Goal: Find contact information: Find contact information

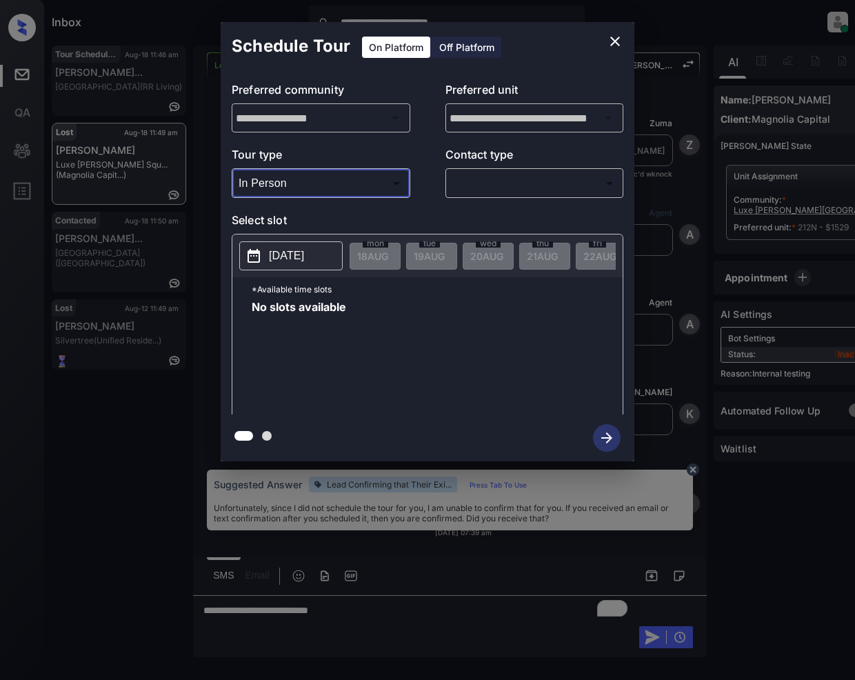
scroll to position [2139, 0]
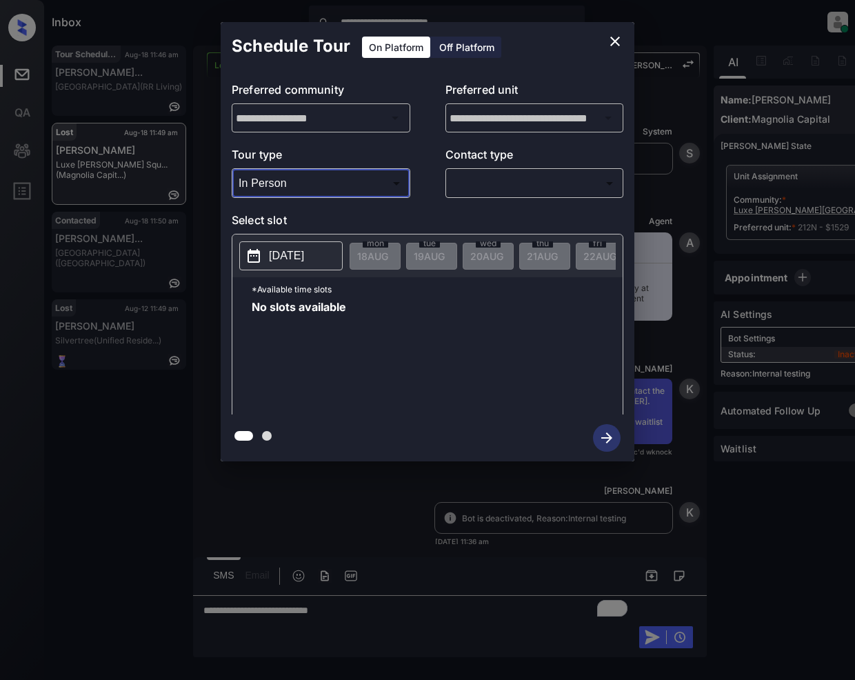
click at [494, 177] on body "**********" at bounding box center [427, 340] width 855 height 680
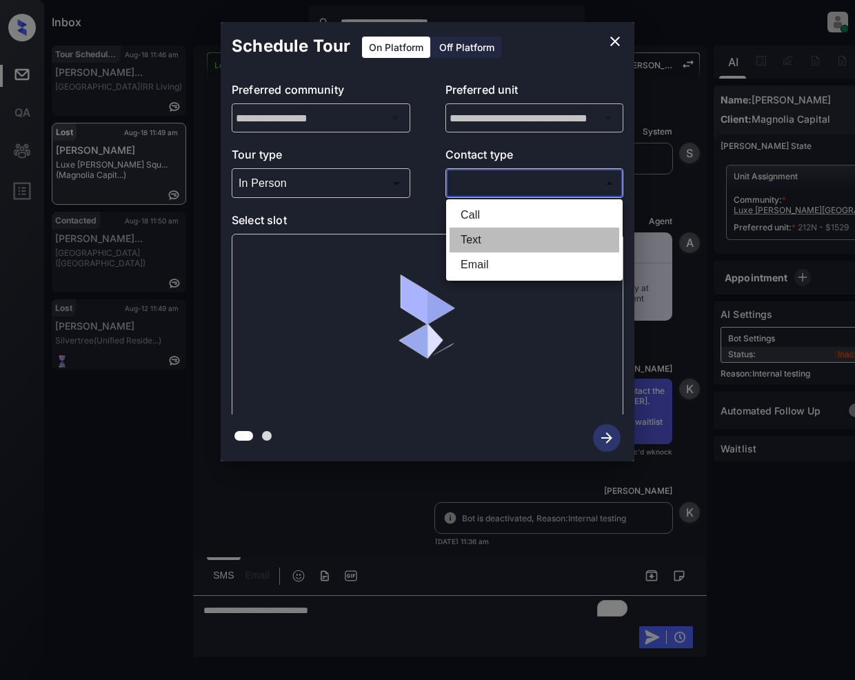
click at [469, 238] on li "Text" at bounding box center [535, 240] width 170 height 25
type input "****"
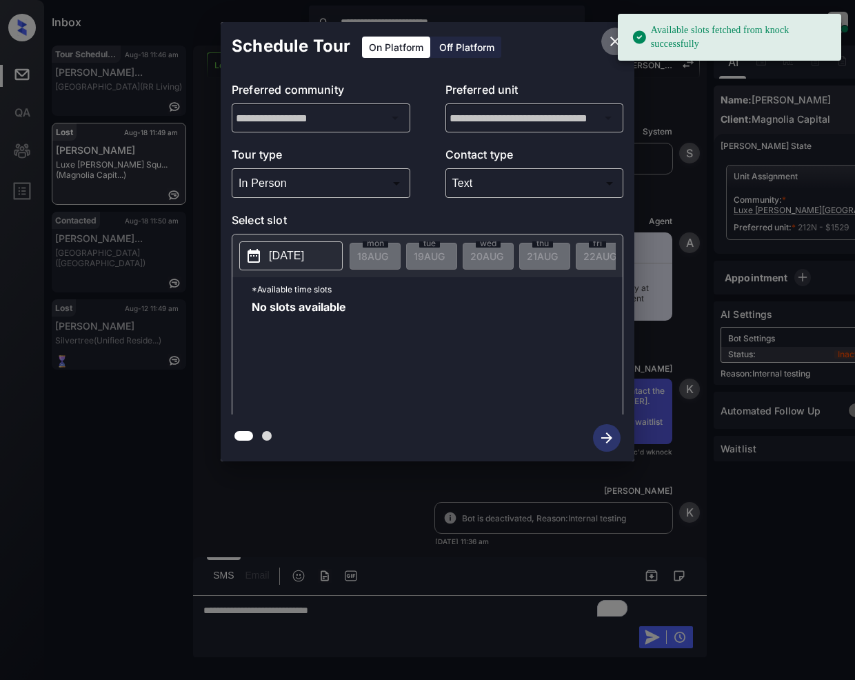
click at [610, 39] on icon "close" at bounding box center [615, 41] width 17 height 17
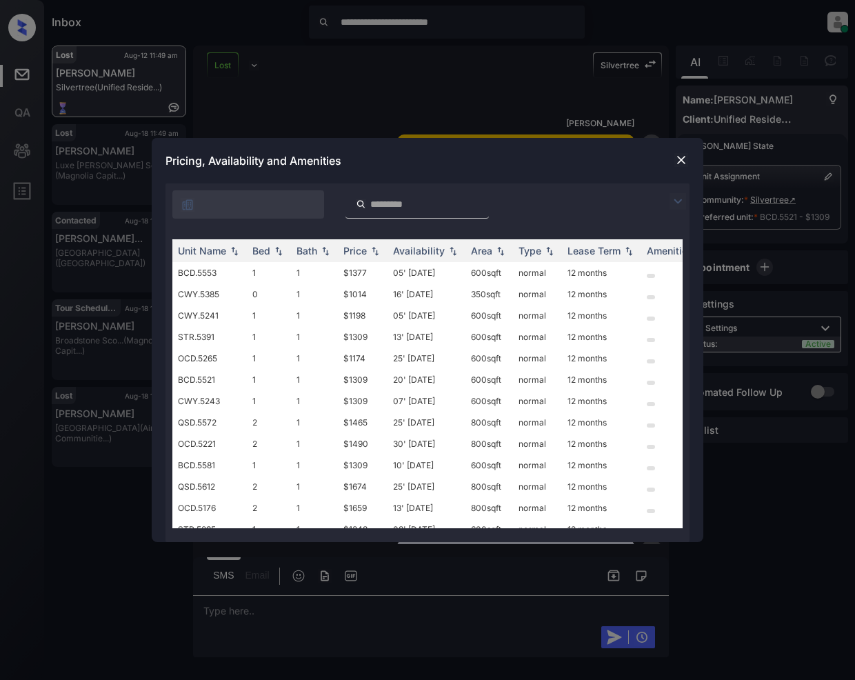
scroll to position [2689, 0]
click at [679, 160] on img at bounding box center [681, 160] width 14 height 14
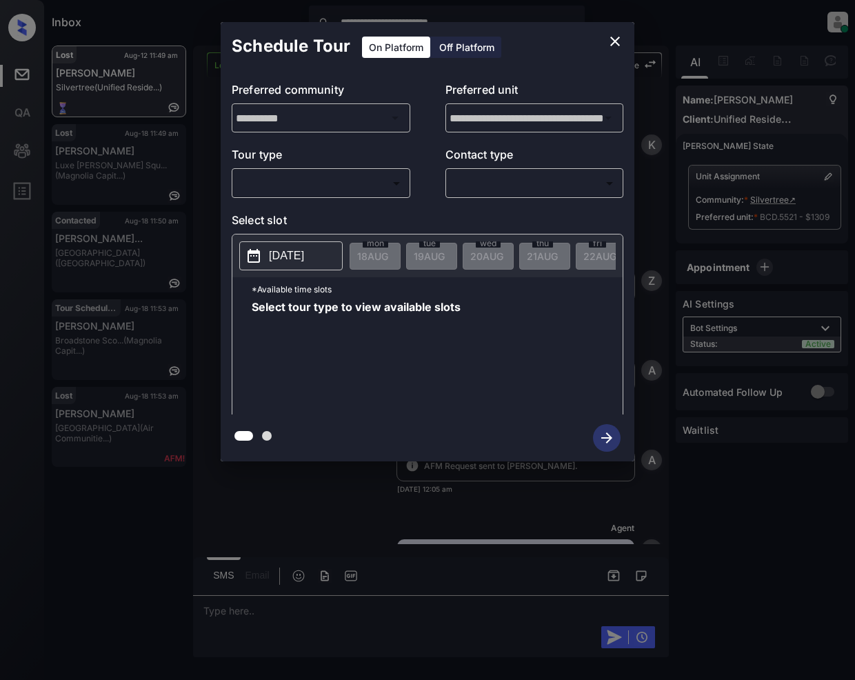
scroll to position [2689, 0]
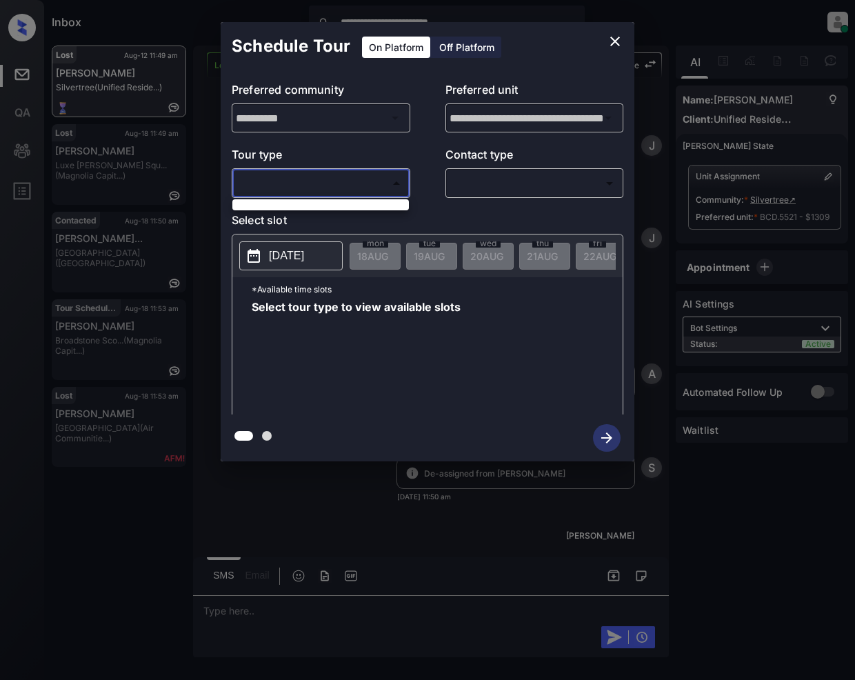
drag, startPoint x: 349, startPoint y: 185, endPoint x: 266, endPoint y: 232, distance: 95.1
click at [348, 185] on body "**********" at bounding box center [427, 340] width 855 height 680
click at [616, 33] on div at bounding box center [427, 340] width 855 height 680
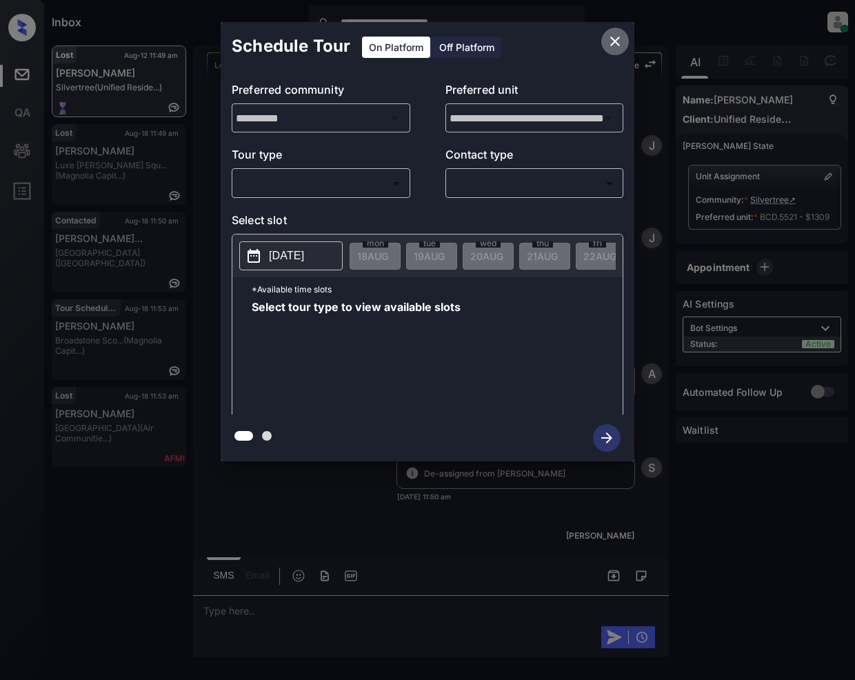
click at [611, 45] on icon "close" at bounding box center [615, 42] width 10 height 10
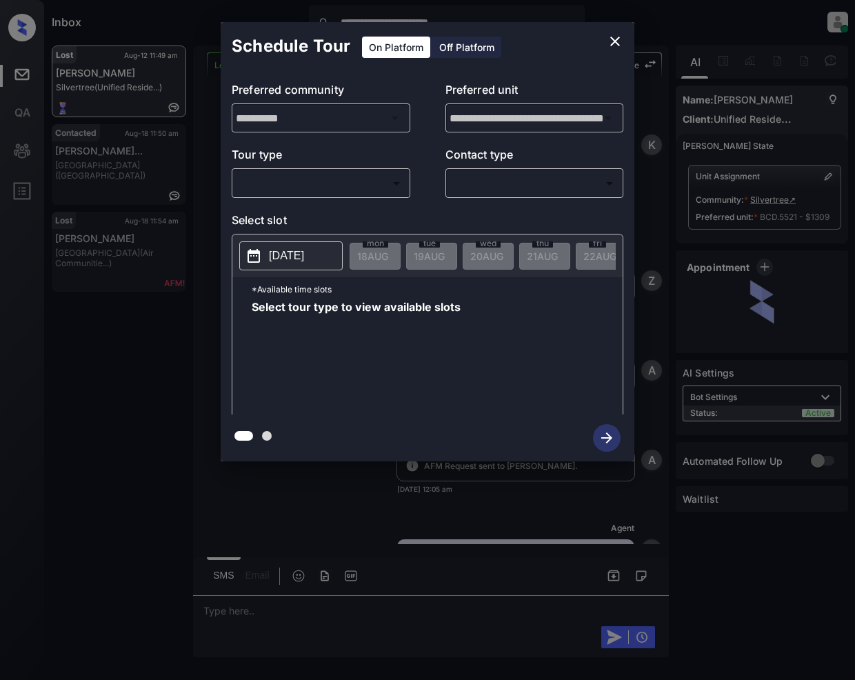
scroll to position [2689, 0]
click at [353, 174] on body "**********" at bounding box center [427, 340] width 855 height 680
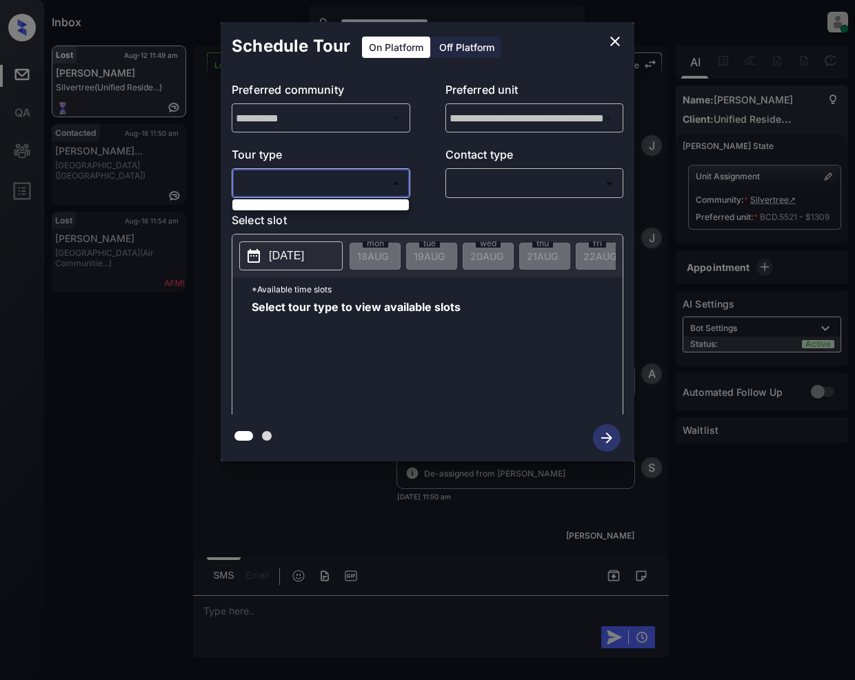
click at [618, 36] on div at bounding box center [427, 340] width 855 height 680
click at [611, 37] on icon "close" at bounding box center [615, 42] width 10 height 10
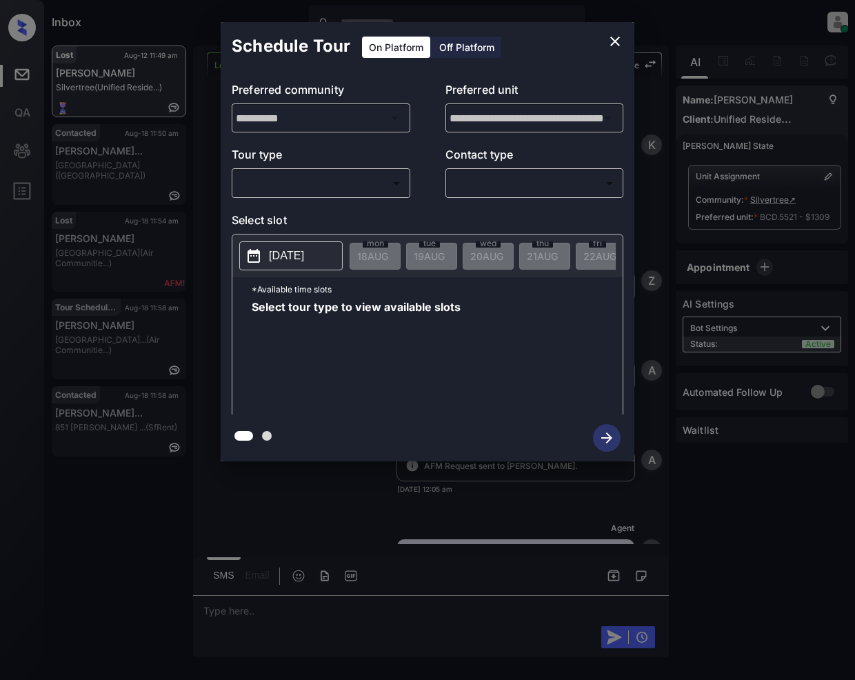
scroll to position [2958, 0]
click at [372, 180] on body "Inbox Jeramie Castro Online Set yourself offline Set yourself on break Profile …" at bounding box center [427, 340] width 855 height 680
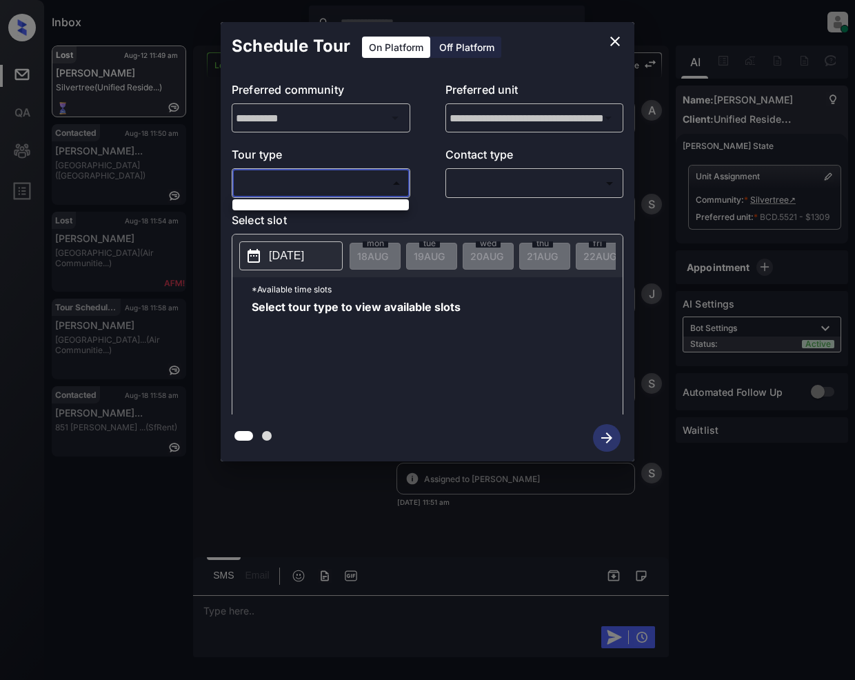
click at [610, 33] on div at bounding box center [427, 340] width 855 height 680
click at [108, 157] on div "**********" at bounding box center [427, 241] width 855 height 483
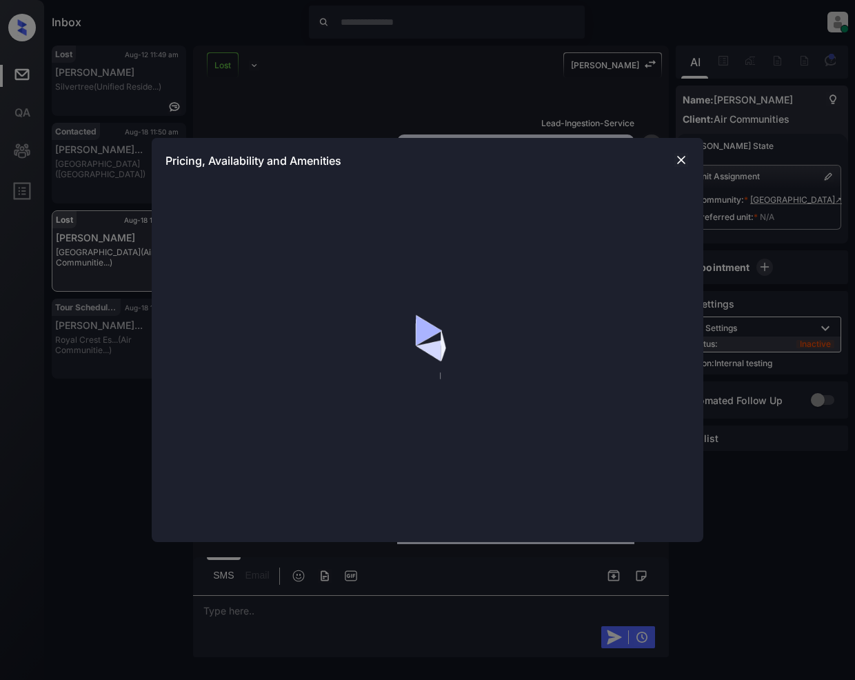
scroll to position [7570, 0]
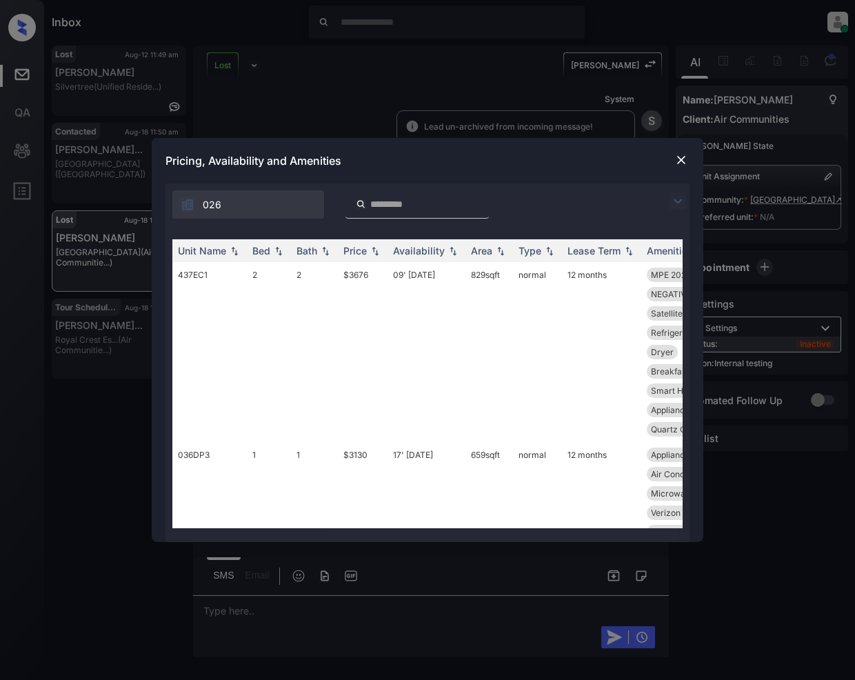
click at [676, 197] on img at bounding box center [678, 201] width 17 height 17
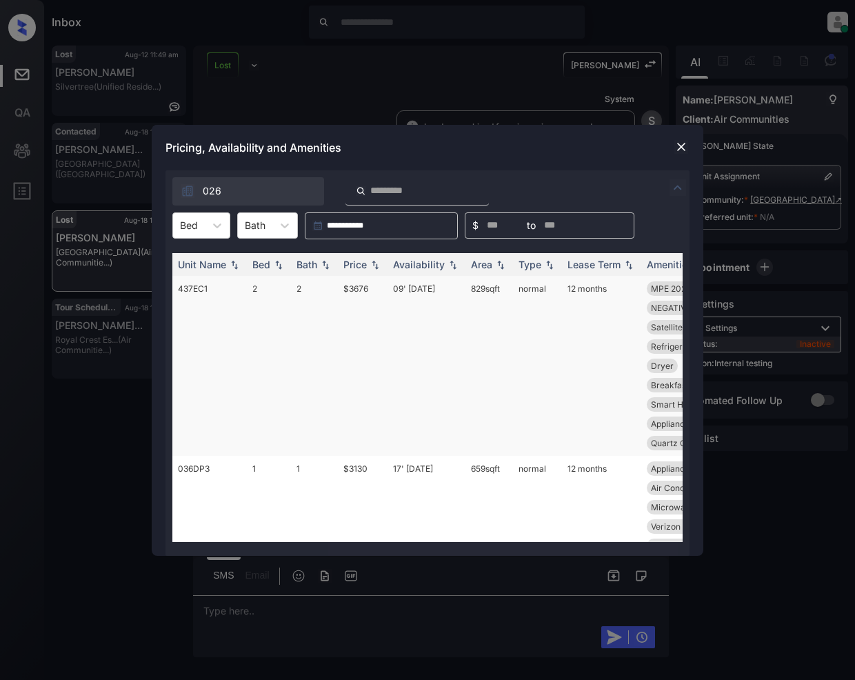
drag, startPoint x: 208, startPoint y: 222, endPoint x: 185, endPoint y: 334, distance: 114.0
click at [208, 223] on div at bounding box center [217, 225] width 25 height 25
click at [194, 287] on div "2" at bounding box center [201, 284] width 58 height 25
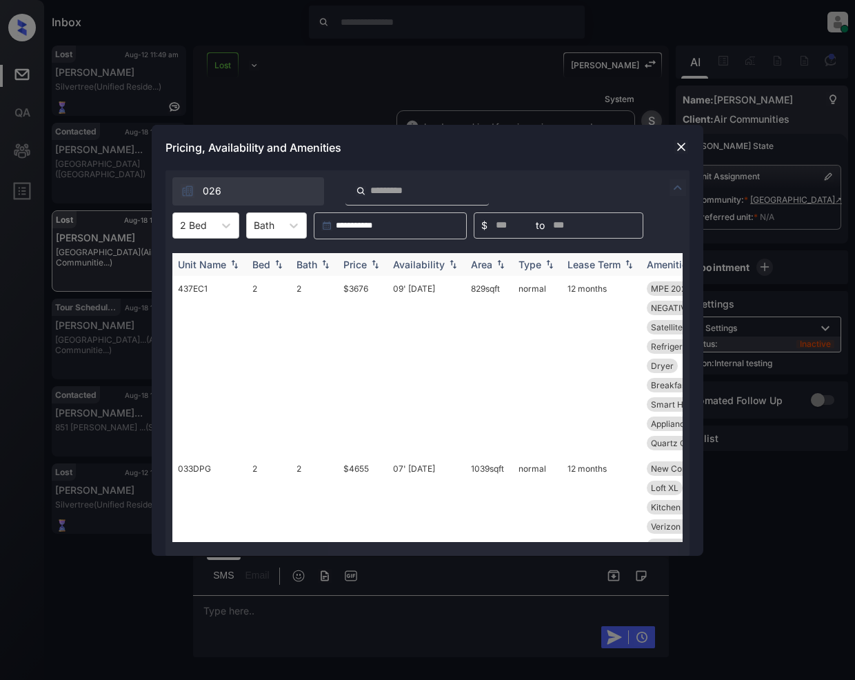
click at [376, 262] on img at bounding box center [375, 264] width 14 height 10
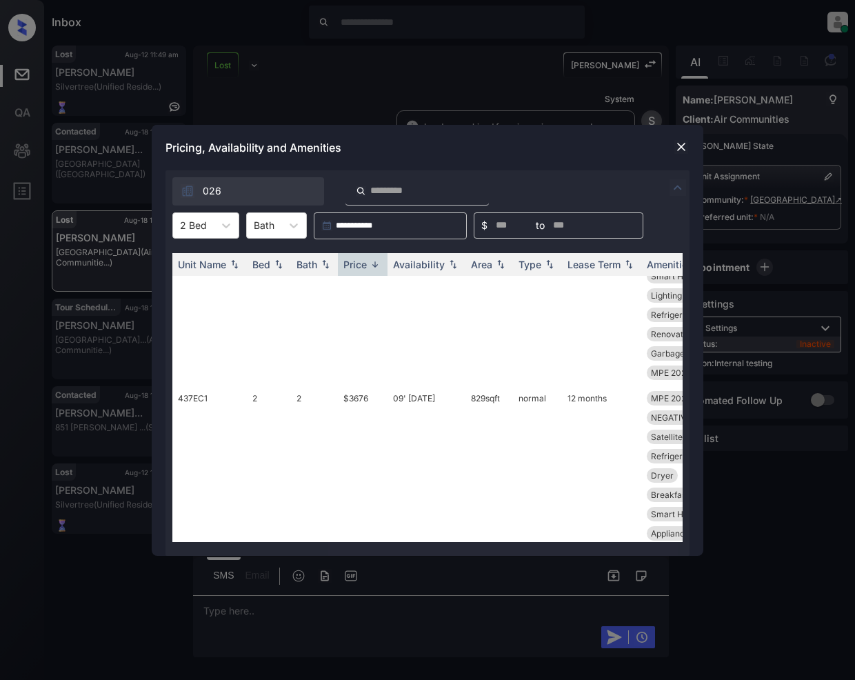
scroll to position [2724, 0]
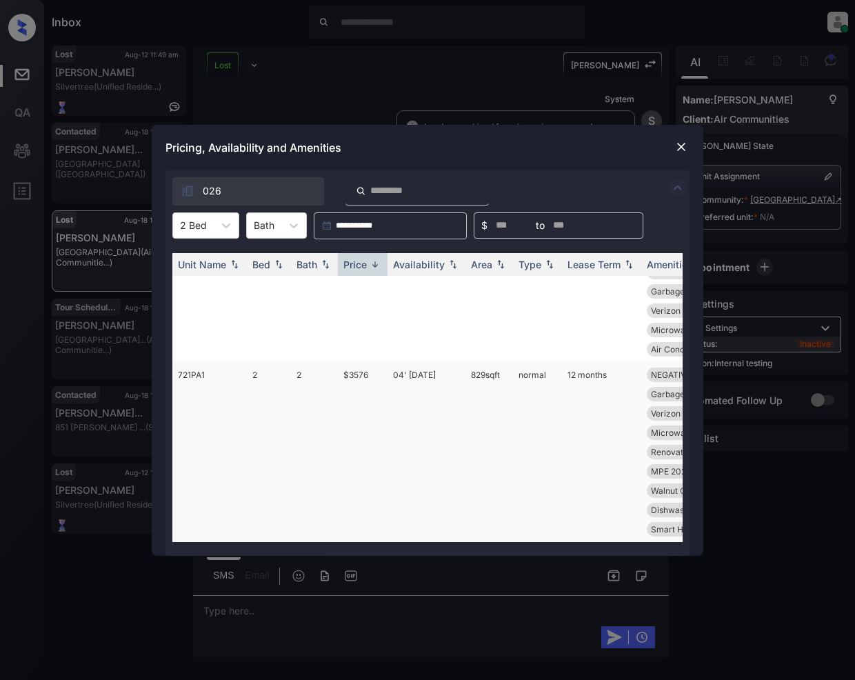
click at [367, 362] on td "$3576" at bounding box center [363, 452] width 50 height 180
drag, startPoint x: 367, startPoint y: 359, endPoint x: 679, endPoint y: 148, distance: 376.8
click at [368, 362] on td "$3576" at bounding box center [363, 452] width 50 height 180
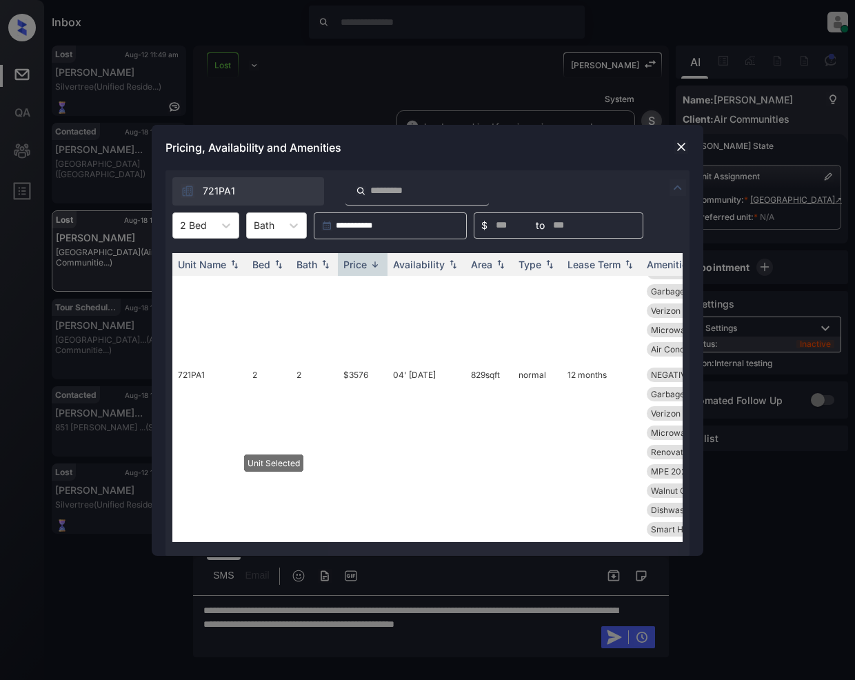
click at [677, 146] on img at bounding box center [681, 147] width 14 height 14
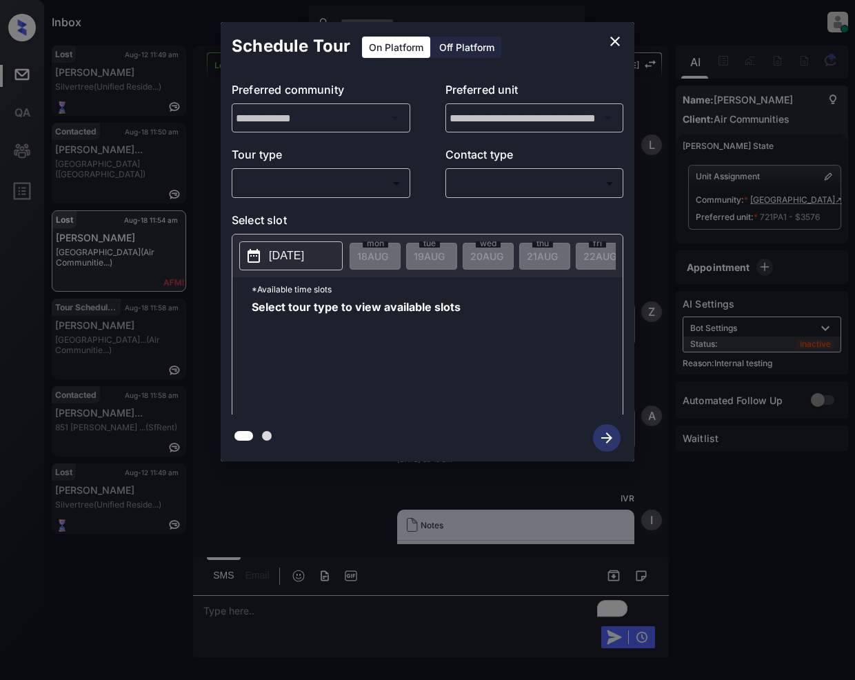
scroll to position [7660, 0]
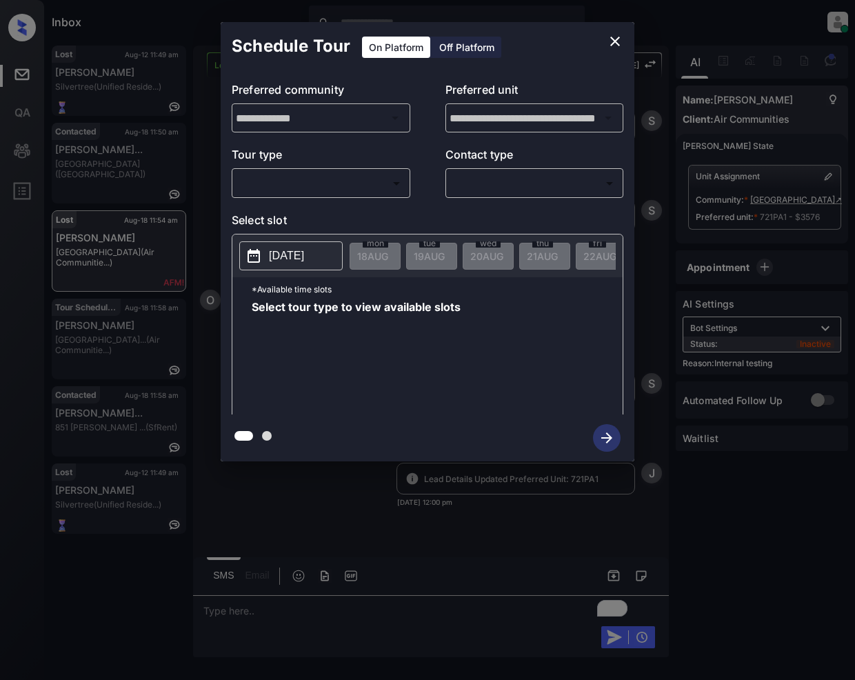
click at [613, 39] on icon "close" at bounding box center [615, 42] width 10 height 10
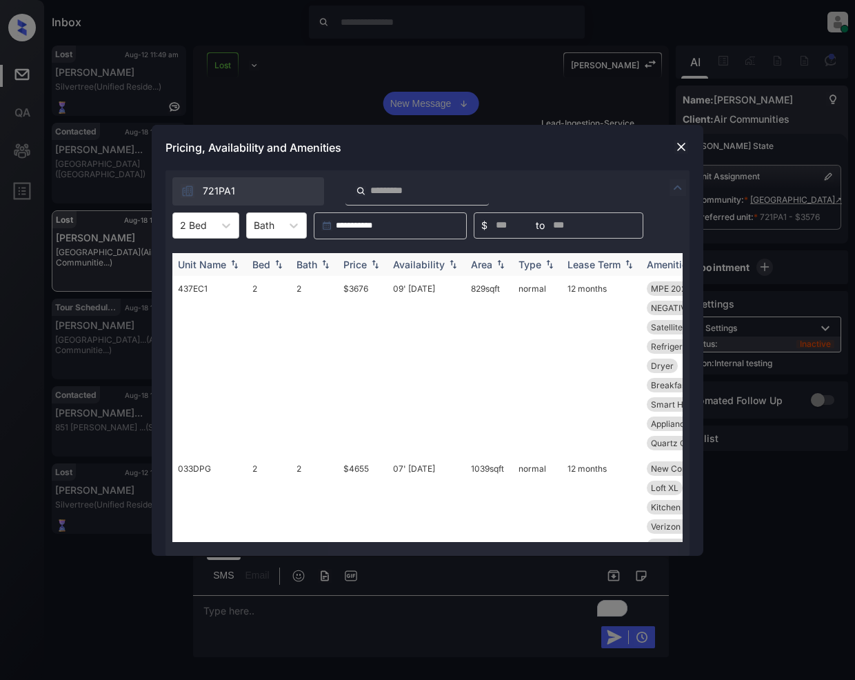
scroll to position [7660, 0]
click at [374, 263] on img at bounding box center [375, 264] width 14 height 10
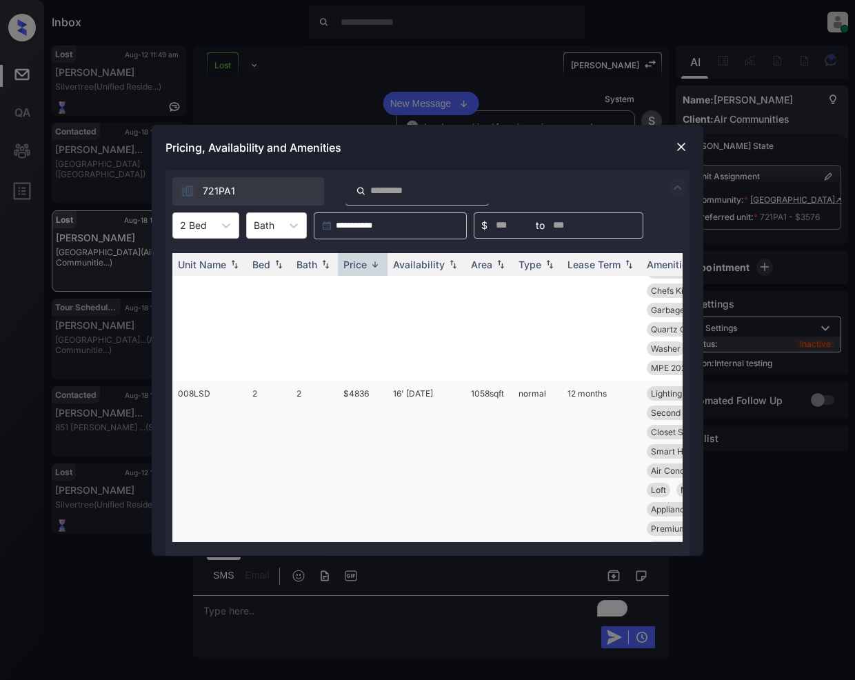
scroll to position [137, 0]
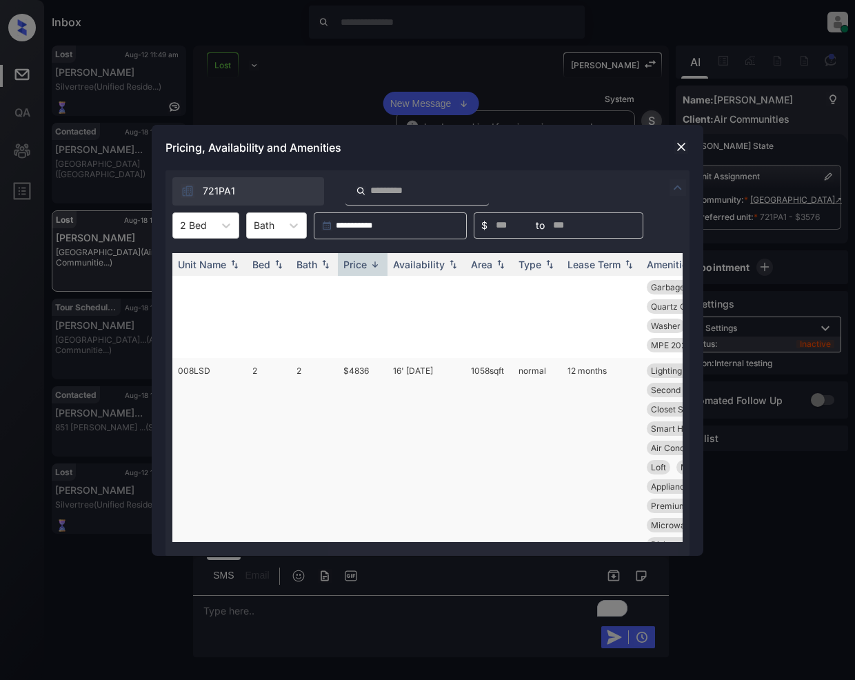
click at [356, 370] on td "$4836" at bounding box center [363, 457] width 50 height 199
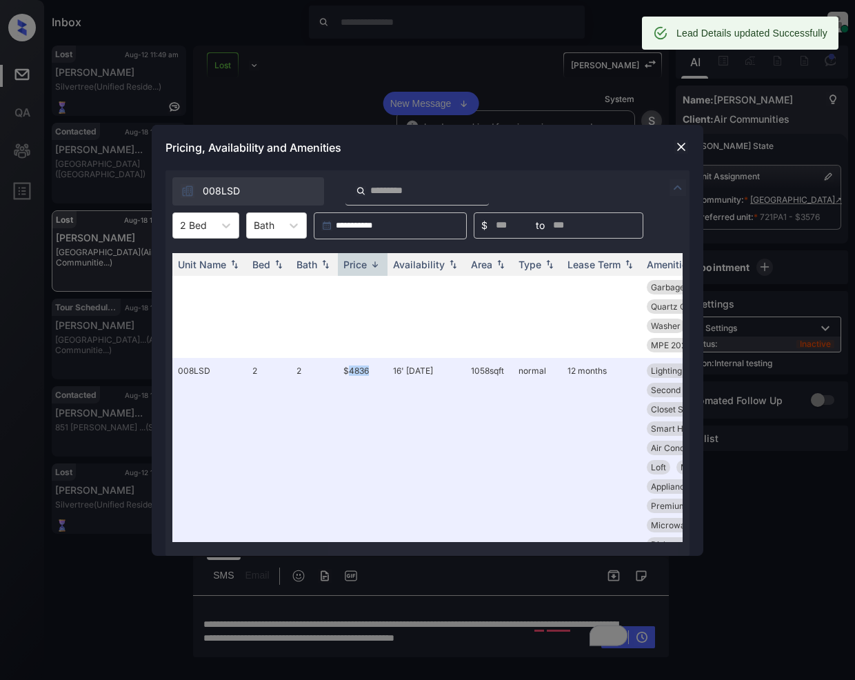
click at [681, 147] on img at bounding box center [681, 147] width 14 height 14
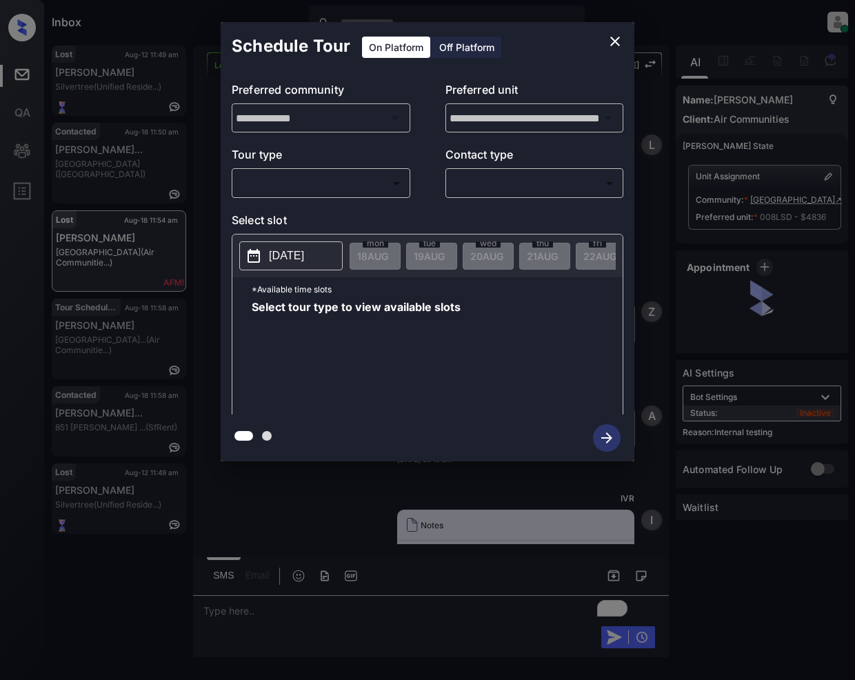
click at [293, 185] on body "Inbox [PERSON_NAME] Online Set yourself offline Set yourself on break Profile S…" at bounding box center [427, 340] width 855 height 680
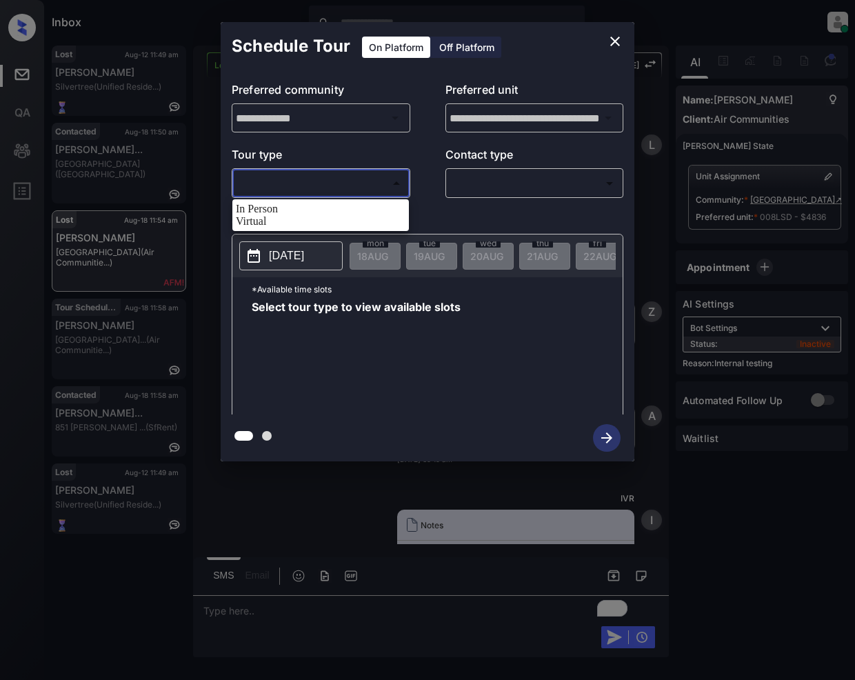
scroll to position [7750, 0]
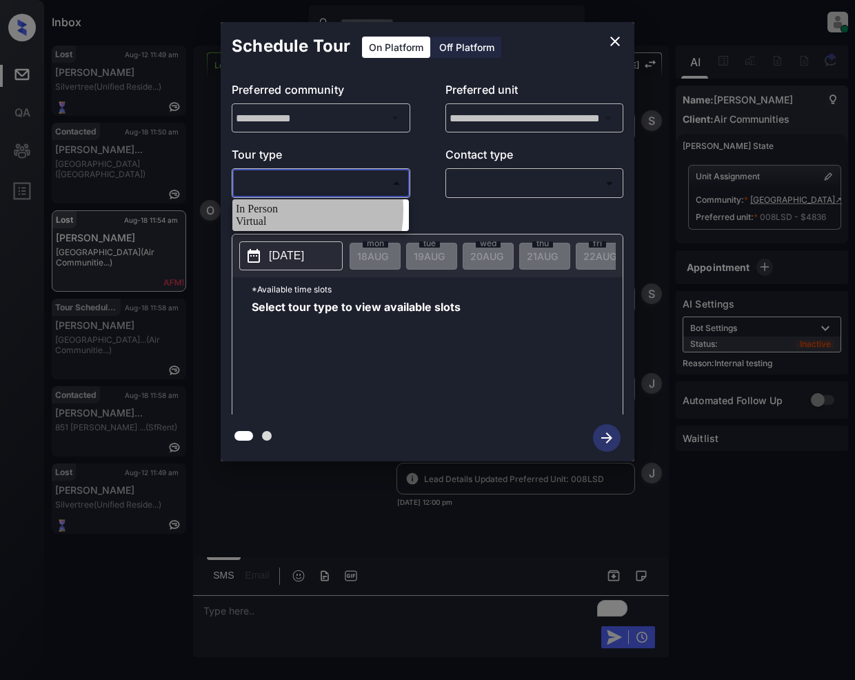
click at [274, 214] on li "In Person" at bounding box center [321, 209] width 170 height 12
type input "********"
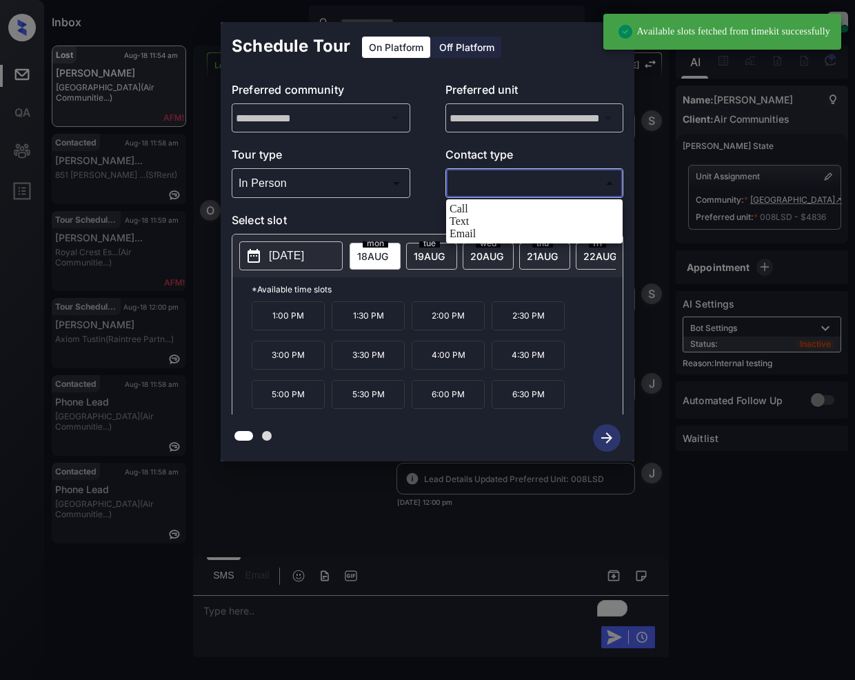
click at [516, 179] on body "Available slots fetched from timekit successfully Inbox [PERSON_NAME] Online Se…" at bounding box center [427, 340] width 855 height 680
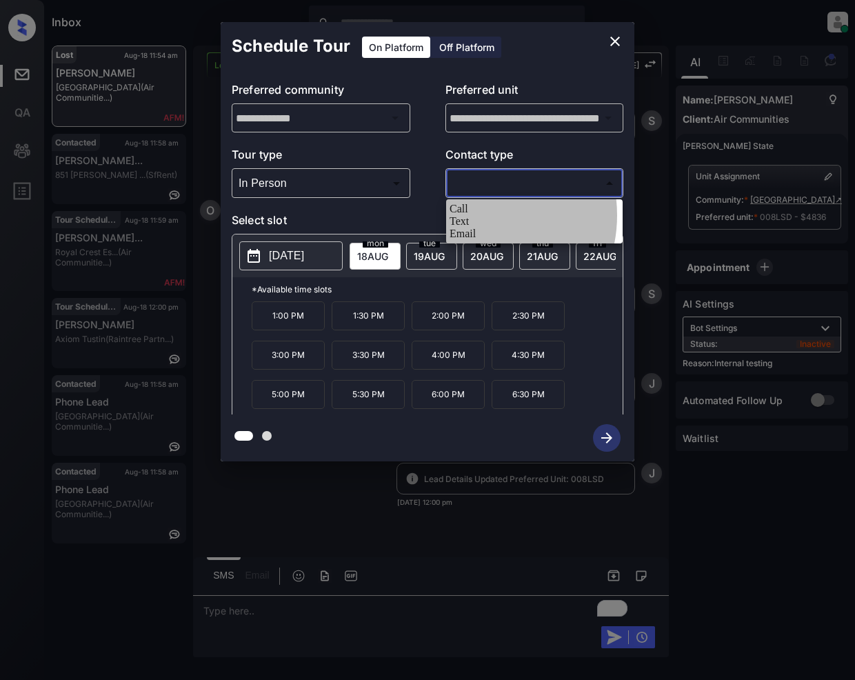
click at [473, 228] on li "Text" at bounding box center [535, 221] width 170 height 12
type input "****"
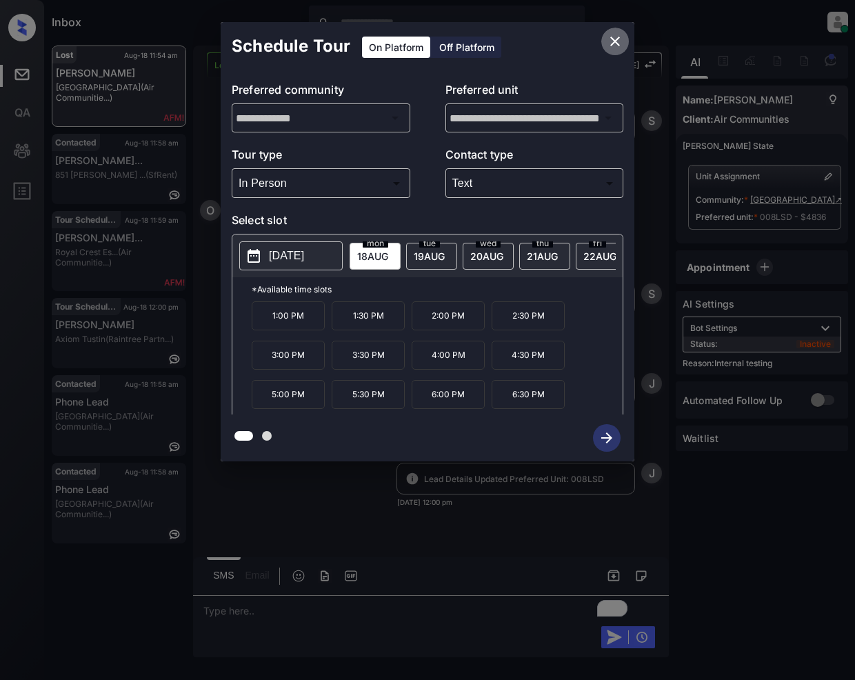
click at [611, 45] on icon "close" at bounding box center [615, 42] width 10 height 10
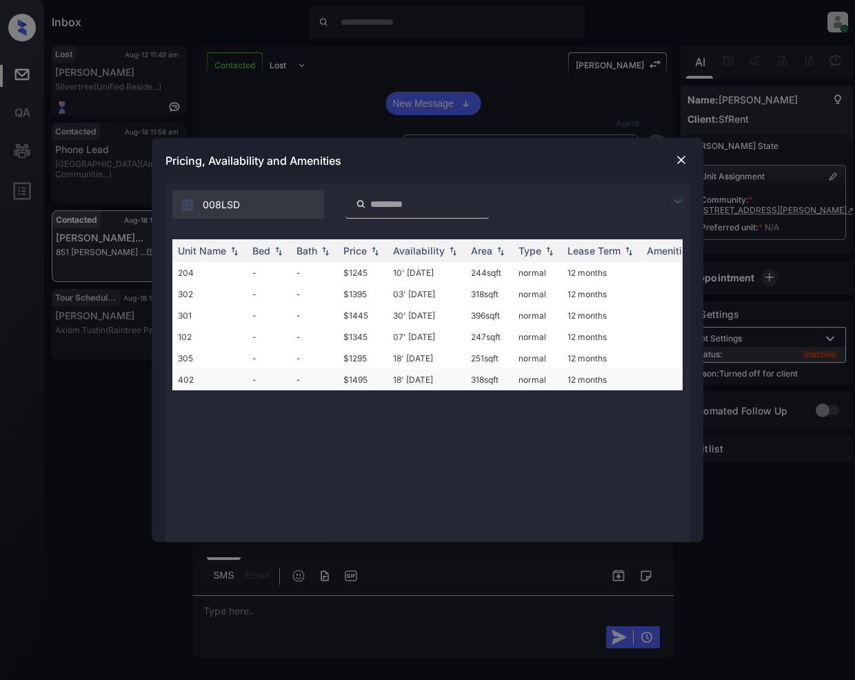
scroll to position [1750, 0]
click at [356, 360] on td "$1295" at bounding box center [363, 358] width 50 height 21
drag, startPoint x: 356, startPoint y: 360, endPoint x: 672, endPoint y: 272, distance: 327.9
click at [354, 362] on td "$1295" at bounding box center [363, 358] width 50 height 21
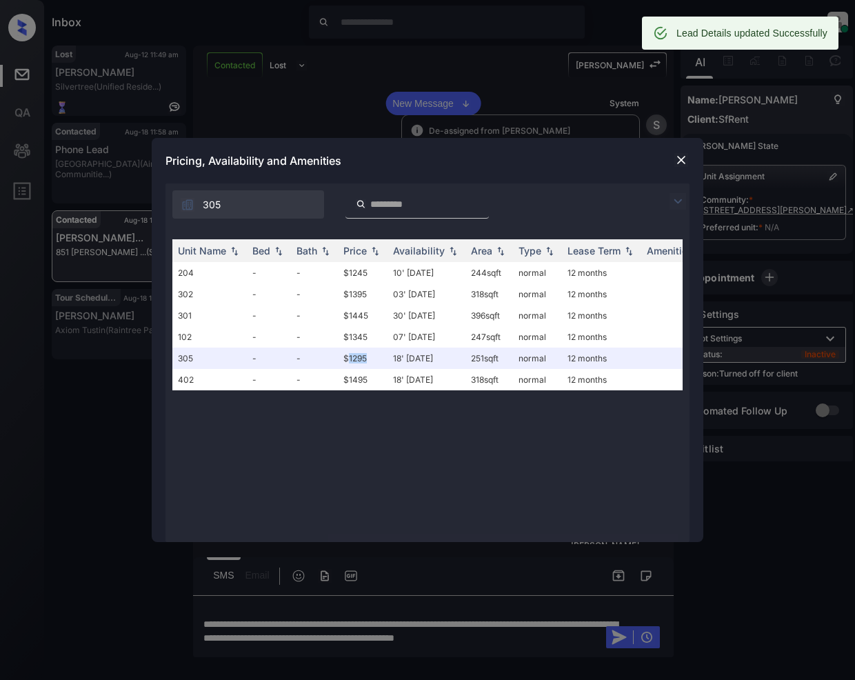
click at [680, 158] on img at bounding box center [681, 160] width 14 height 14
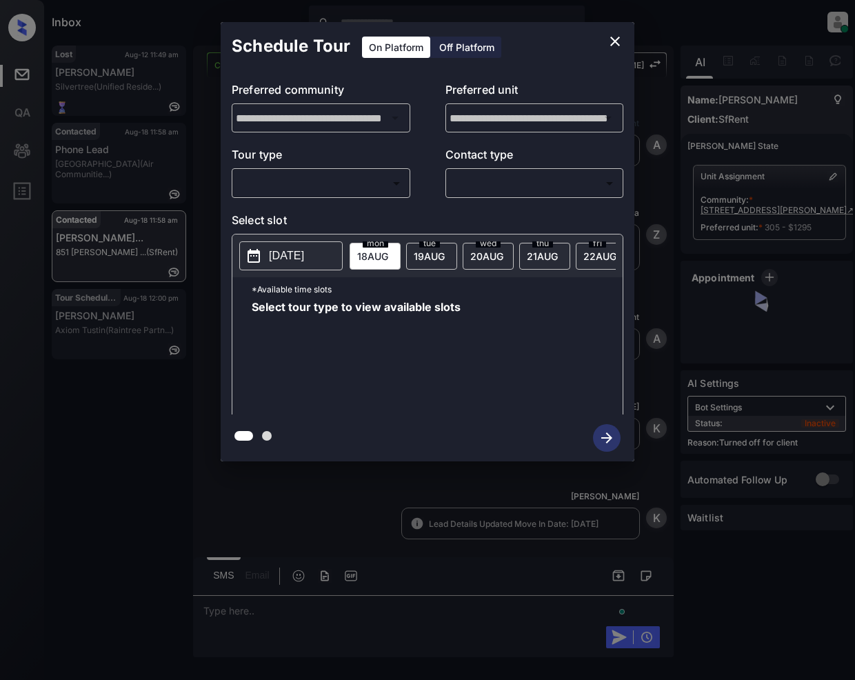
click at [348, 186] on body "Inbox [PERSON_NAME] Online Set yourself offline Set yourself on break Profile S…" at bounding box center [427, 340] width 855 height 680
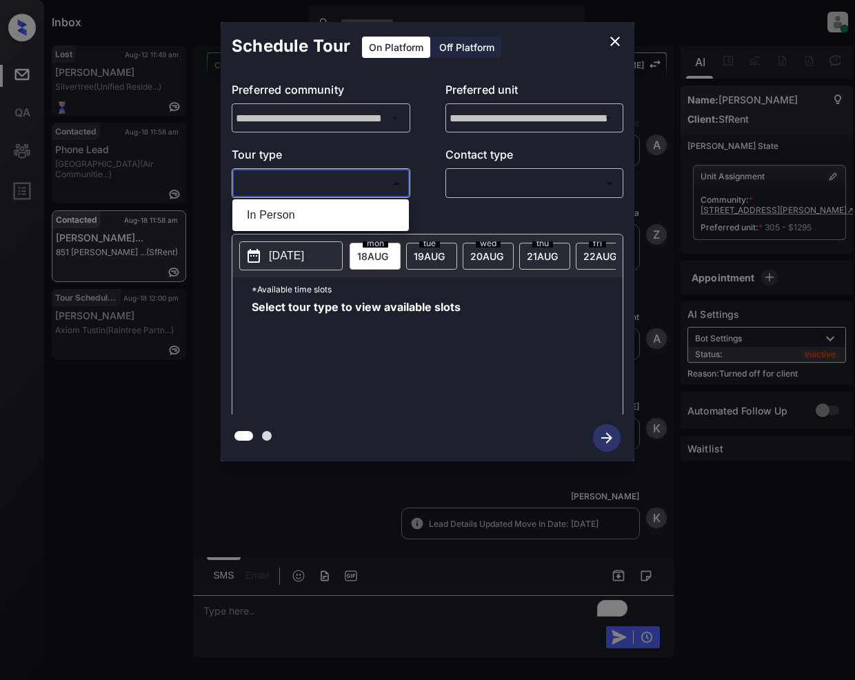
scroll to position [1750, 0]
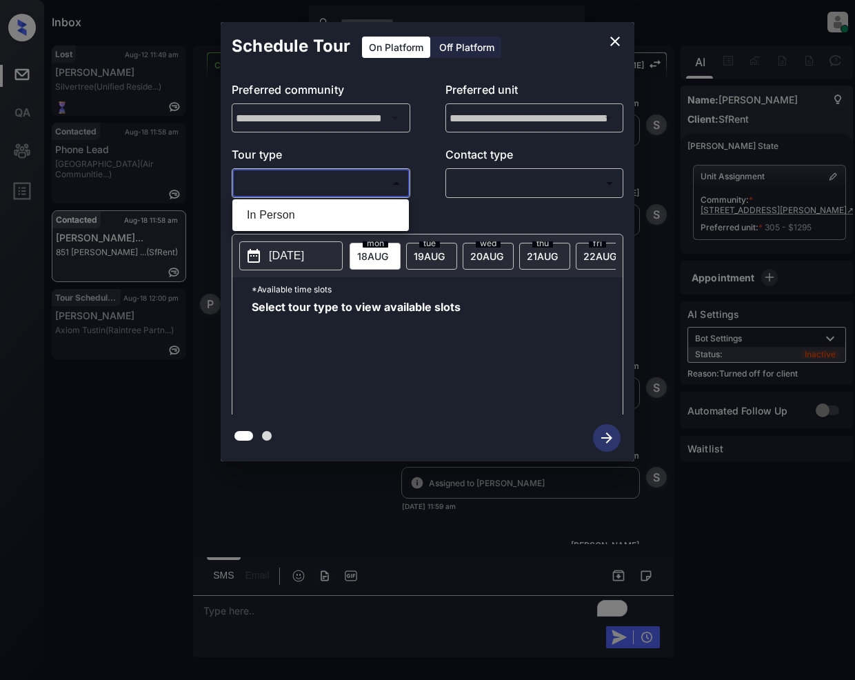
click at [472, 42] on div at bounding box center [427, 340] width 855 height 680
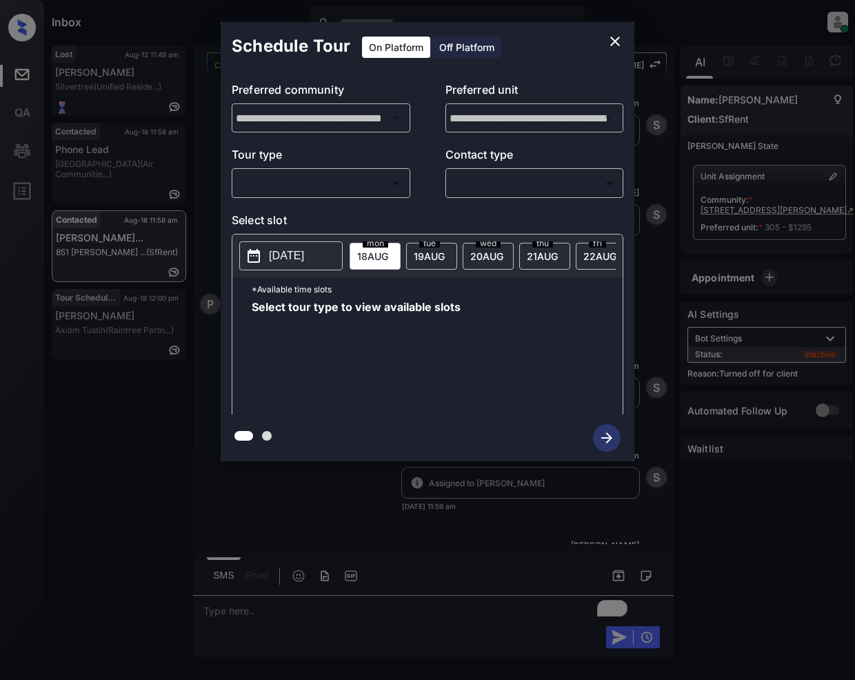
click at [478, 41] on div "Off Platform" at bounding box center [466, 47] width 69 height 21
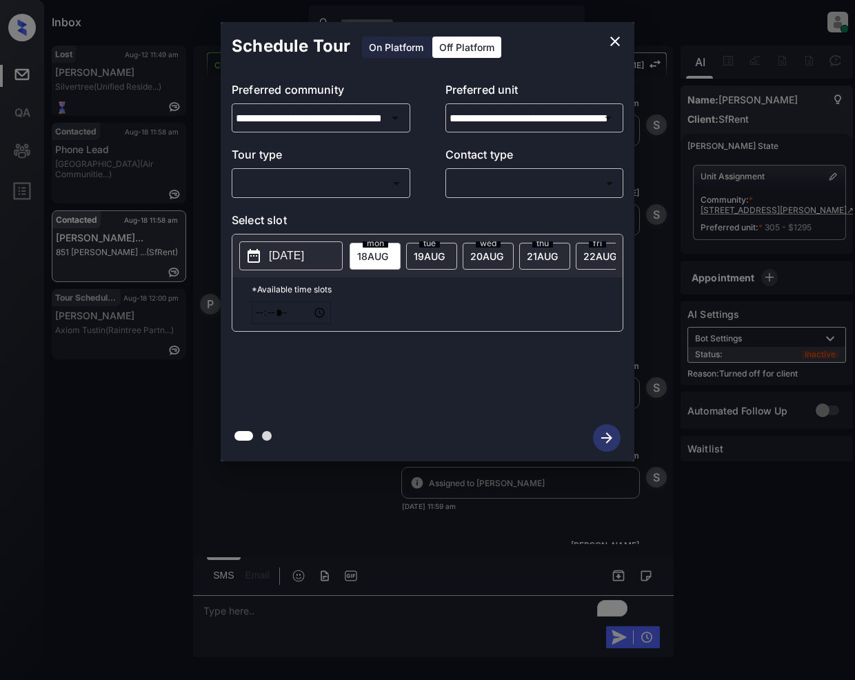
click at [323, 196] on div "​ ​" at bounding box center [321, 183] width 179 height 30
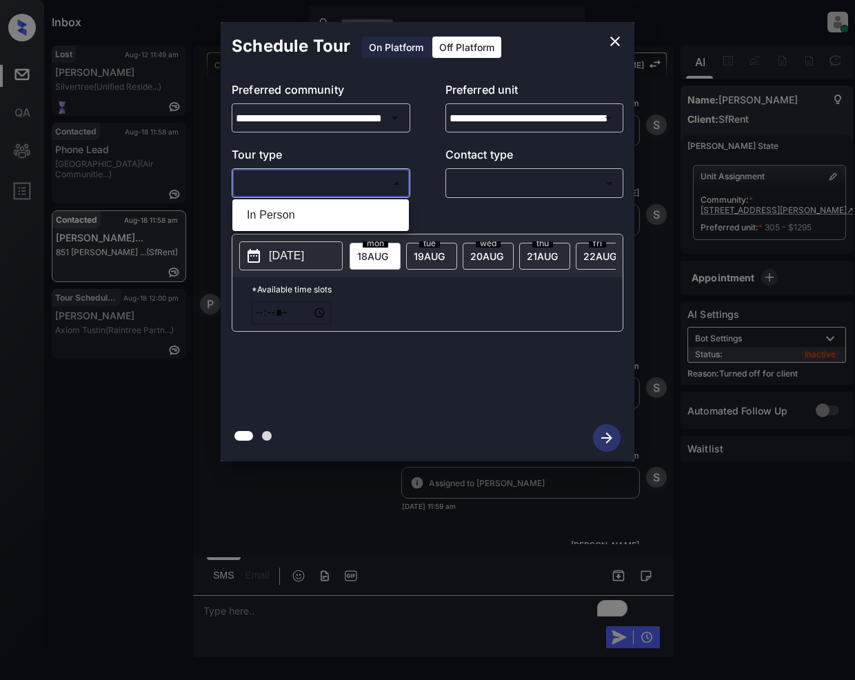
drag, startPoint x: 295, startPoint y: 183, endPoint x: 250, endPoint y: 274, distance: 101.8
click at [296, 183] on body "Inbox Jeramie Castro Online Set yourself offline Set yourself on break Profile …" at bounding box center [427, 340] width 855 height 680
click at [270, 210] on li "In Person" at bounding box center [321, 215] width 170 height 25
type input "********"
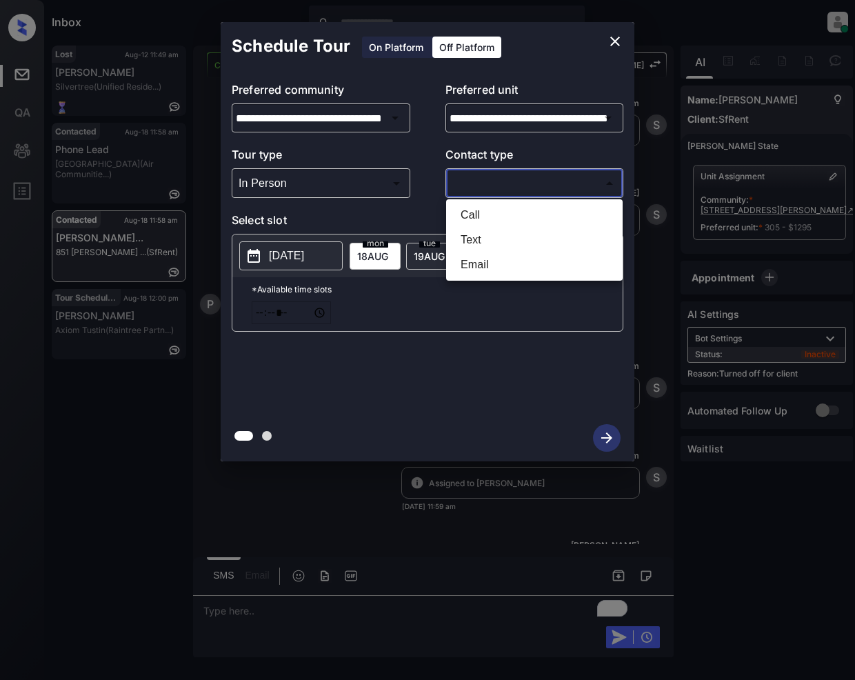
click at [530, 181] on body "Inbox Jeramie Castro Online Set yourself offline Set yourself on break Profile …" at bounding box center [427, 340] width 855 height 680
click at [508, 243] on li "Text" at bounding box center [535, 240] width 170 height 25
type input "****"
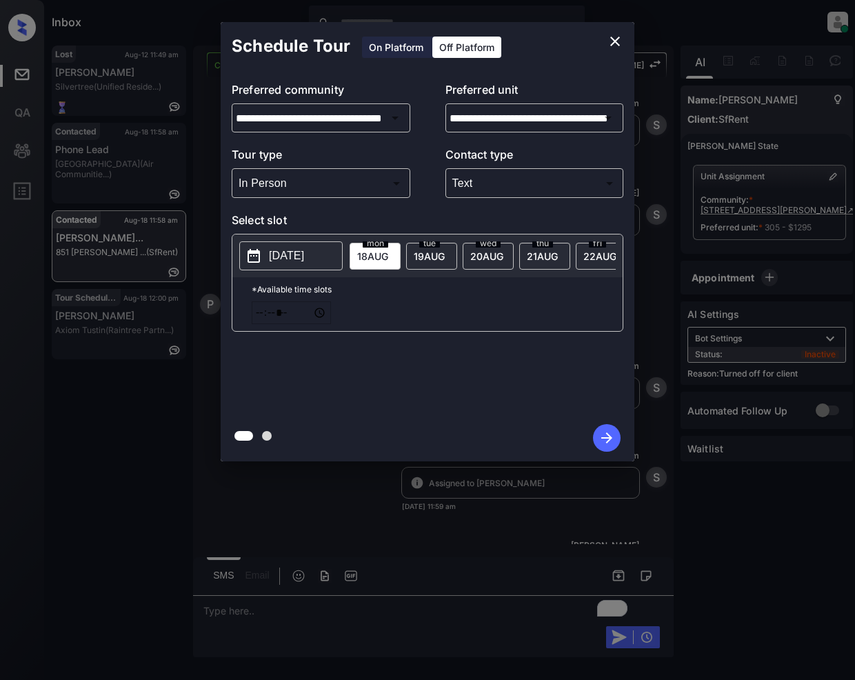
drag, startPoint x: 251, startPoint y: 259, endPoint x: 248, endPoint y: 341, distance: 81.4
click at [251, 262] on icon at bounding box center [253, 256] width 17 height 17
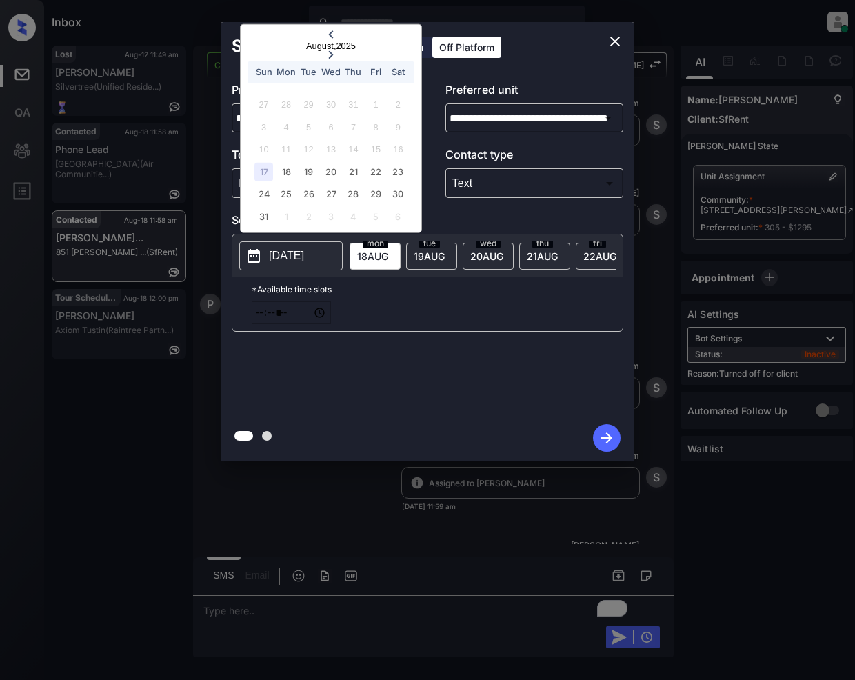
drag, startPoint x: 337, startPoint y: 167, endPoint x: 374, endPoint y: 397, distance: 233.3
click at [337, 171] on div "20" at bounding box center [330, 171] width 19 height 19
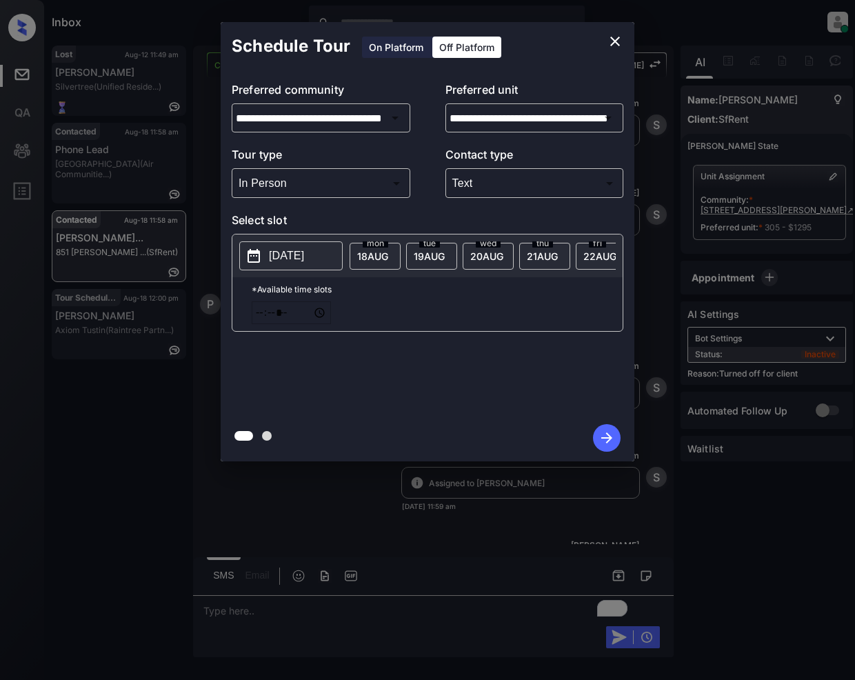
click at [331, 324] on input "*****" at bounding box center [291, 312] width 79 height 23
type input "*****"
click at [594, 434] on icon "button" at bounding box center [607, 438] width 28 height 28
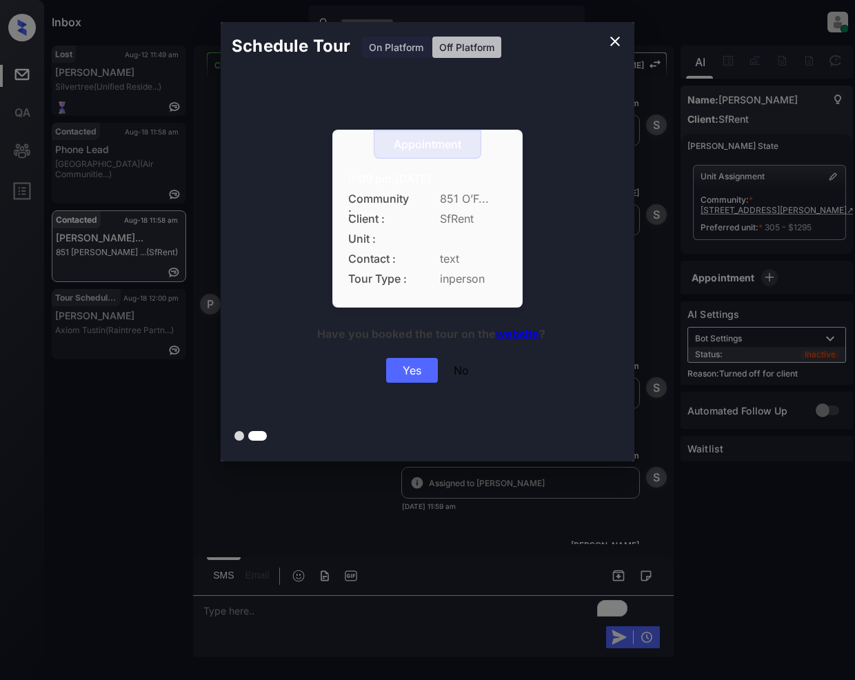
click at [420, 376] on div "Yes" at bounding box center [412, 370] width 52 height 25
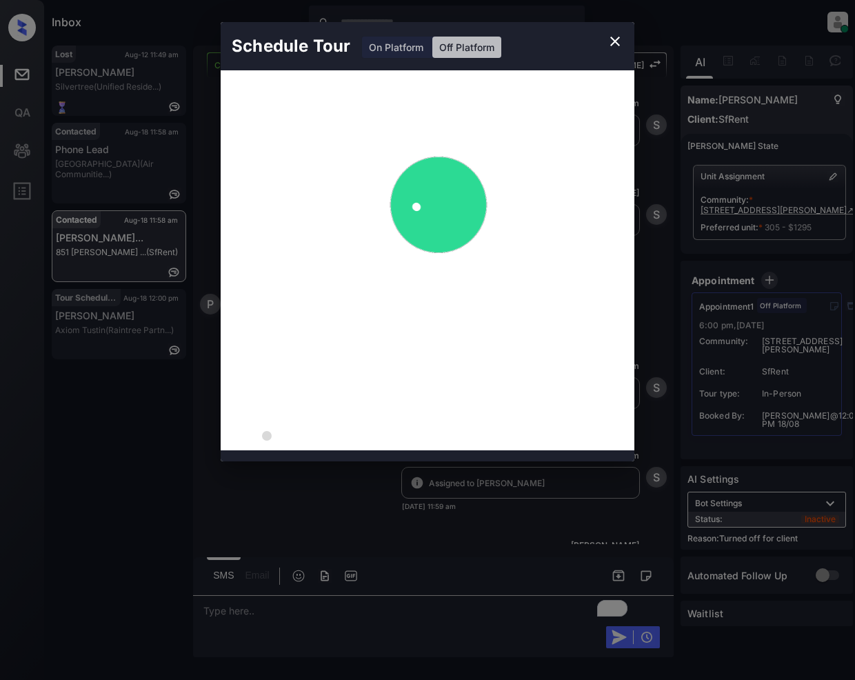
click at [608, 42] on icon "close" at bounding box center [615, 41] width 17 height 17
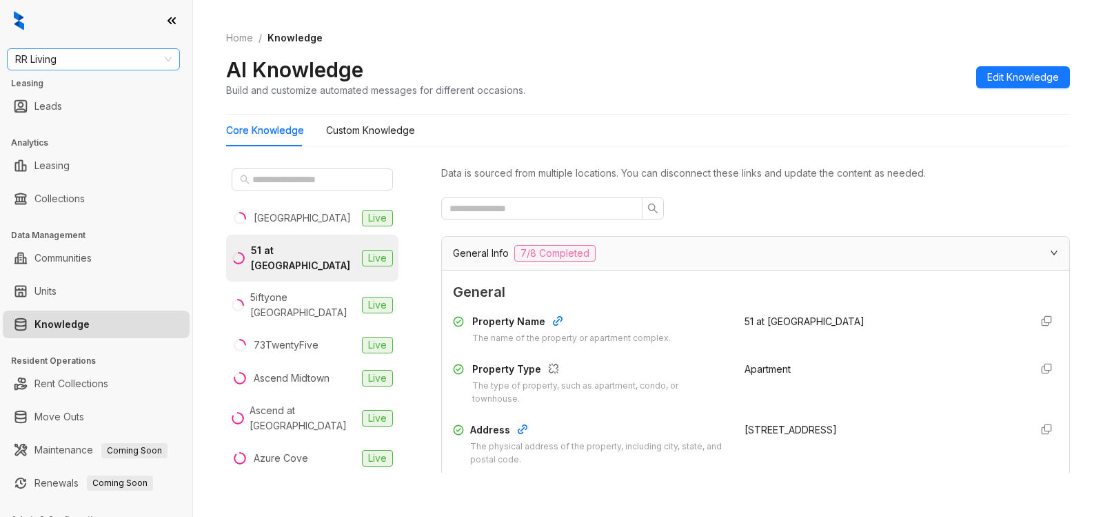
scroll to position [164, 0]
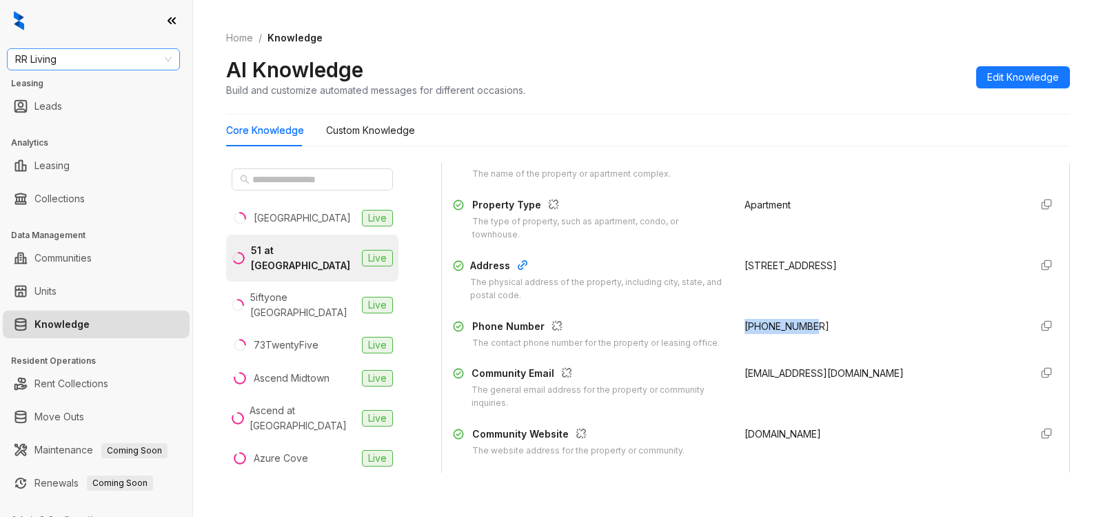
click at [79, 61] on span "RR Living" at bounding box center [93, 59] width 157 height 21
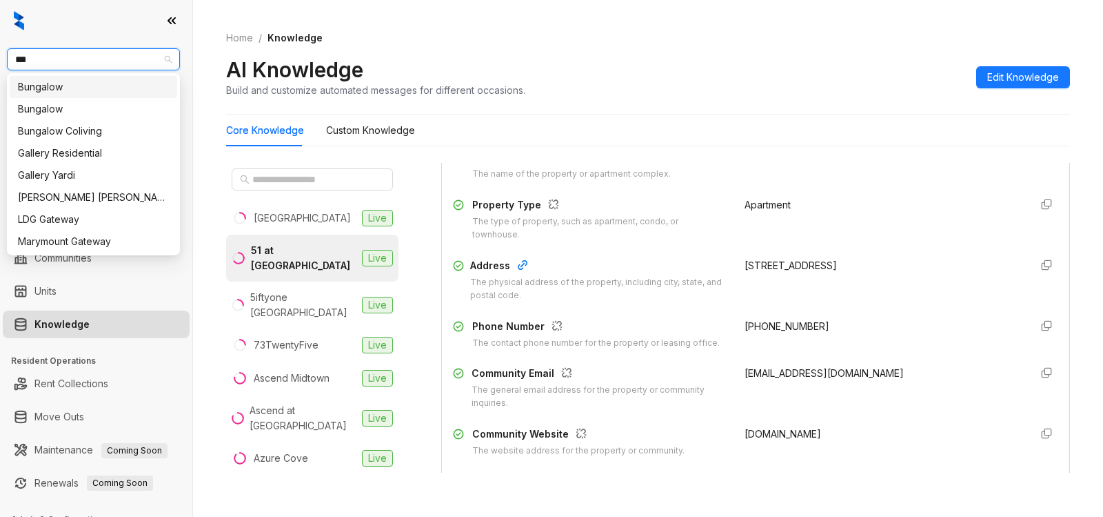
type input "****"
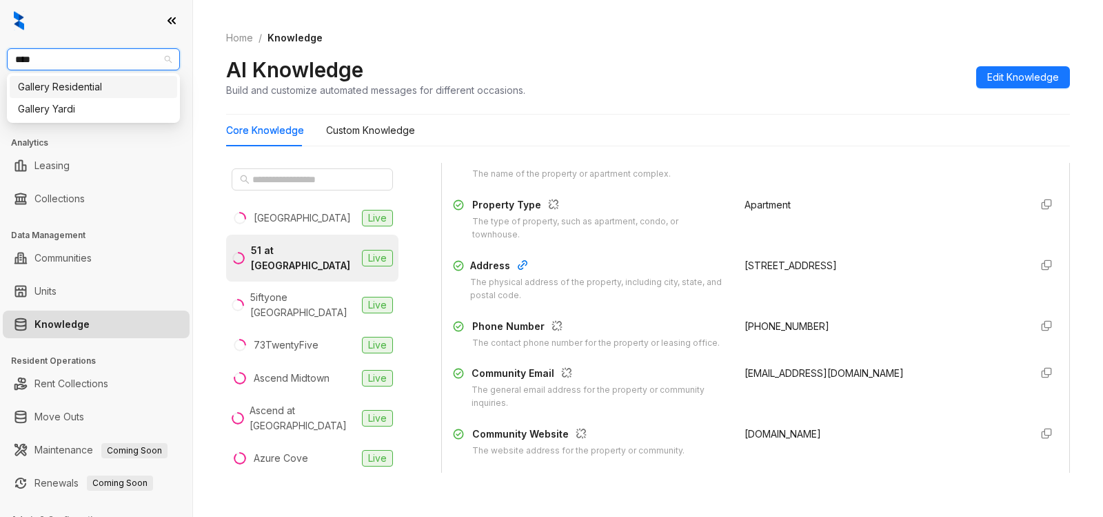
click at [97, 89] on div "Gallery Residential" at bounding box center [93, 86] width 151 height 15
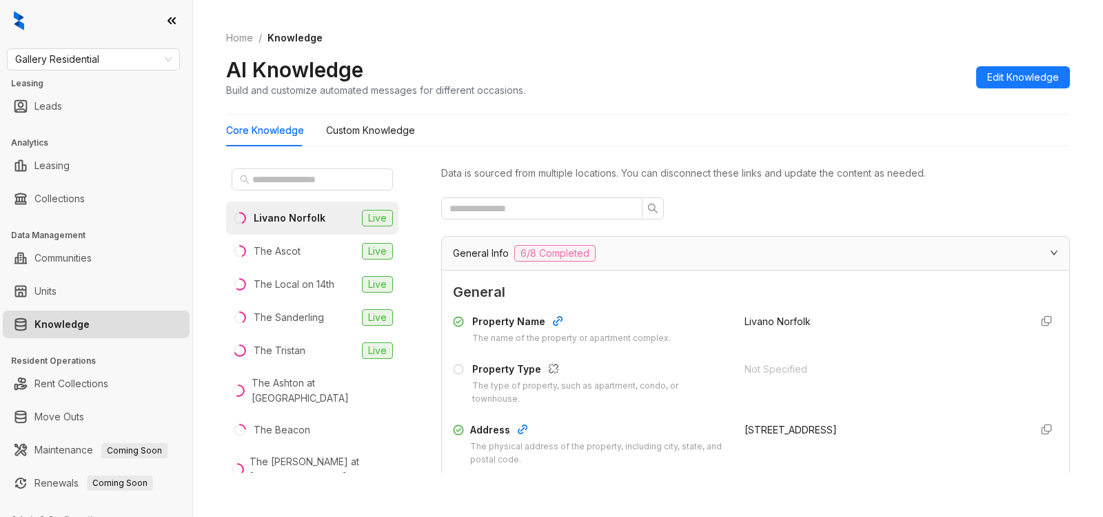
click at [310, 217] on div "Livano Norfolk" at bounding box center [290, 217] width 72 height 15
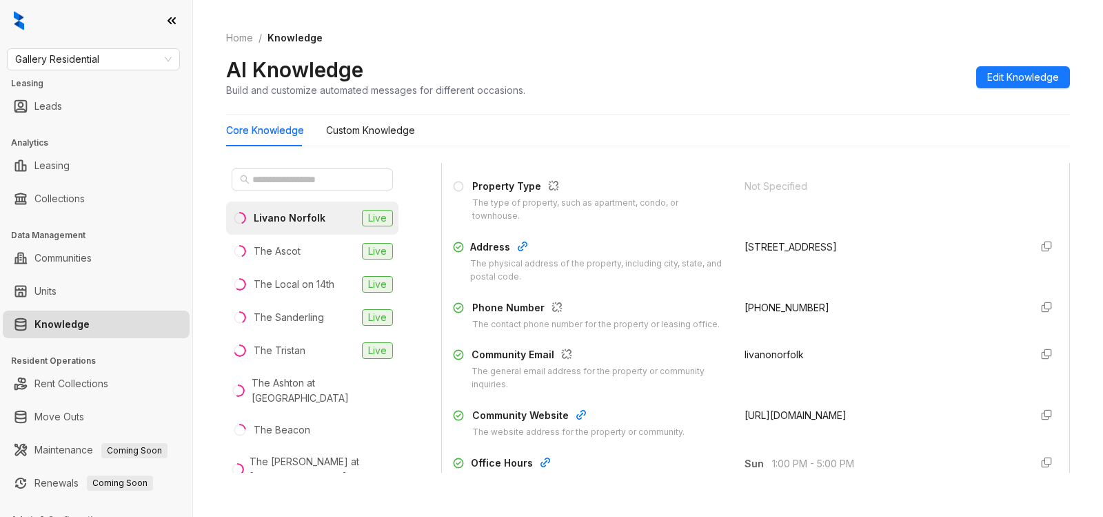
scroll to position [190, 0]
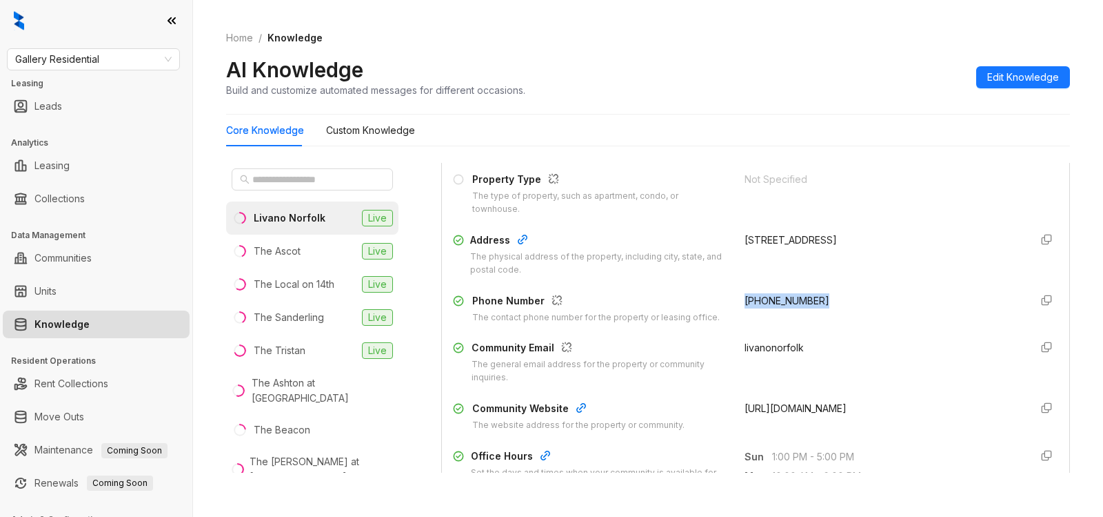
drag, startPoint x: 759, startPoint y: 303, endPoint x: 830, endPoint y: 303, distance: 71.0
click at [830, 303] on div "Phone Number The contact phone number for the property or leasing office. [PHON…" at bounding box center [755, 308] width 605 height 31
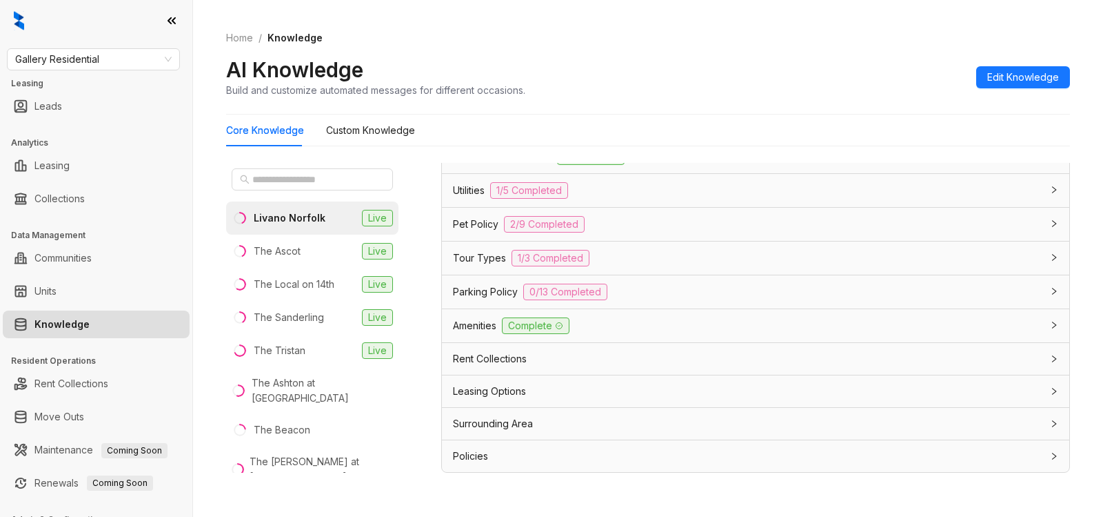
scroll to position [1039, 0]
click at [588, 390] on div "Leasing Options" at bounding box center [747, 390] width 589 height 15
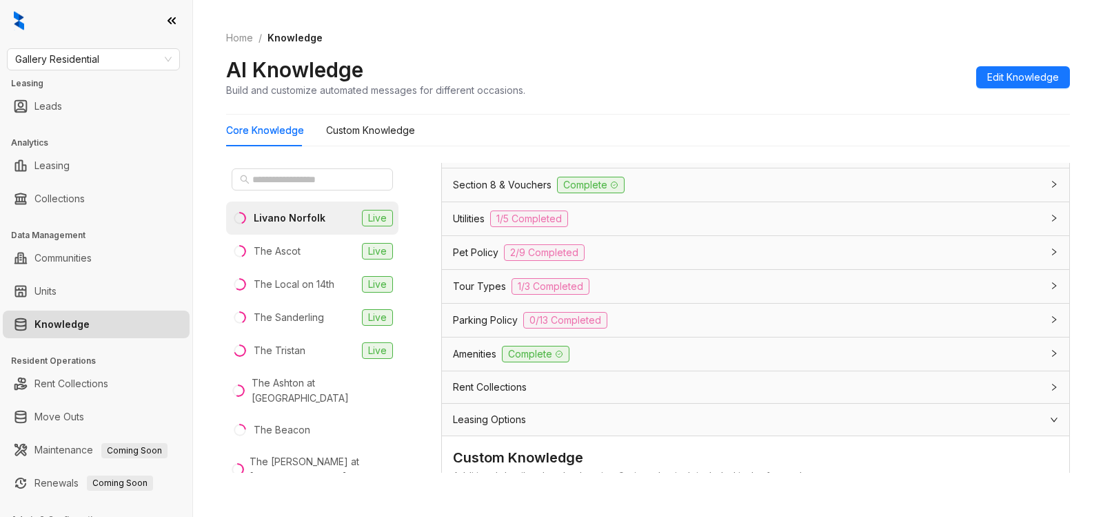
scroll to position [834, 0]
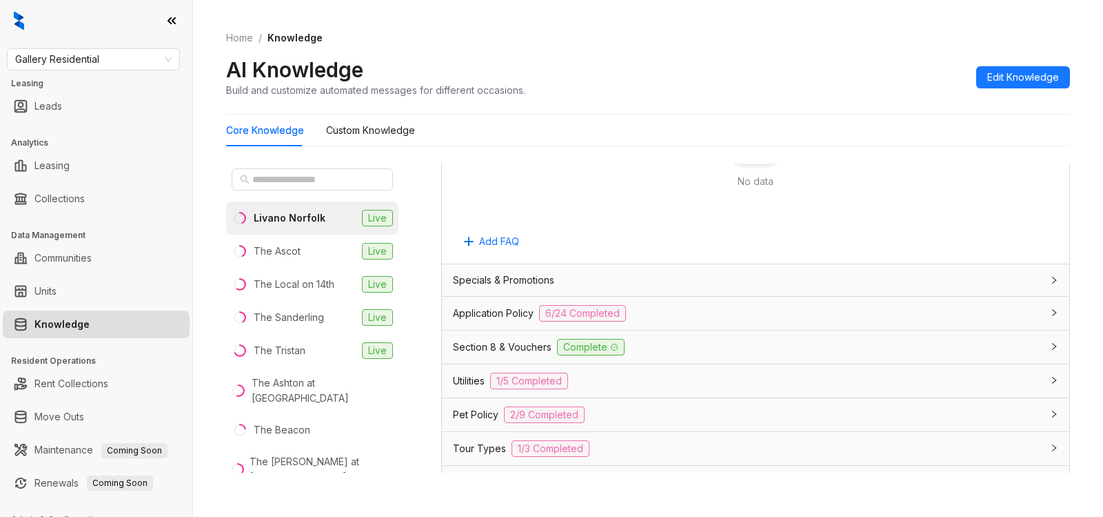
click at [666, 321] on div "Application Policy 6/24 Completed" at bounding box center [747, 313] width 589 height 17
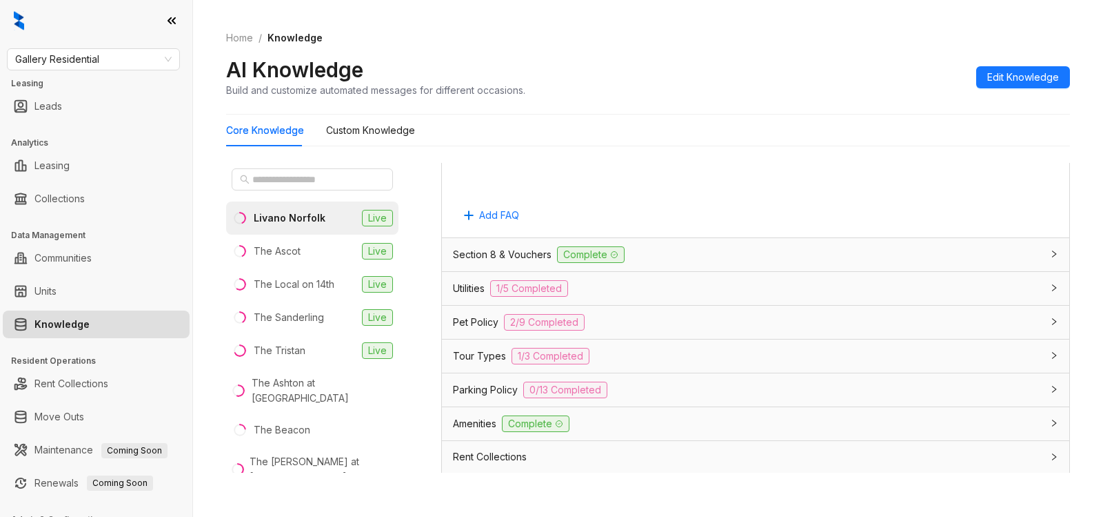
scroll to position [2642, 0]
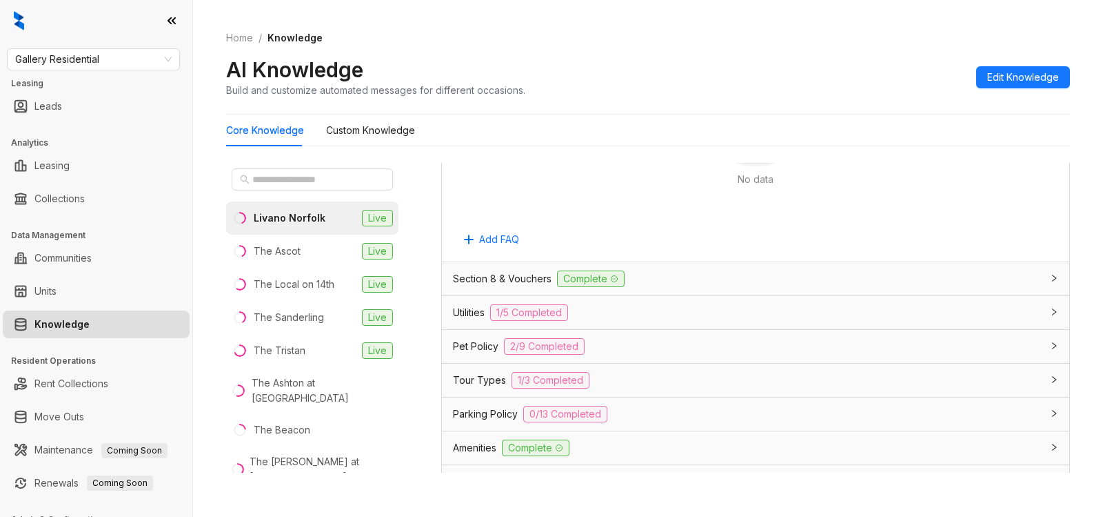
click at [895, 321] on div "Utilities 1/5 Completed" at bounding box center [747, 312] width 589 height 17
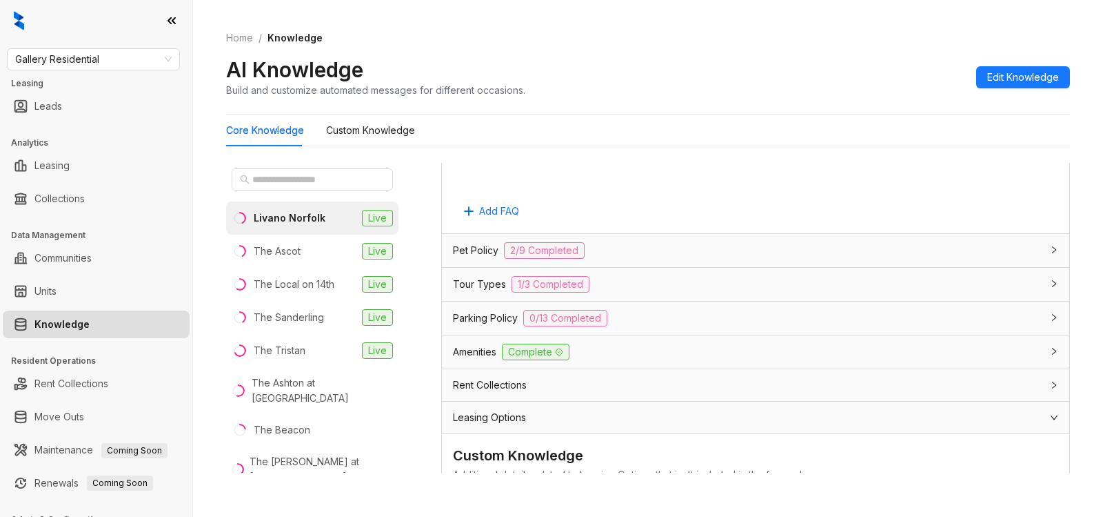
scroll to position [3271, 0]
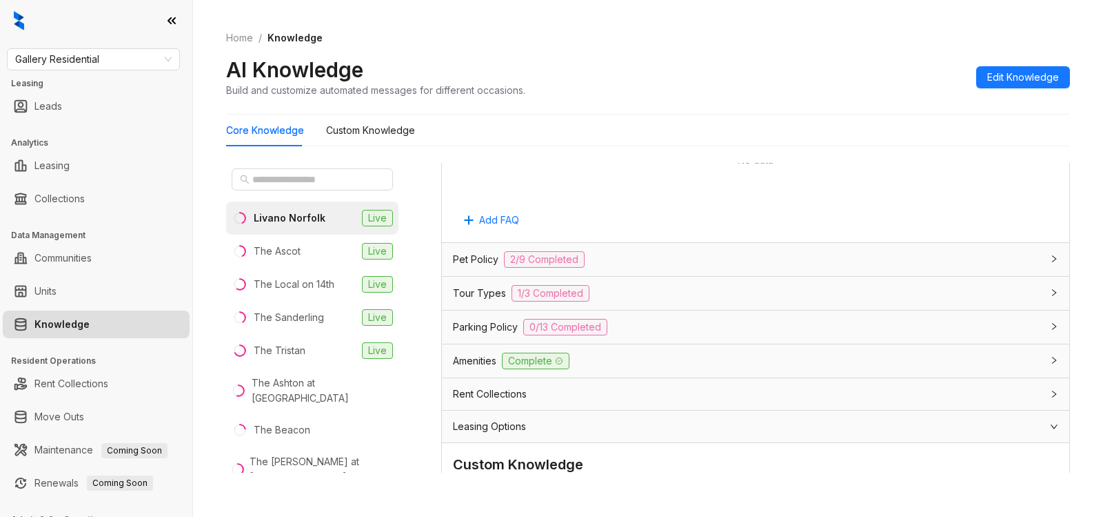
click at [566, 268] on span "2/9 Completed" at bounding box center [544, 259] width 81 height 17
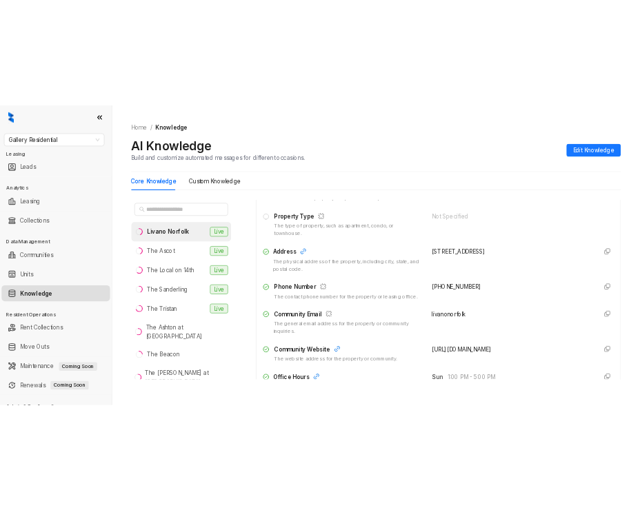
scroll to position [155, 0]
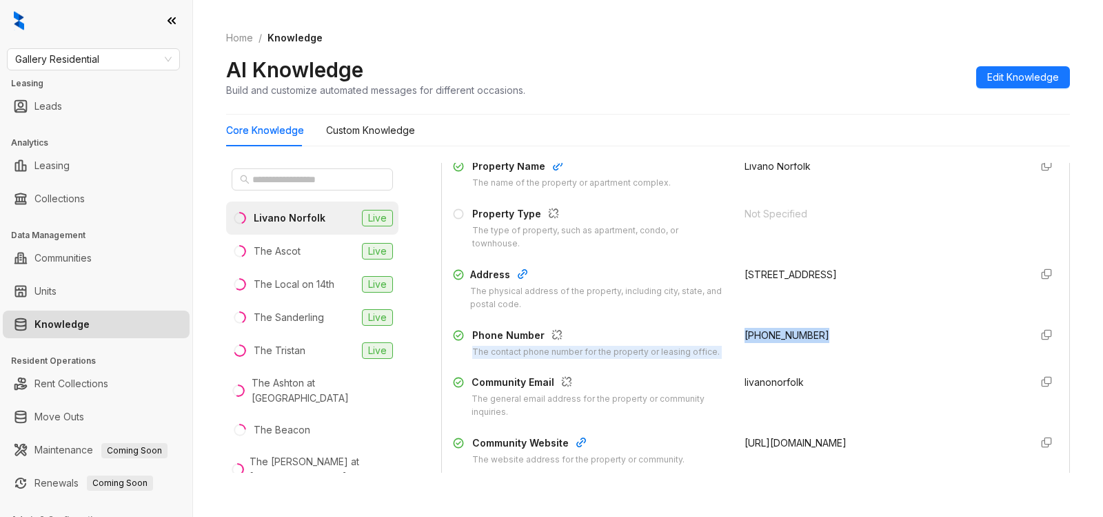
drag, startPoint x: 718, startPoint y: 331, endPoint x: 821, endPoint y: 341, distance: 103.9
click at [821, 341] on div "Phone Number The contact phone number for the property or leasing office. (757)…" at bounding box center [755, 343] width 605 height 31
click at [847, 306] on div "6163 Kempsville Circle, Norfolk, VA, 23502" at bounding box center [882, 289] width 275 height 44
drag, startPoint x: 730, startPoint y: 334, endPoint x: 814, endPoint y: 332, distance: 84.8
click at [814, 332] on div "(757) 793-2500" at bounding box center [882, 343] width 275 height 31
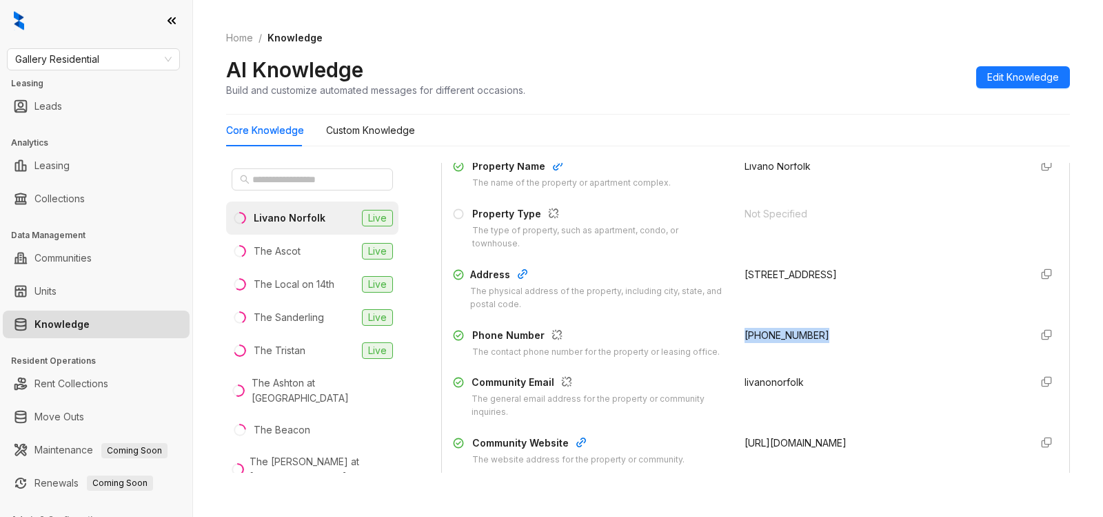
copy span "(757) 793-2500"
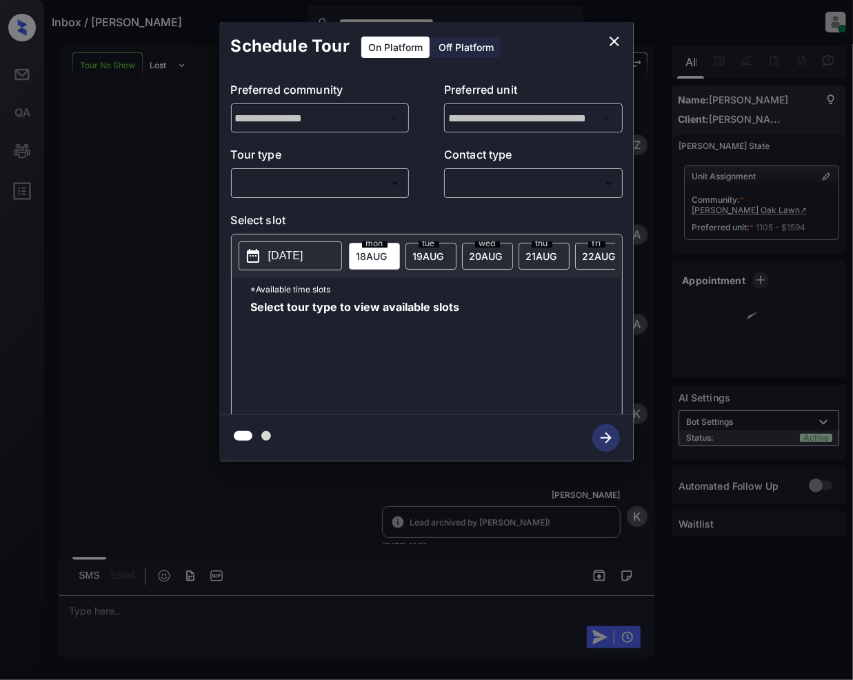
scroll to position [489, 0]
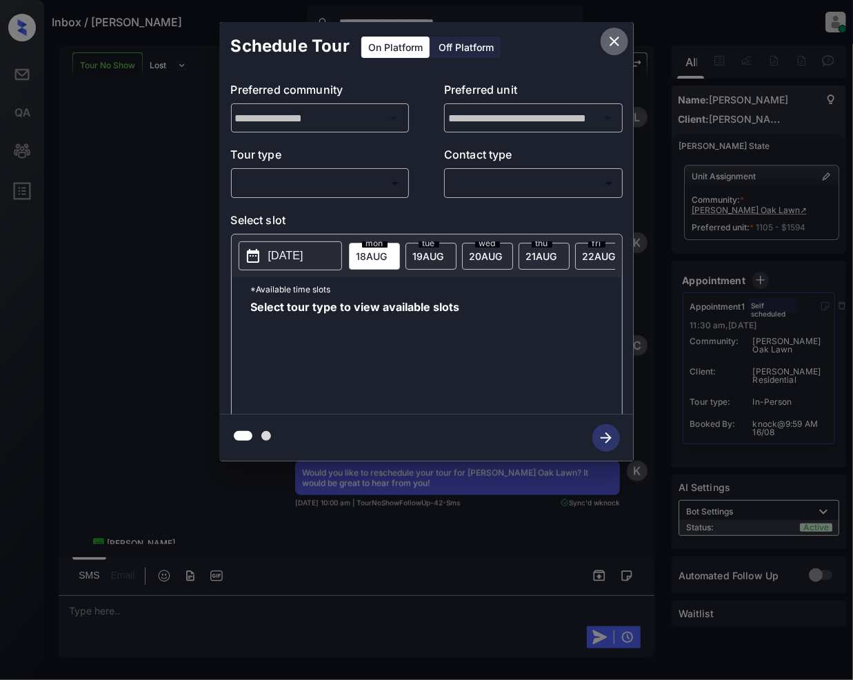
click at [611, 40] on icon "close" at bounding box center [614, 41] width 17 height 17
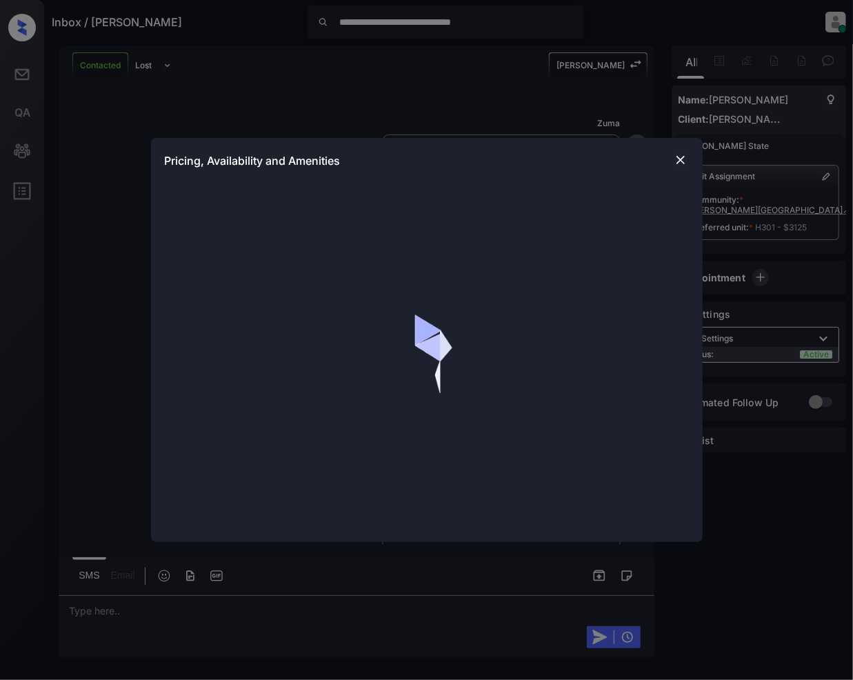
scroll to position [1674, 0]
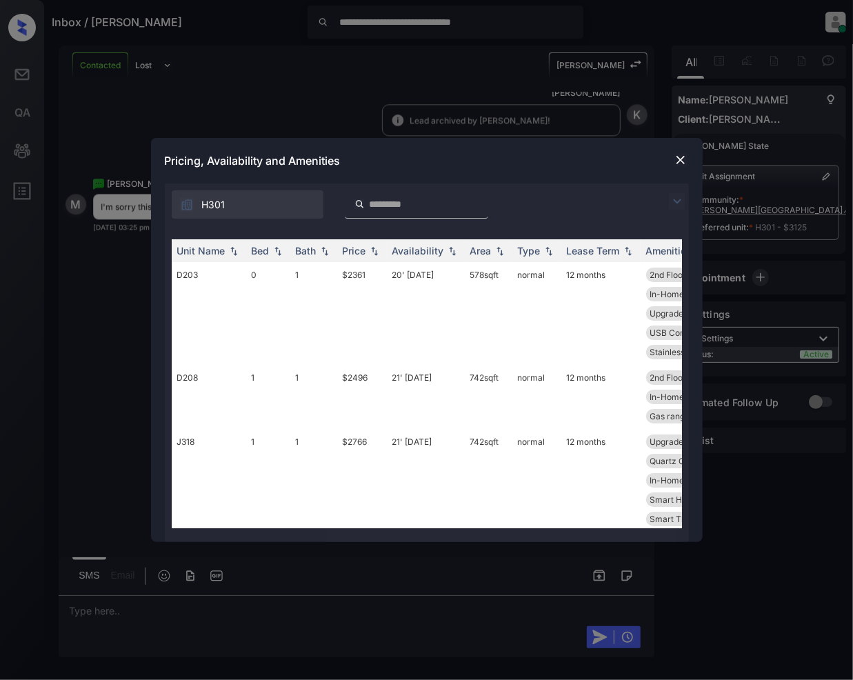
click at [676, 193] on img at bounding box center [677, 201] width 17 height 17
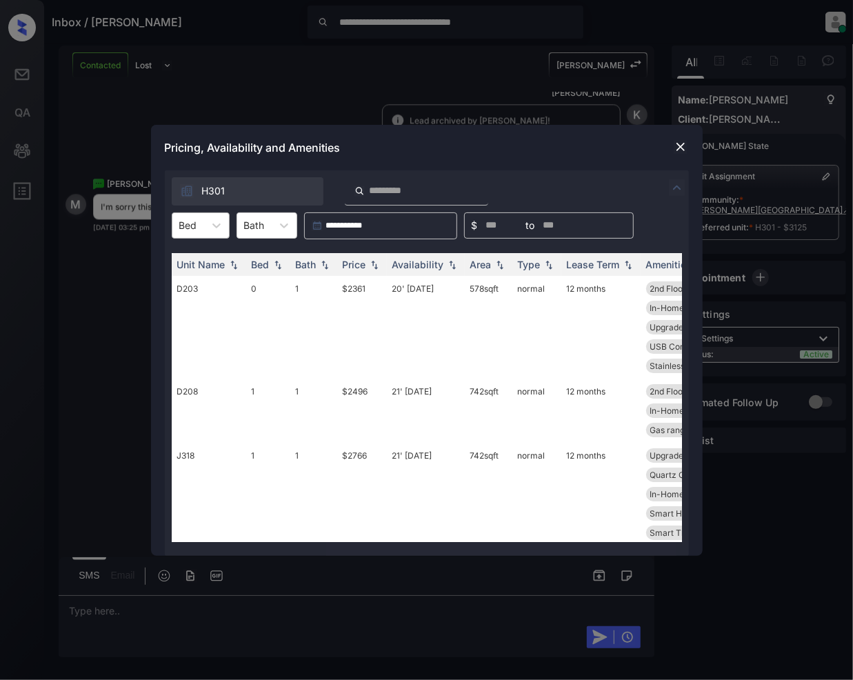
click at [196, 237] on div "Bed" at bounding box center [201, 225] width 58 height 26
drag, startPoint x: 174, startPoint y: 317, endPoint x: 186, endPoint y: 314, distance: 12.0
click at [174, 318] on div "2" at bounding box center [201, 309] width 58 height 25
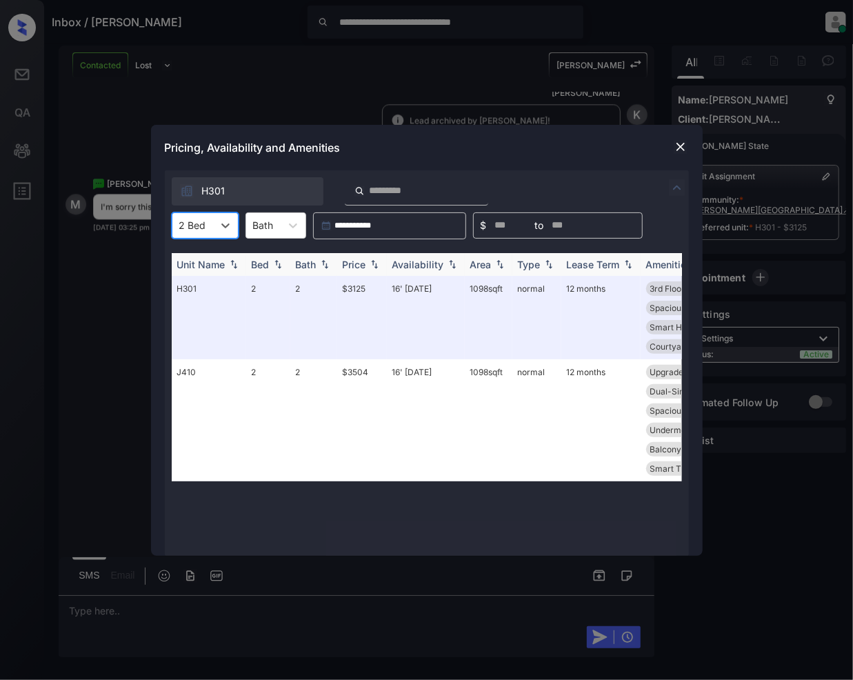
click at [375, 263] on img at bounding box center [375, 264] width 14 height 10
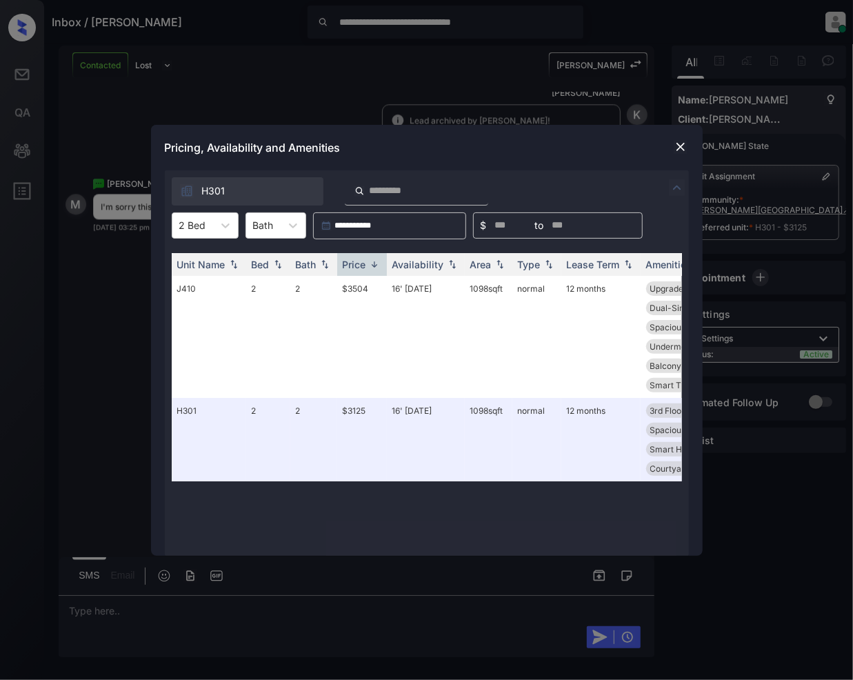
click at [682, 153] on div at bounding box center [680, 147] width 17 height 17
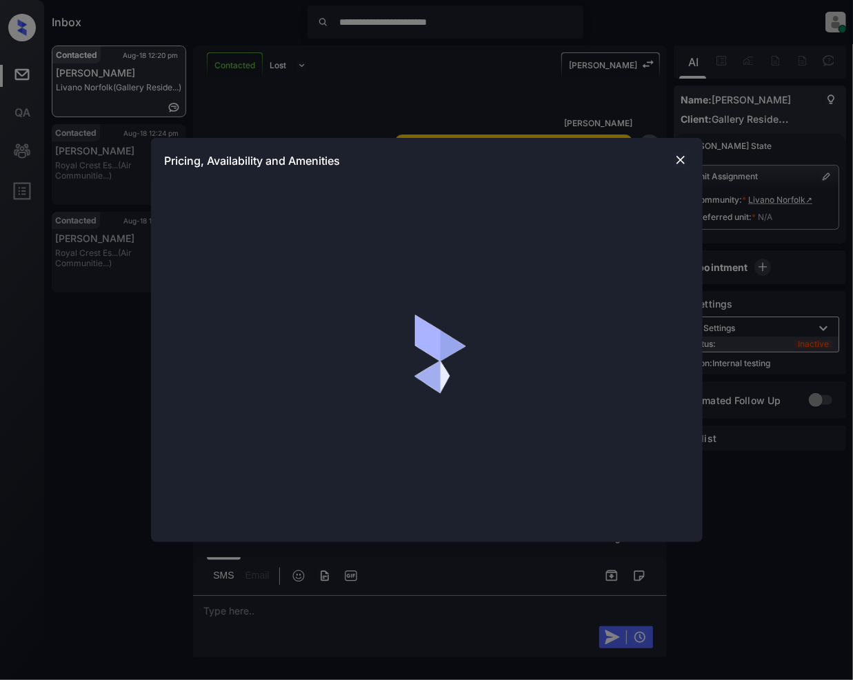
scroll to position [3613, 0]
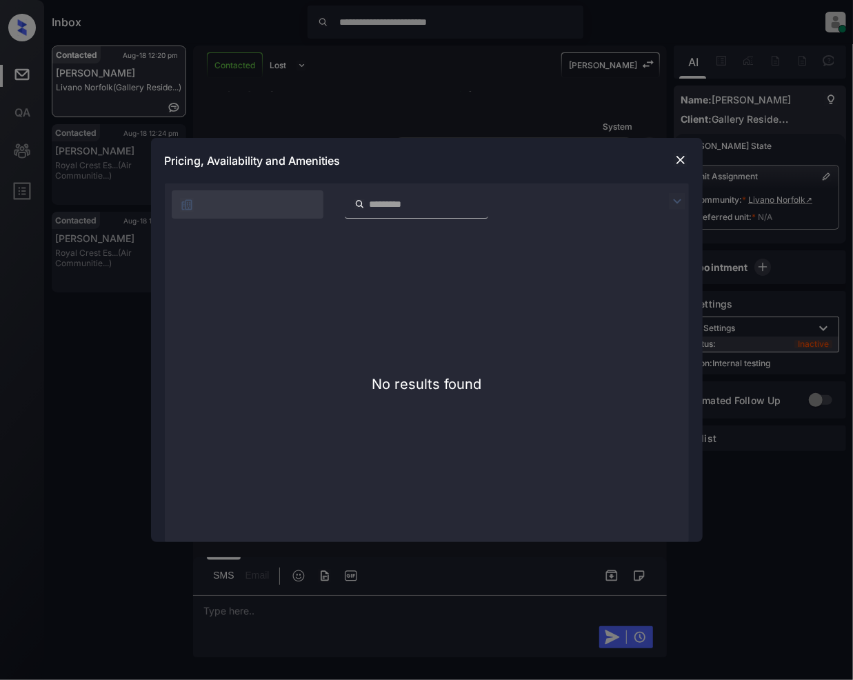
click at [683, 199] on img at bounding box center [677, 201] width 17 height 17
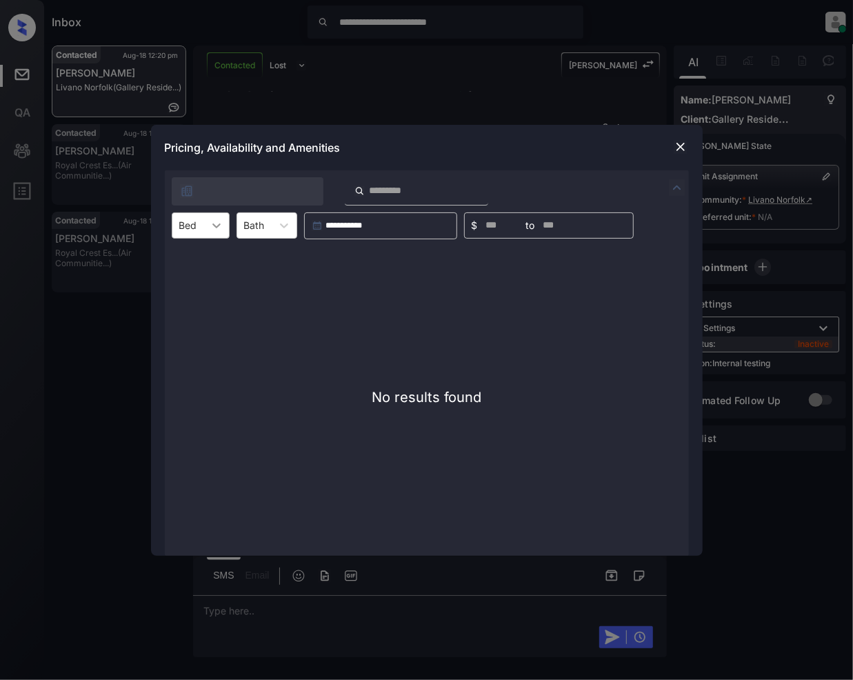
click at [218, 230] on icon at bounding box center [217, 226] width 14 height 14
click at [178, 280] on div "1" at bounding box center [201, 284] width 58 height 25
click at [685, 143] on img at bounding box center [681, 147] width 14 height 14
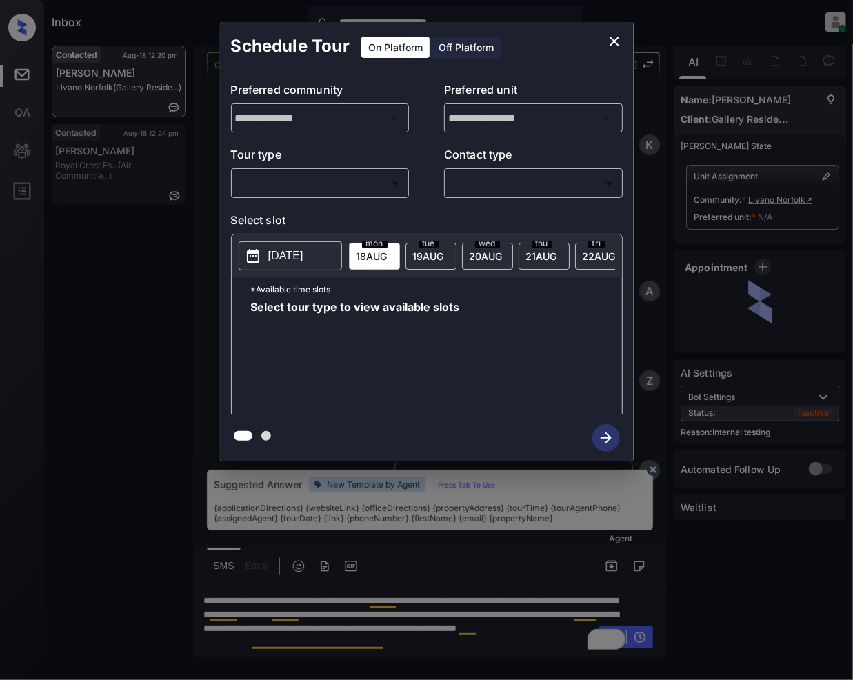
scroll to position [3613, 0]
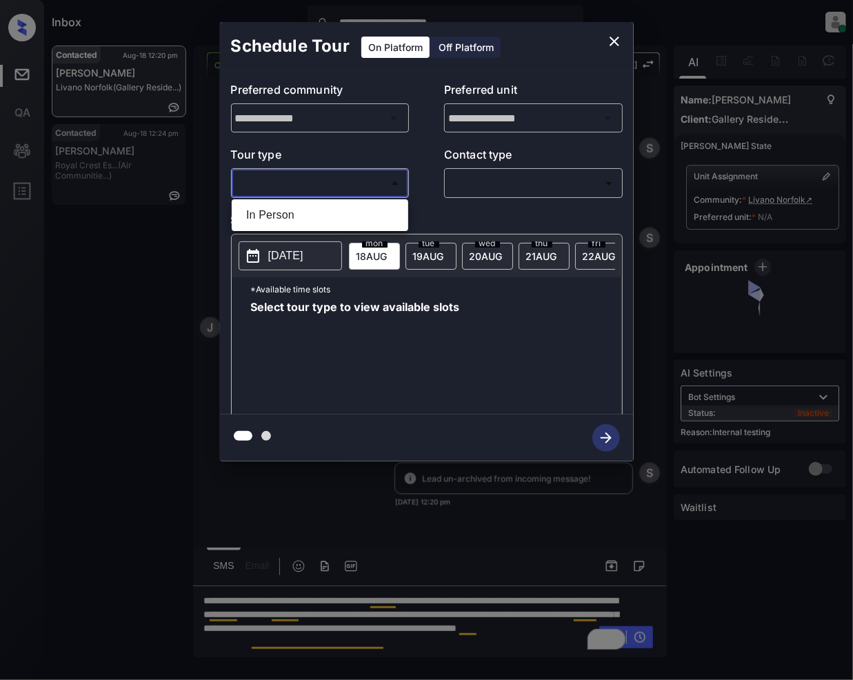
click at [343, 188] on body "**********" at bounding box center [426, 340] width 853 height 680
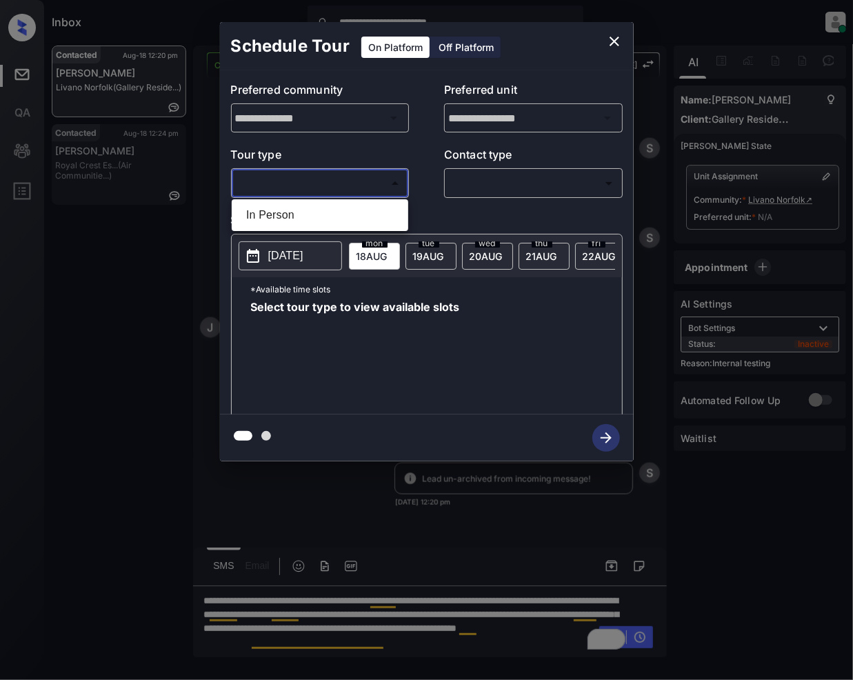
click at [303, 222] on li "In Person" at bounding box center [320, 215] width 170 height 25
type input "********"
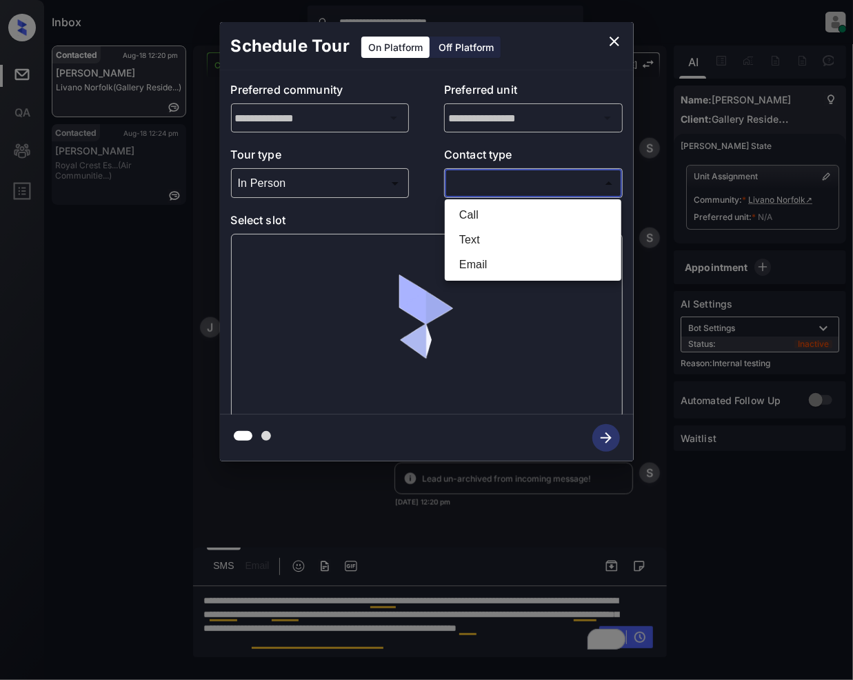
click at [531, 177] on body "**********" at bounding box center [426, 340] width 853 height 680
click at [500, 234] on li "Text" at bounding box center [533, 240] width 170 height 25
type input "****"
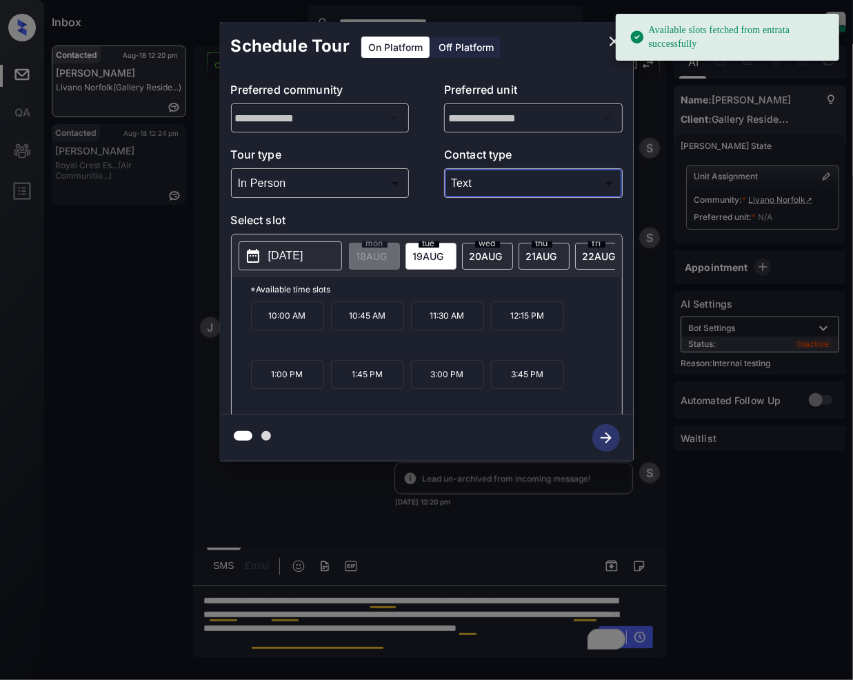
click at [607, 45] on icon "close" at bounding box center [614, 41] width 17 height 17
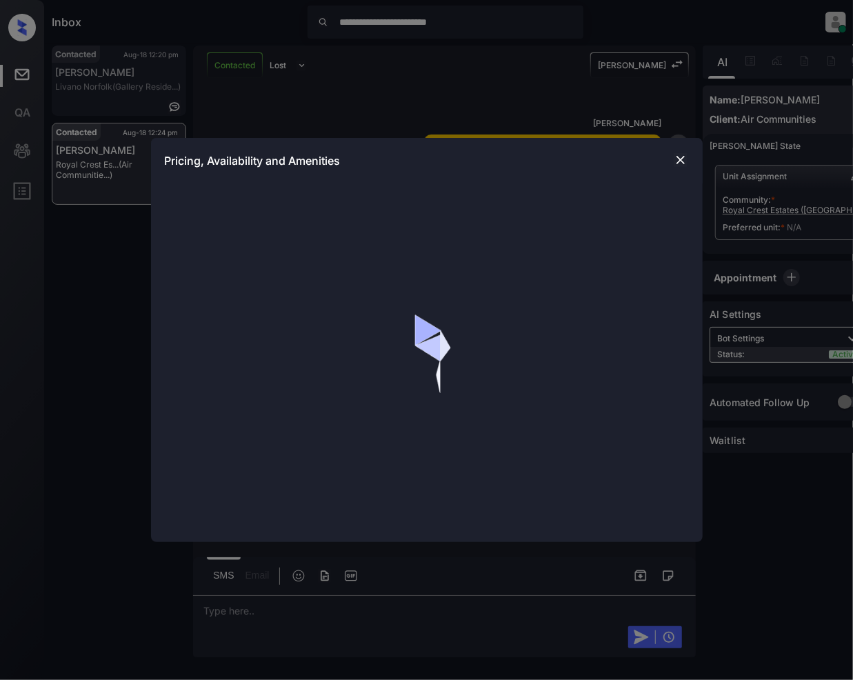
scroll to position [1136, 0]
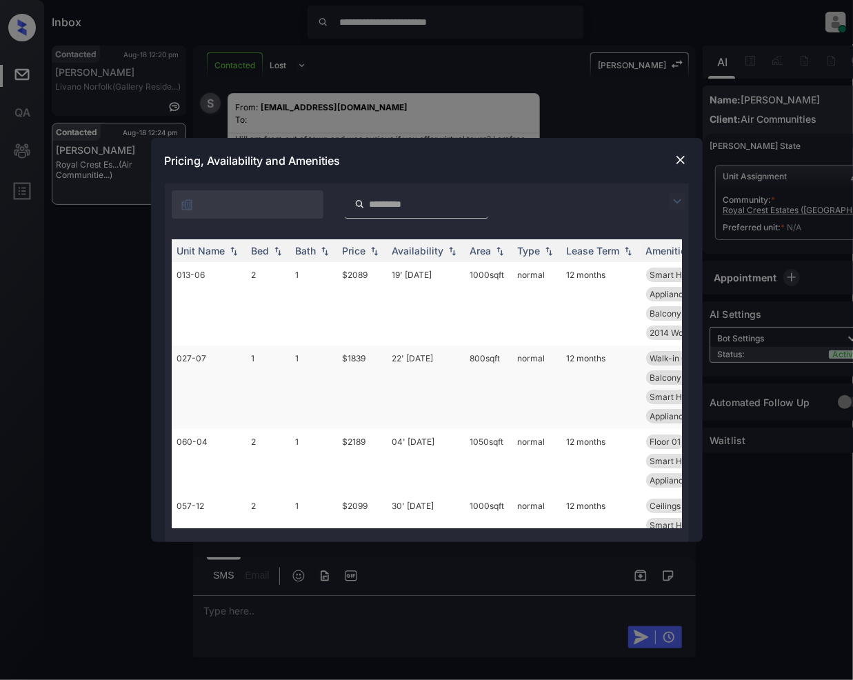
click at [354, 360] on td "$1839" at bounding box center [362, 386] width 50 height 83
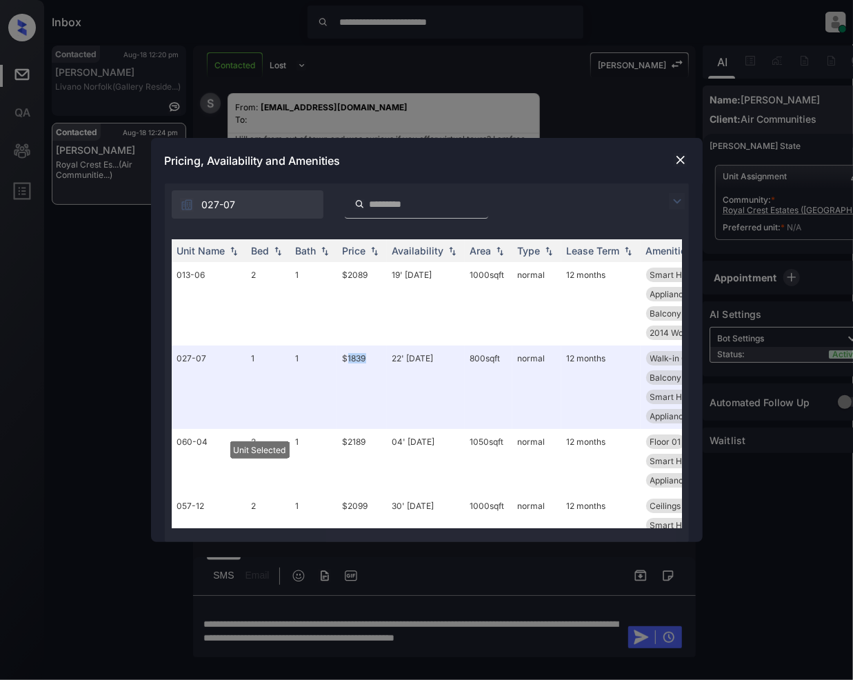
click at [687, 159] on img at bounding box center [681, 160] width 14 height 14
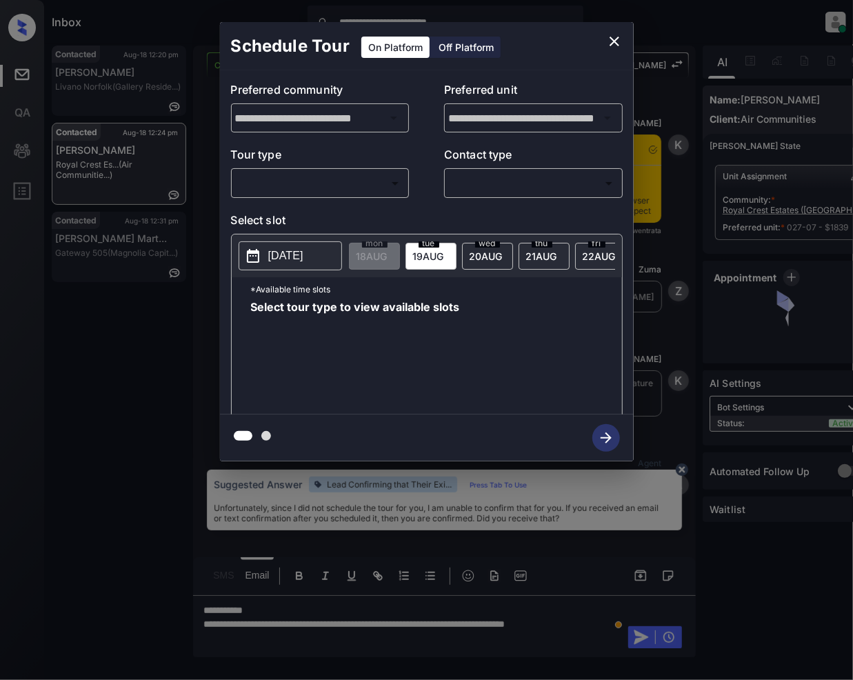
click at [348, 185] on body "**********" at bounding box center [426, 340] width 853 height 680
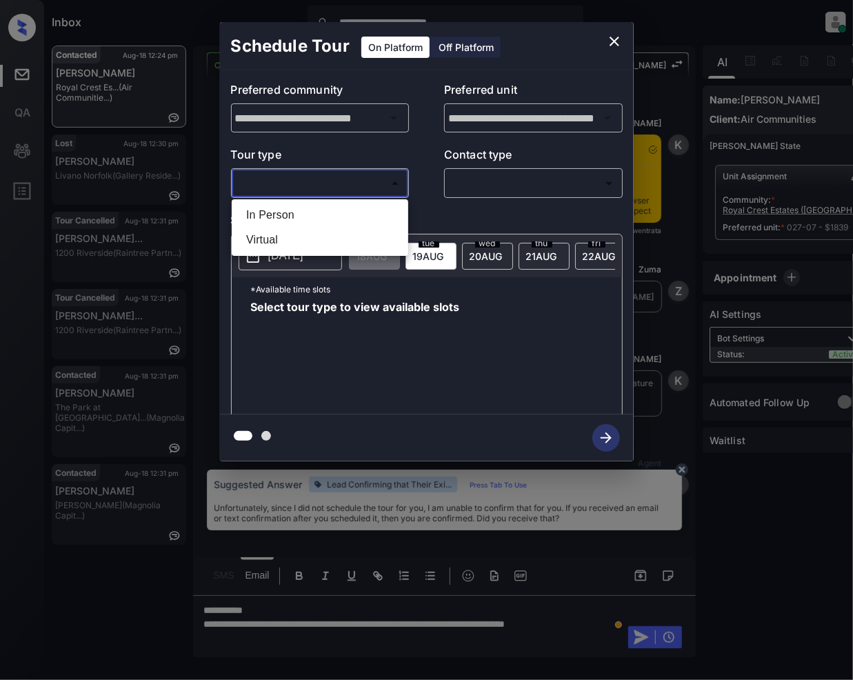
scroll to position [1226, 0]
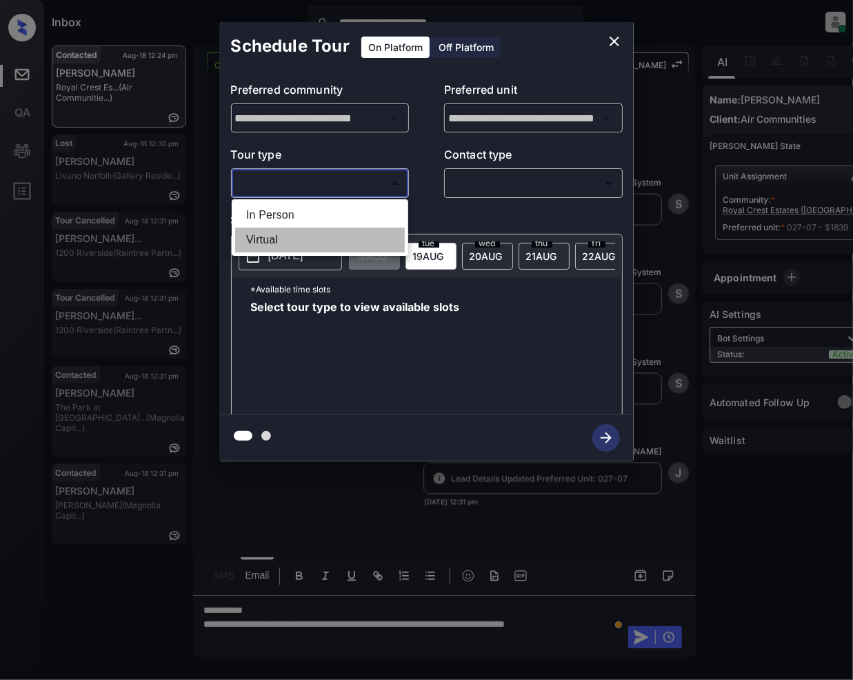
click at [287, 234] on li "Virtual" at bounding box center [320, 240] width 170 height 25
type input "*******"
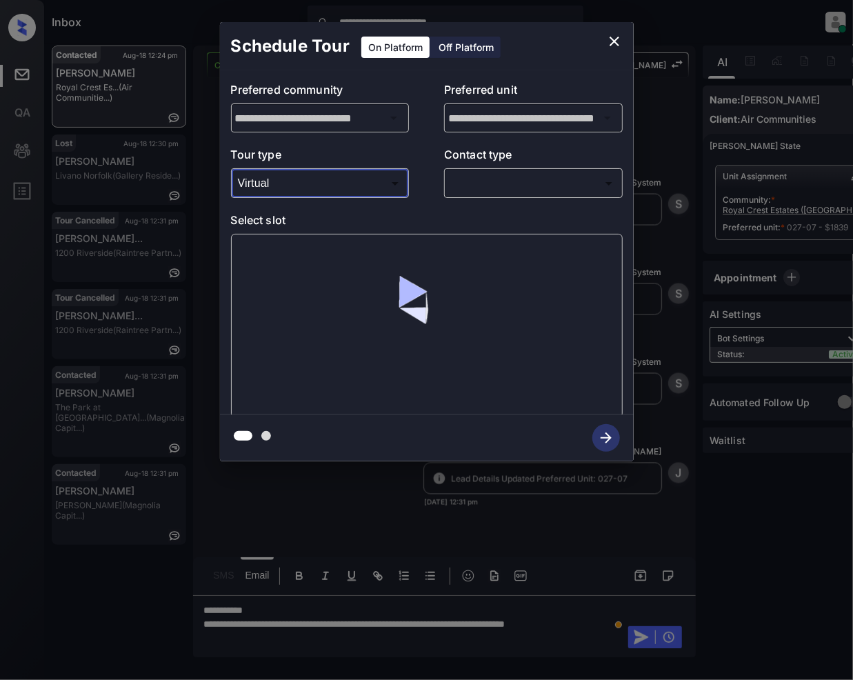
click at [505, 188] on body "**********" at bounding box center [426, 340] width 853 height 680
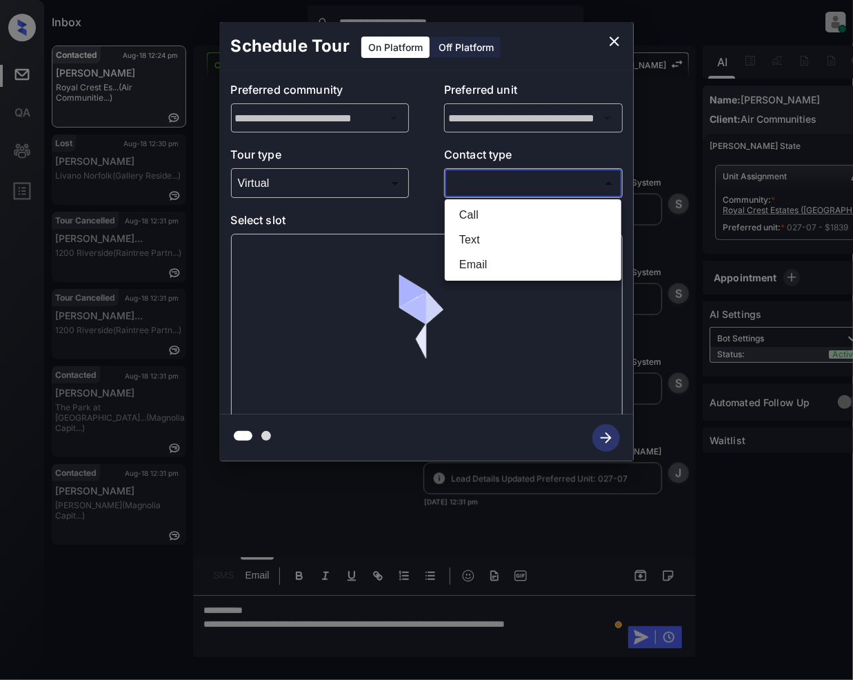
click at [480, 262] on li "Email" at bounding box center [533, 264] width 170 height 25
type input "*****"
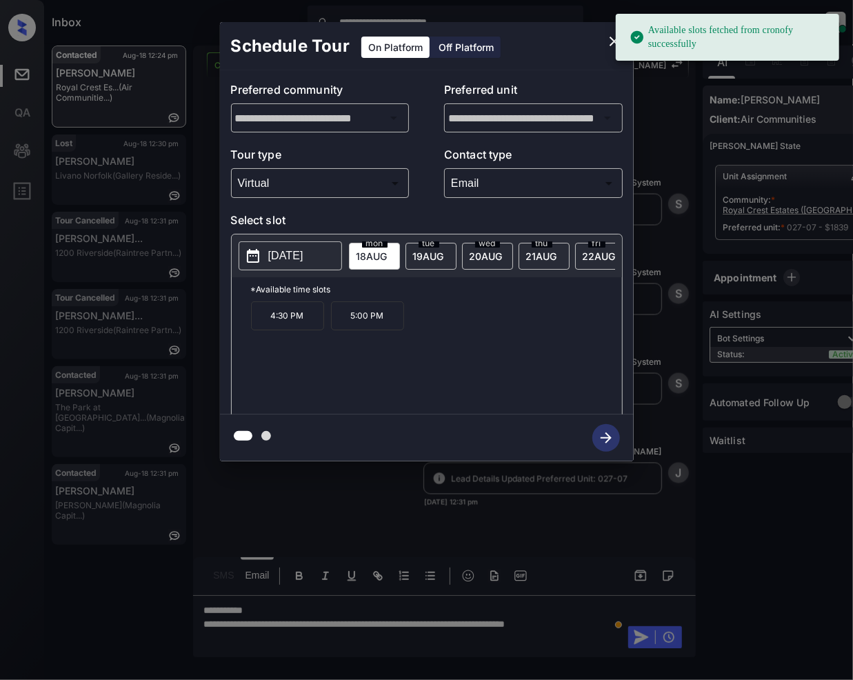
click at [388, 250] on span "19 AUG" at bounding box center [372, 256] width 31 height 12
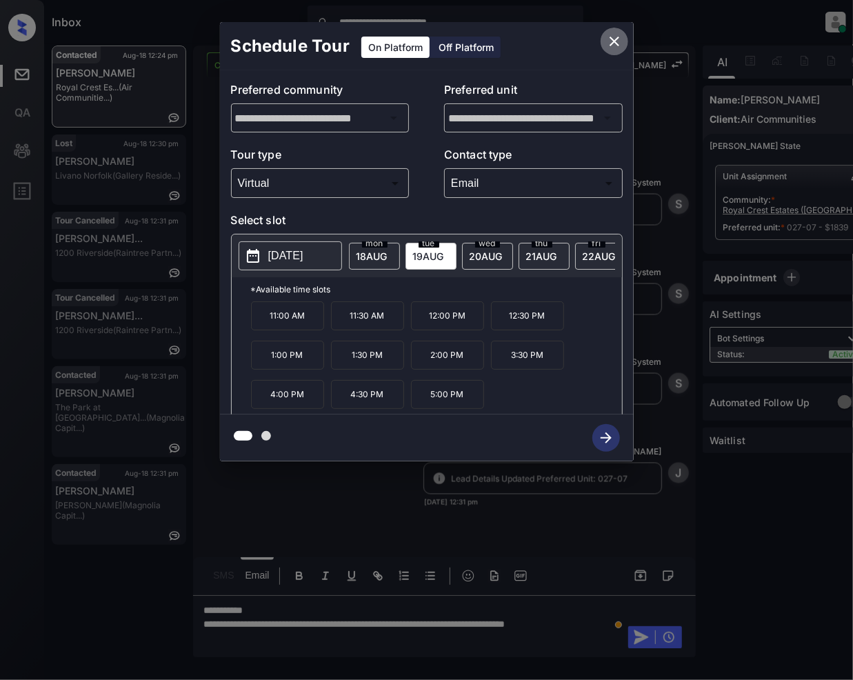
click at [610, 44] on icon "close" at bounding box center [614, 41] width 17 height 17
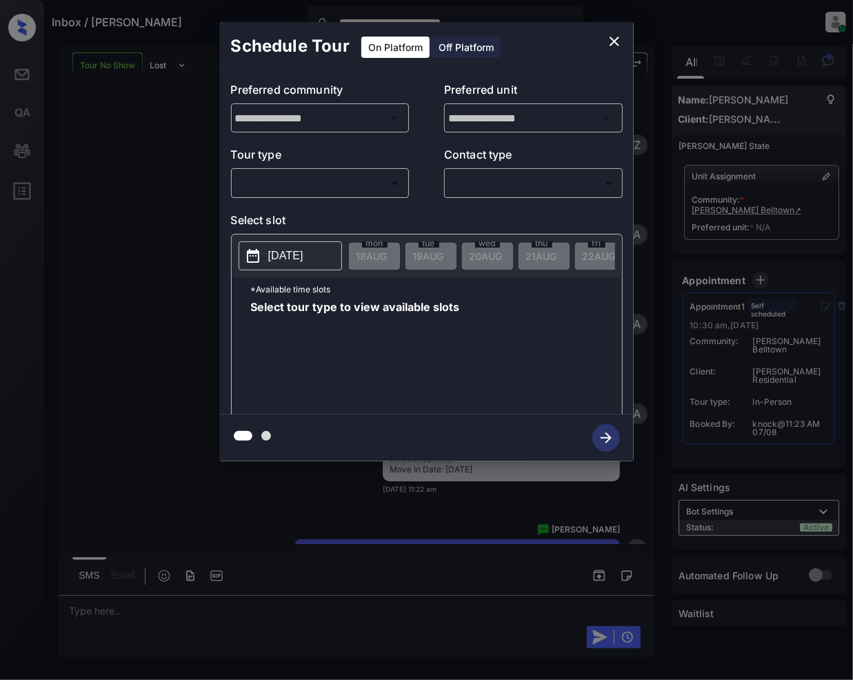
scroll to position [1642, 0]
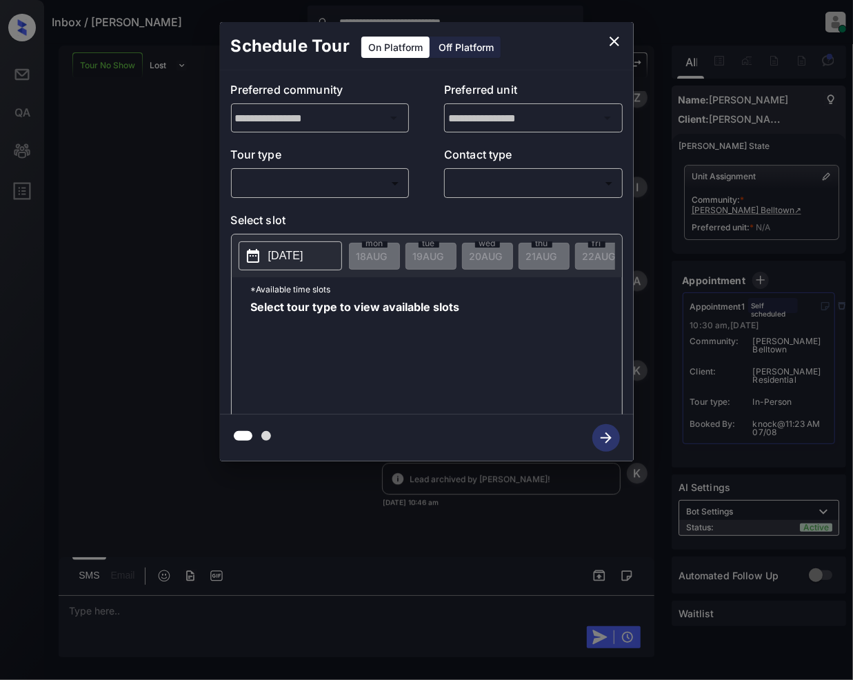
click at [348, 172] on body "**********" at bounding box center [426, 340] width 853 height 680
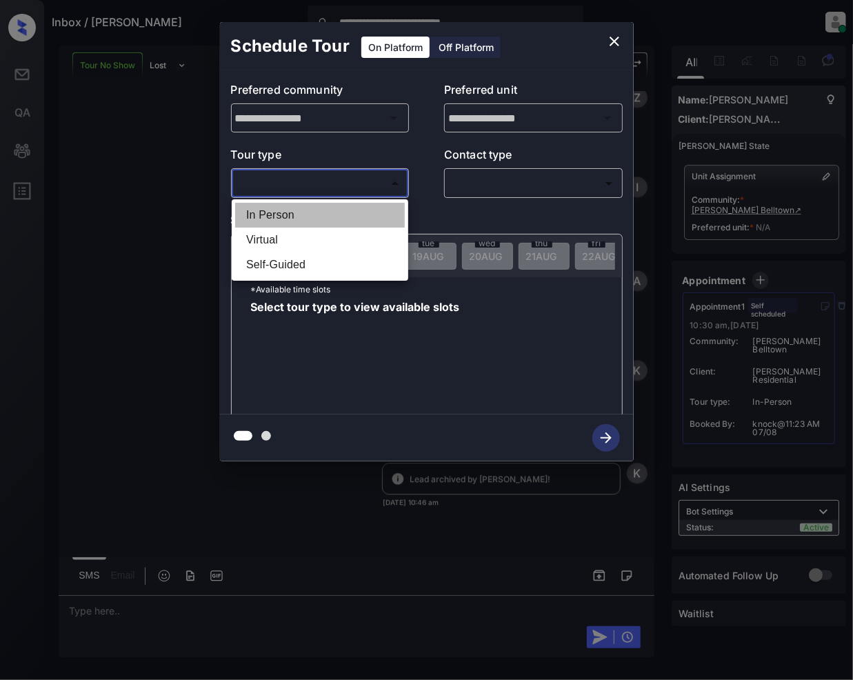
click at [295, 212] on li "In Person" at bounding box center [320, 215] width 170 height 25
type input "********"
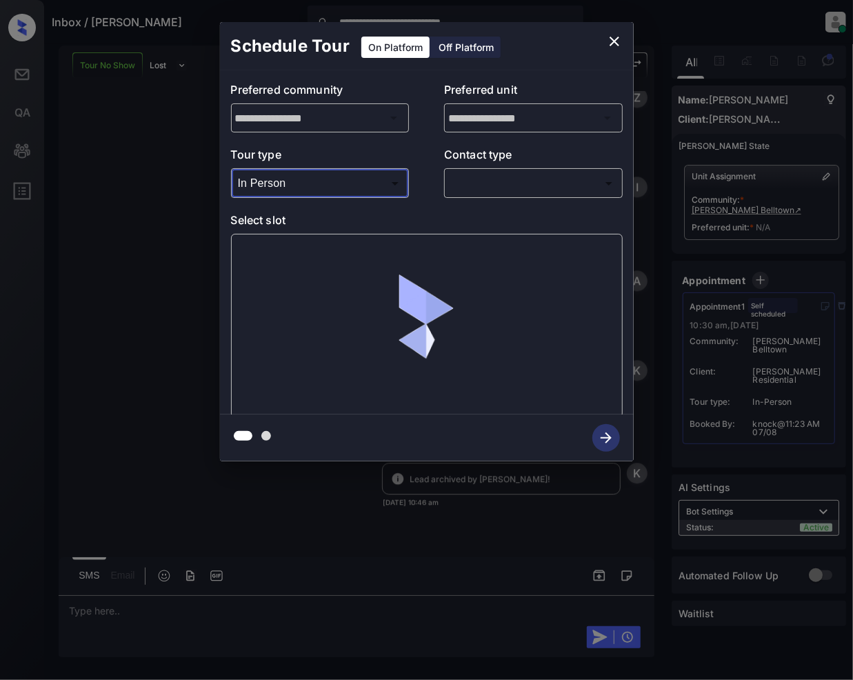
click at [454, 177] on body "**********" at bounding box center [426, 340] width 853 height 680
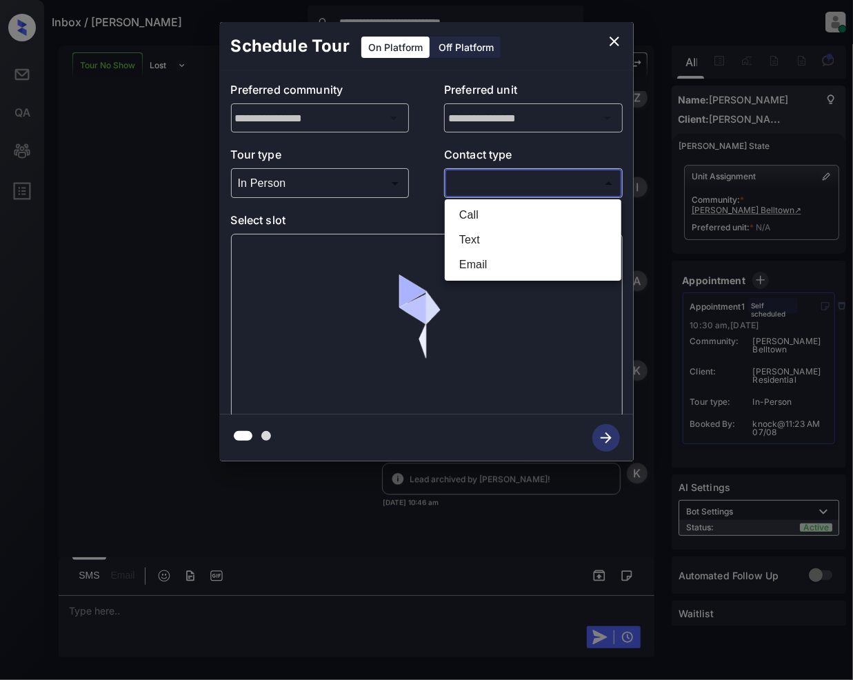
click at [463, 212] on li "Call" at bounding box center [533, 215] width 170 height 25
type input "****"
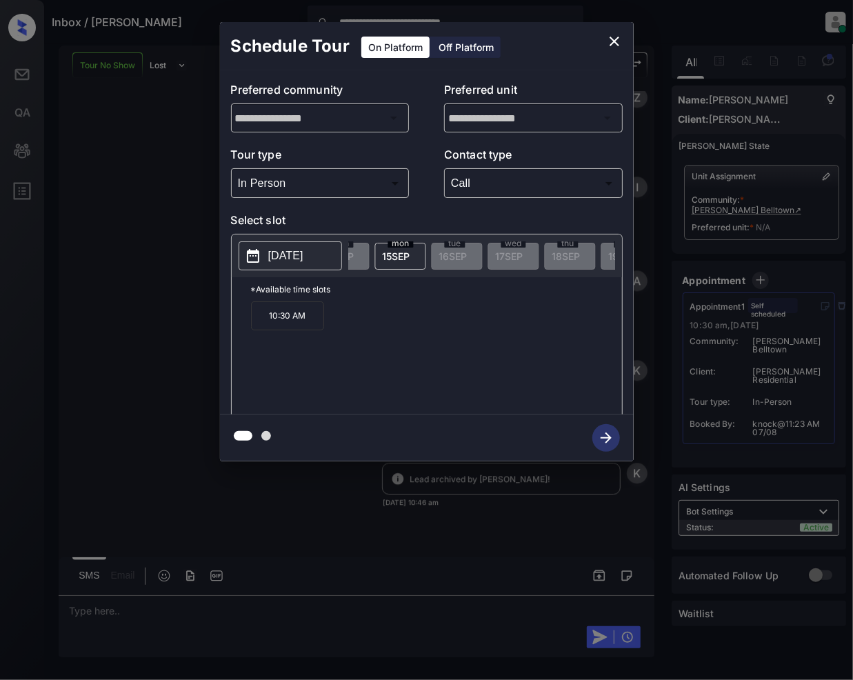
scroll to position [0, 1594]
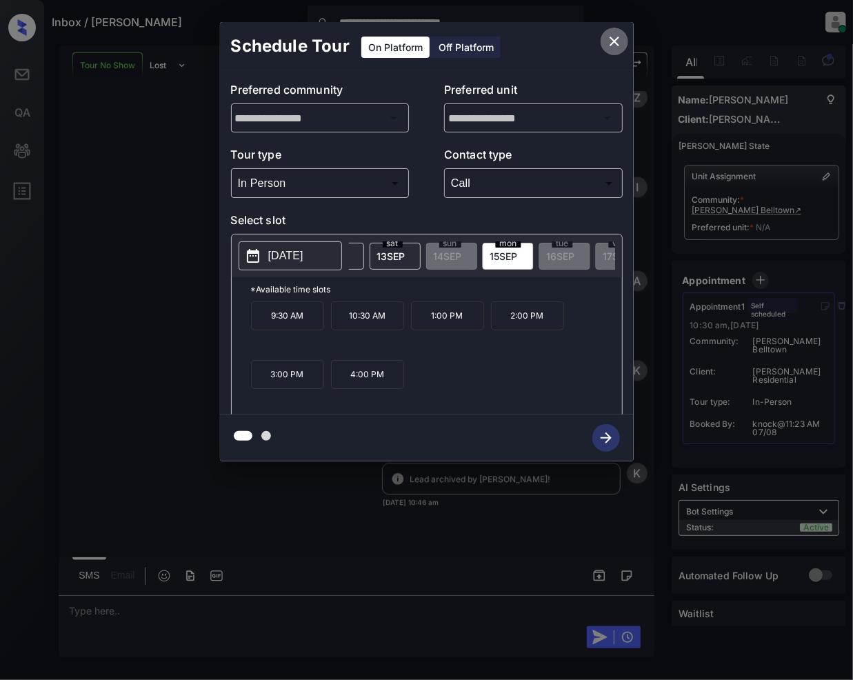
click at [611, 40] on icon "close" at bounding box center [614, 41] width 17 height 17
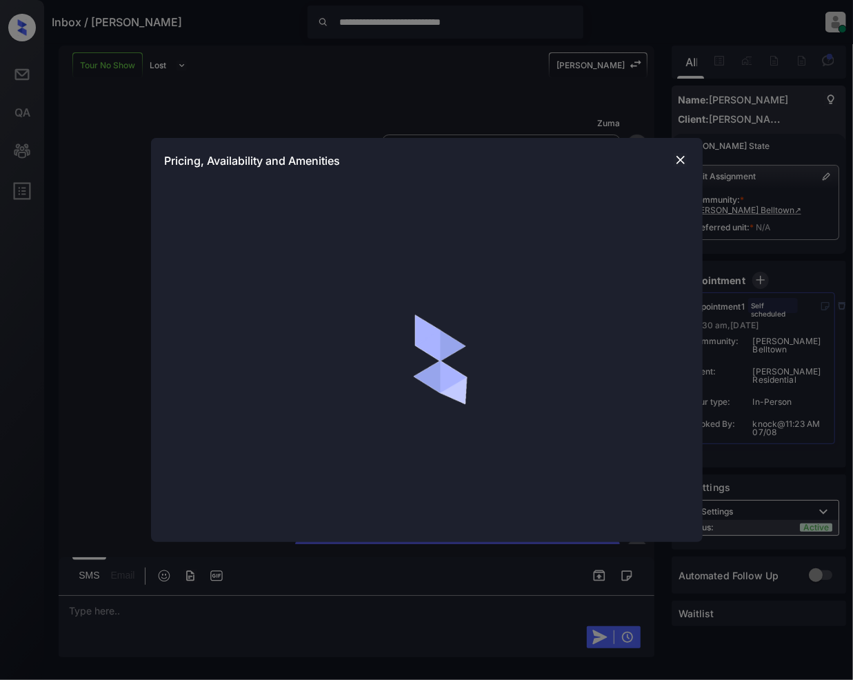
scroll to position [1642, 0]
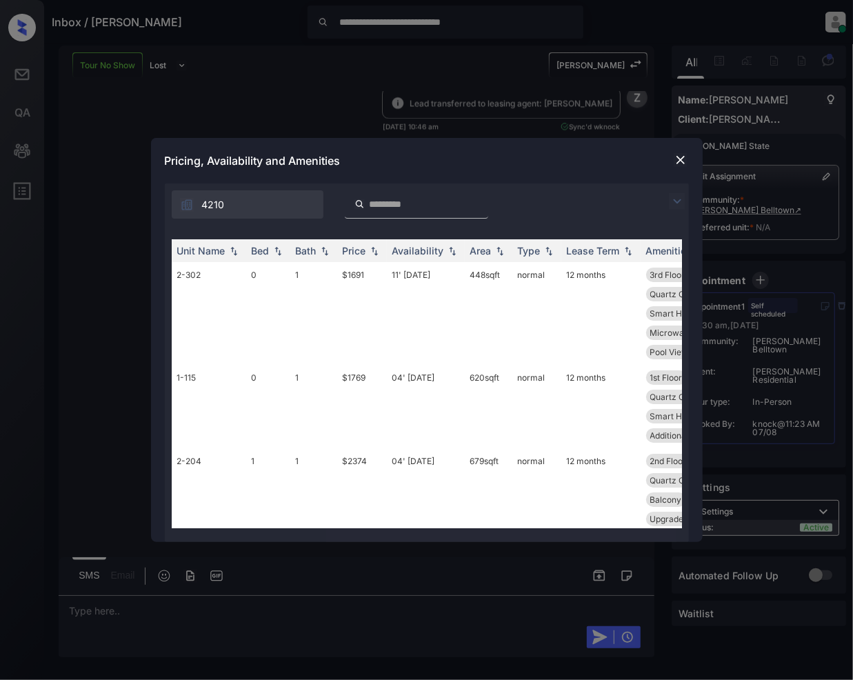
click at [682, 201] on img at bounding box center [677, 201] width 17 height 17
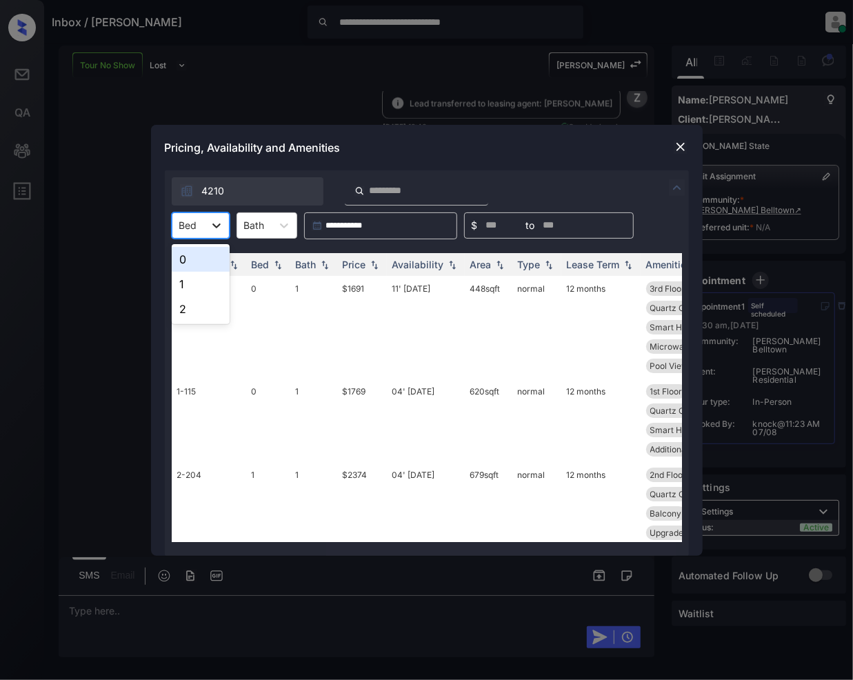
click at [208, 229] on div at bounding box center [216, 225] width 25 height 25
drag, startPoint x: 188, startPoint y: 280, endPoint x: 261, endPoint y: 343, distance: 95.8
click at [188, 281] on div "1" at bounding box center [201, 284] width 58 height 25
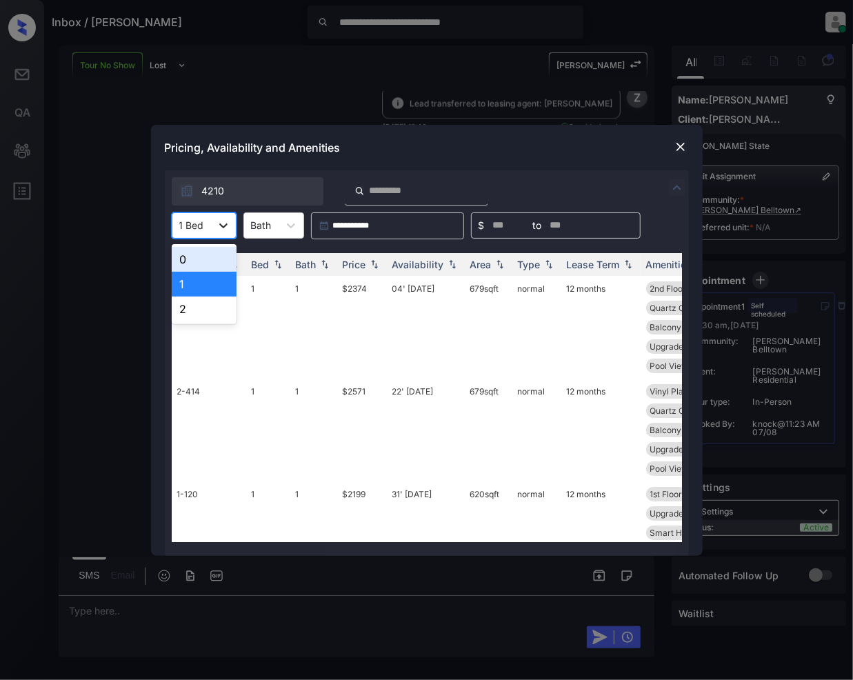
click at [230, 228] on icon at bounding box center [224, 226] width 14 height 14
drag, startPoint x: 188, startPoint y: 307, endPoint x: 334, endPoint y: 246, distance: 158.3
click at [188, 306] on div "2" at bounding box center [204, 309] width 65 height 25
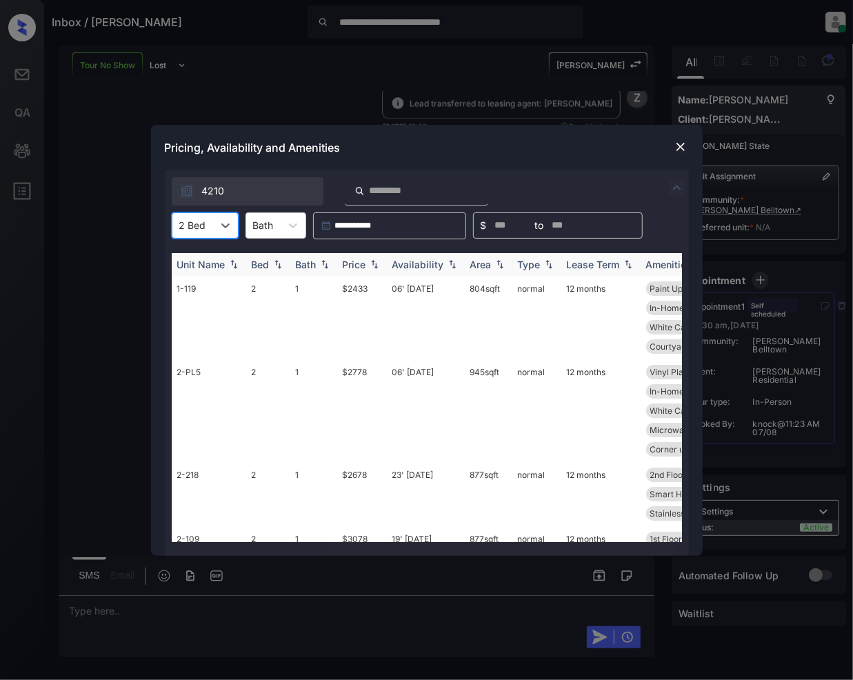
click at [379, 261] on img at bounding box center [375, 264] width 14 height 10
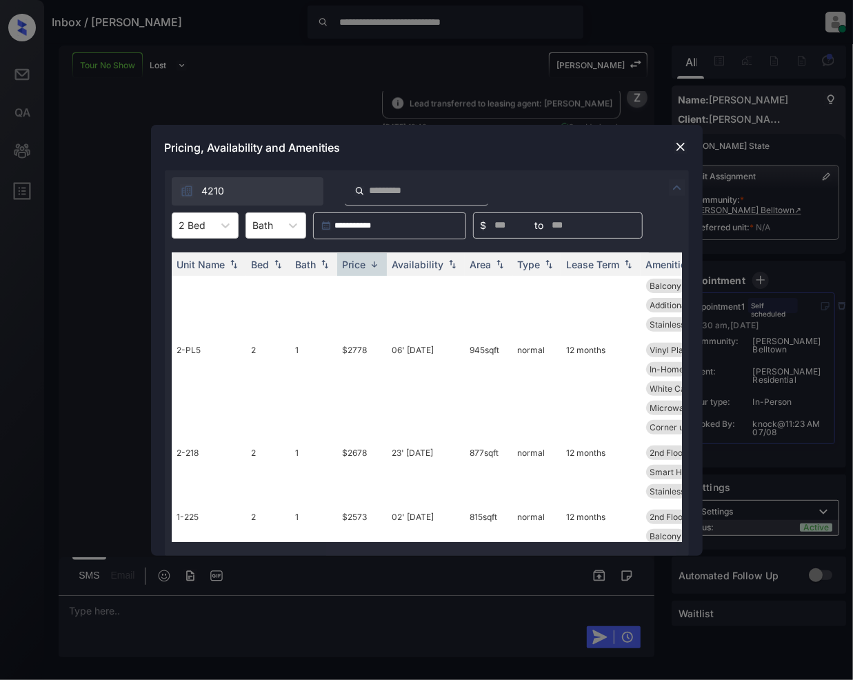
scroll to position [409, 0]
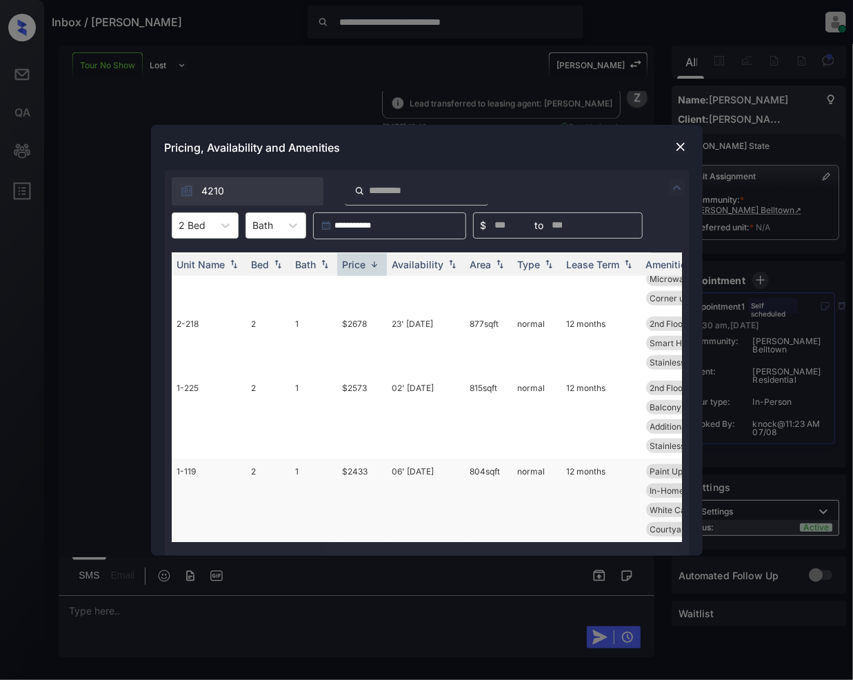
click at [354, 459] on td "$2433" at bounding box center [362, 500] width 50 height 83
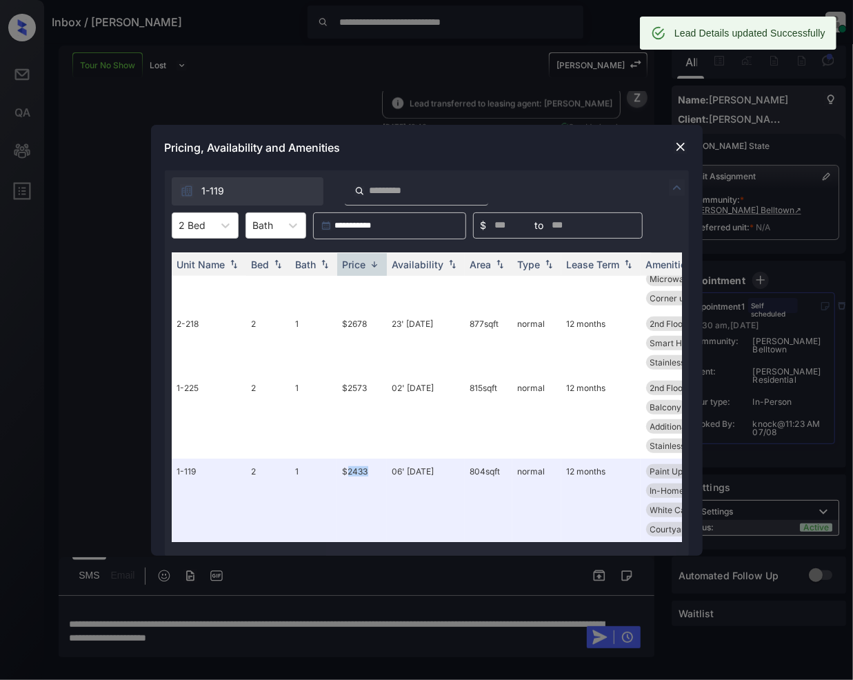
click at [680, 143] on img at bounding box center [681, 147] width 14 height 14
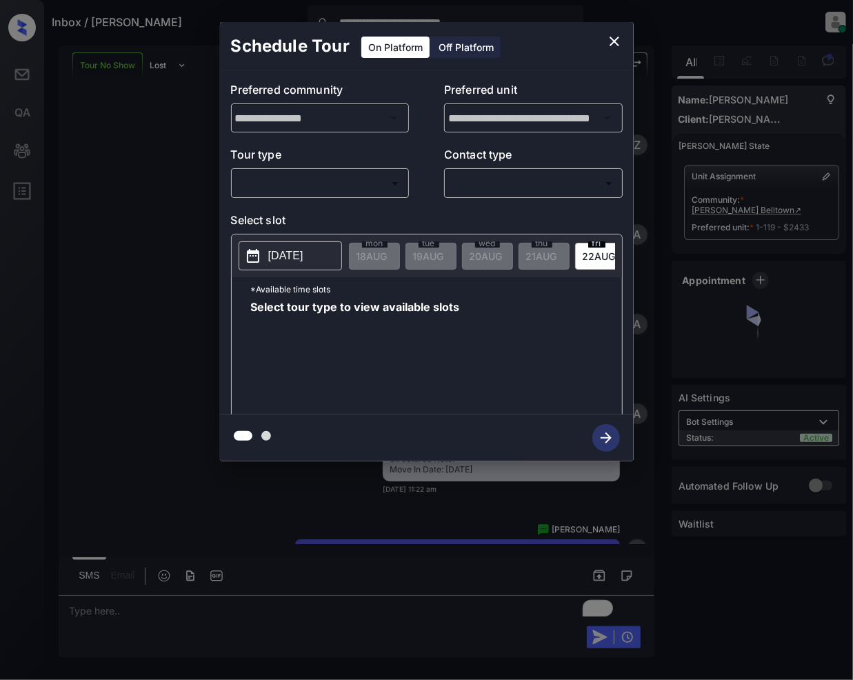
scroll to position [1642, 0]
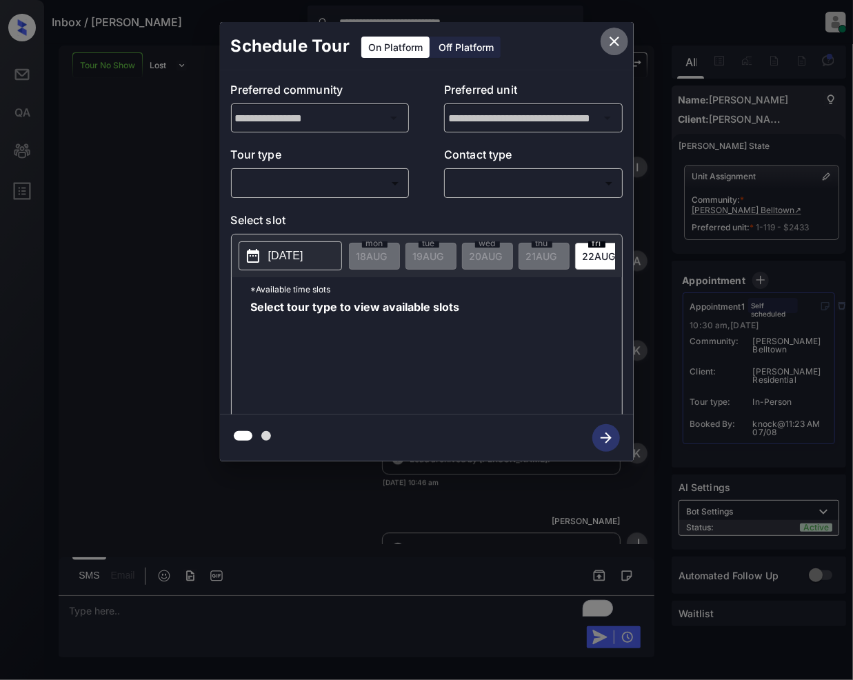
click at [614, 39] on icon "close" at bounding box center [614, 41] width 17 height 17
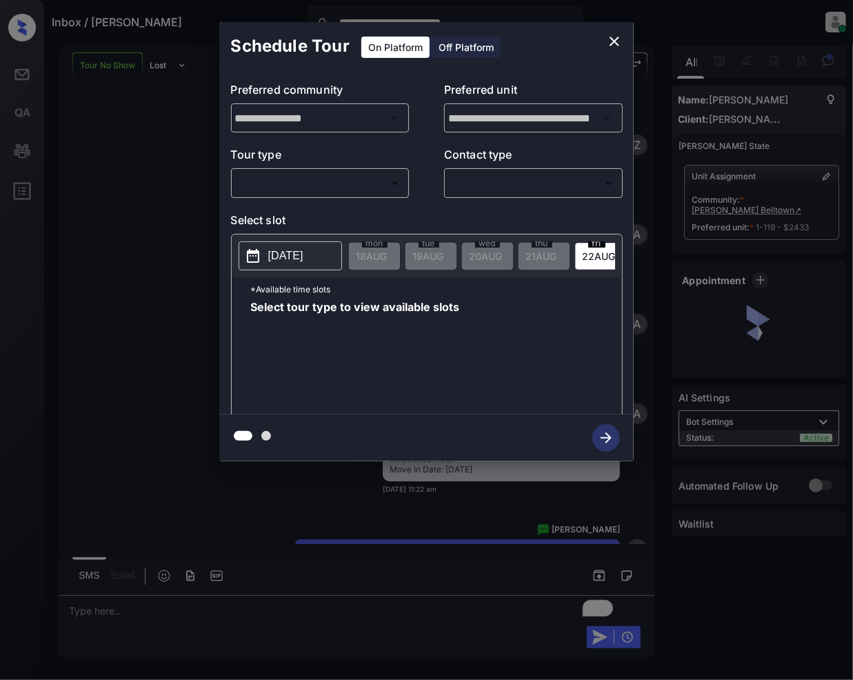
scroll to position [1642, 0]
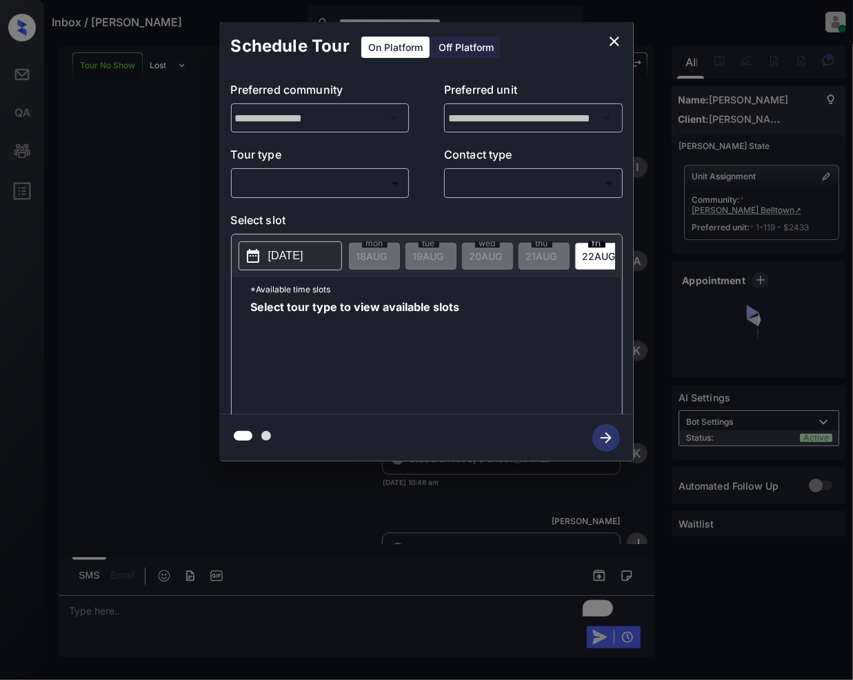
click at [357, 193] on body "**********" at bounding box center [426, 340] width 853 height 680
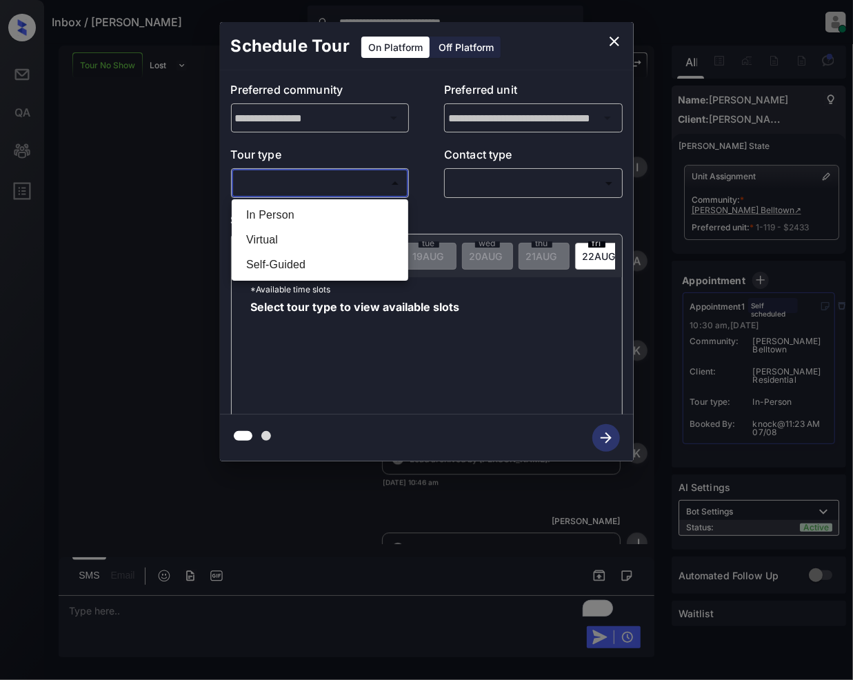
drag, startPoint x: 259, startPoint y: 214, endPoint x: 468, endPoint y: 205, distance: 208.4
click at [262, 217] on li "In Person" at bounding box center [320, 215] width 170 height 25
type input "********"
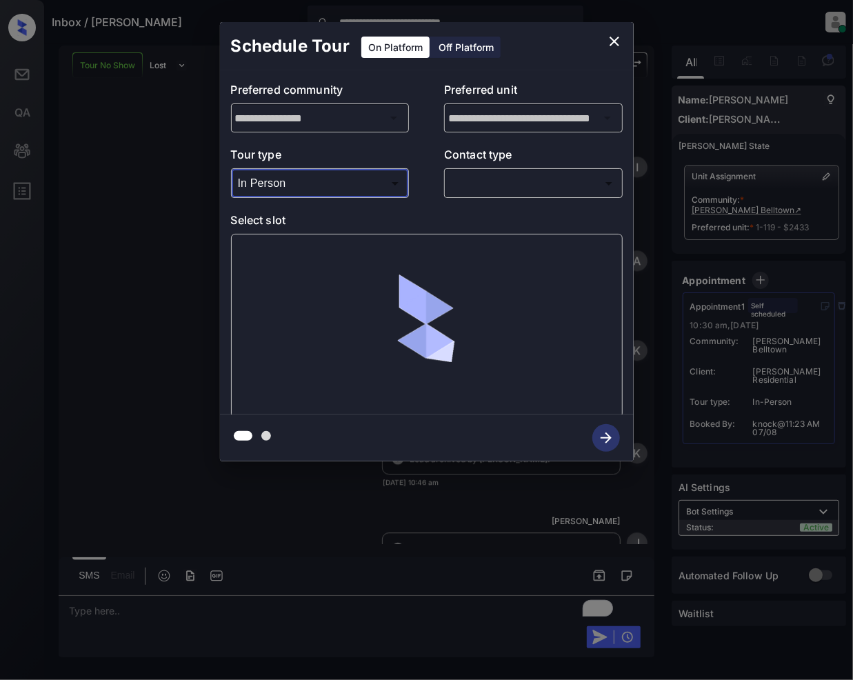
click at [498, 185] on body "**********" at bounding box center [426, 340] width 853 height 680
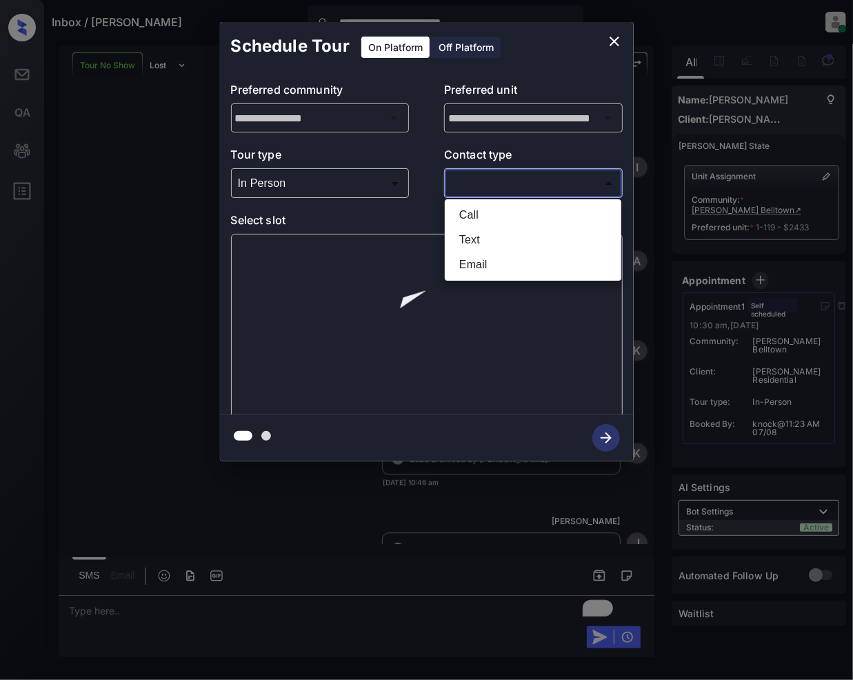
drag, startPoint x: 480, startPoint y: 215, endPoint x: 440, endPoint y: 310, distance: 103.2
click at [480, 213] on li "Call" at bounding box center [533, 215] width 170 height 25
type input "****"
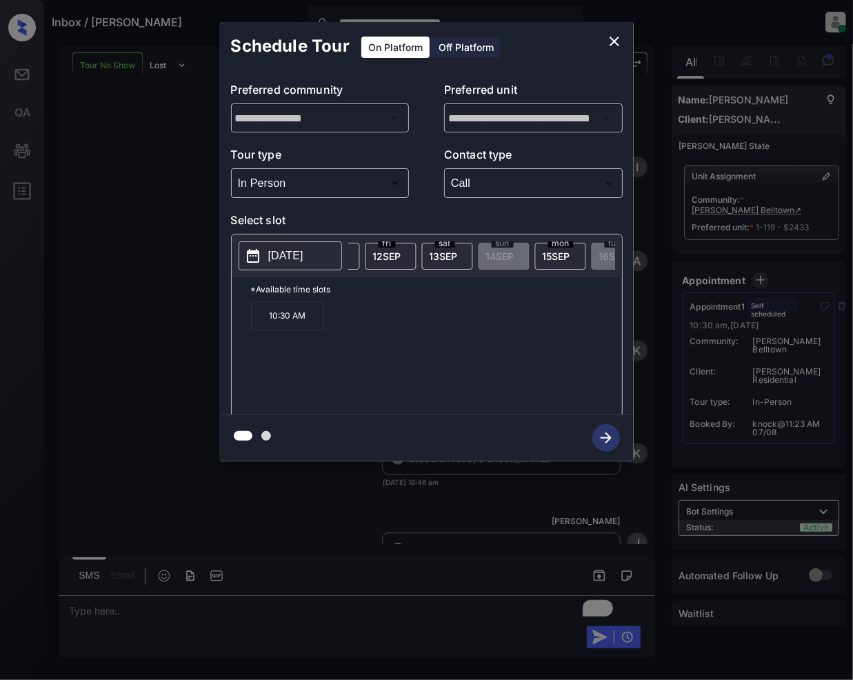
scroll to position [0, 1434]
drag, startPoint x: 527, startPoint y: 251, endPoint x: 463, endPoint y: 296, distance: 77.7
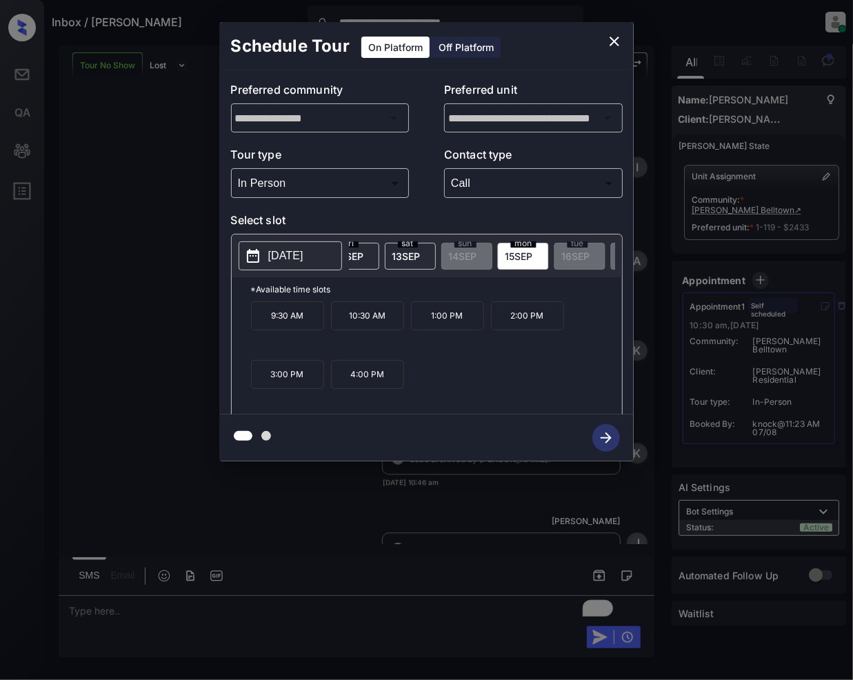
click at [459, 330] on p "1:00 PM" at bounding box center [447, 315] width 73 height 29
drag, startPoint x: 597, startPoint y: 434, endPoint x: 559, endPoint y: 434, distance: 38.6
click at [599, 434] on icon "button" at bounding box center [606, 438] width 28 height 28
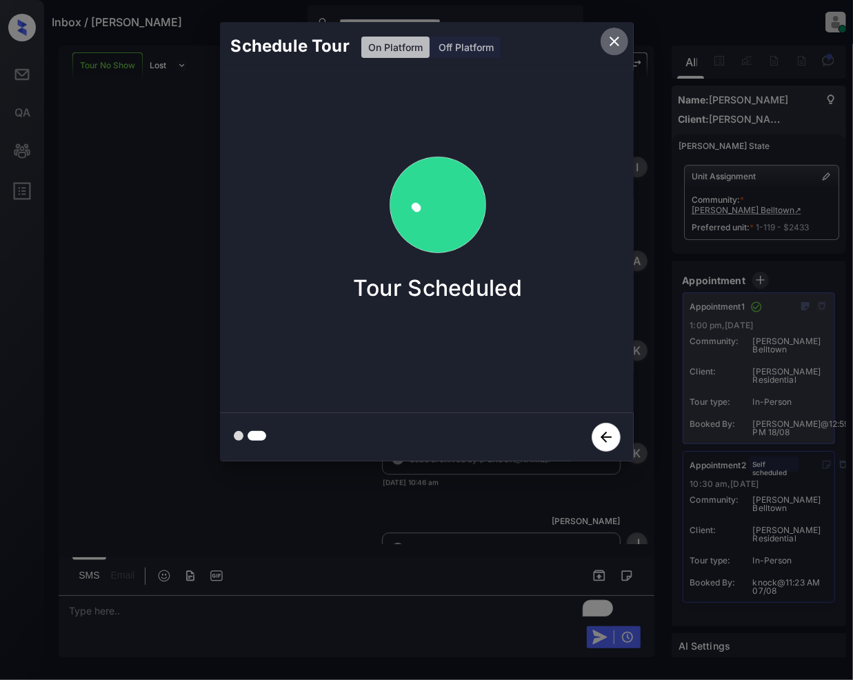
click at [611, 39] on icon "close" at bounding box center [615, 42] width 10 height 10
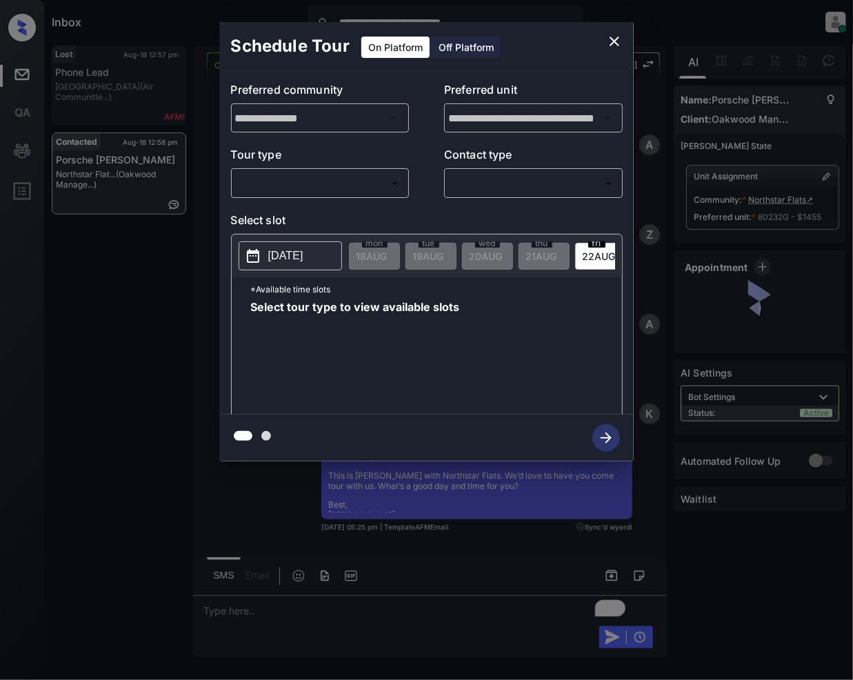
scroll to position [2667, 0]
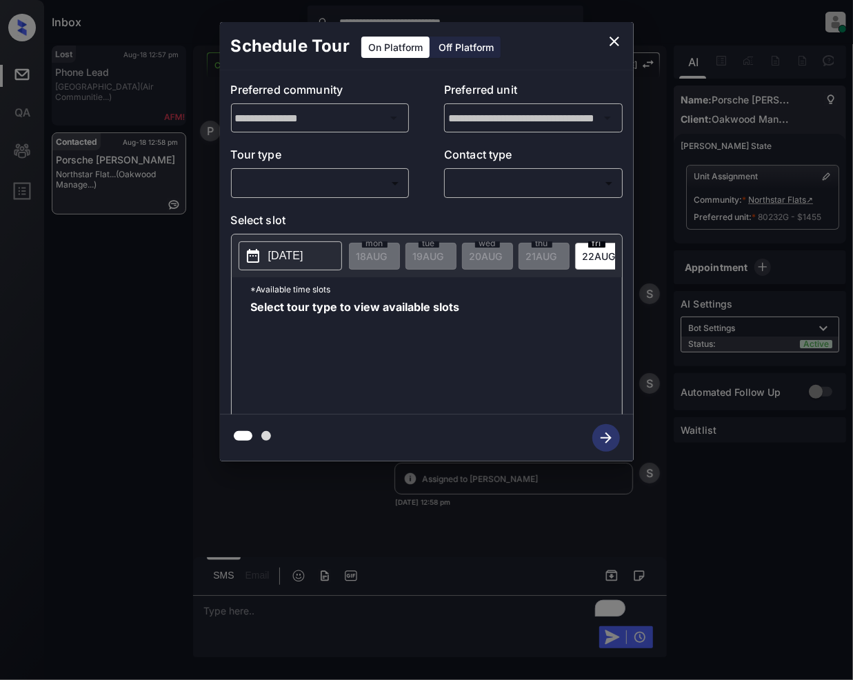
click at [330, 178] on body "**********" at bounding box center [426, 340] width 853 height 680
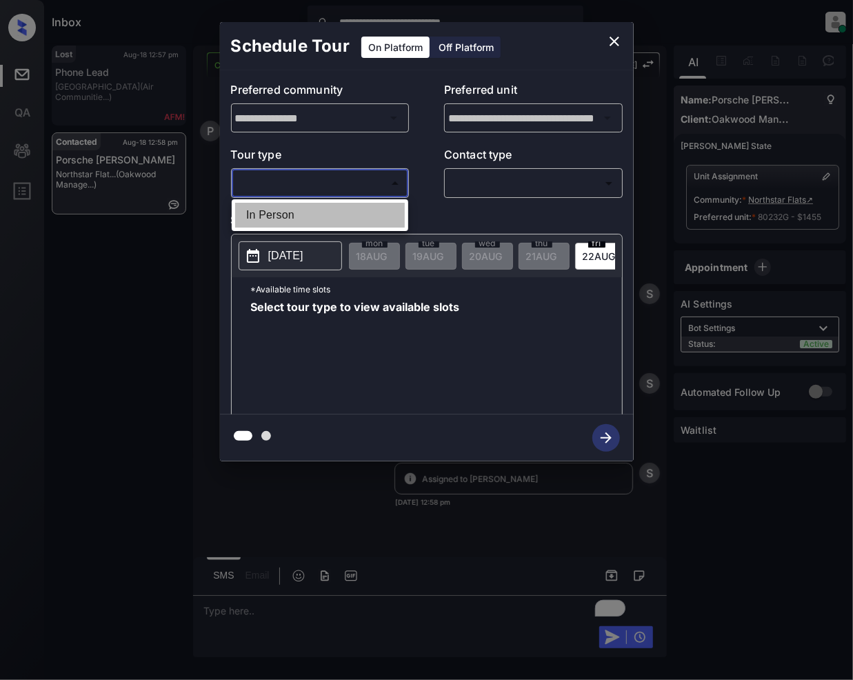
drag, startPoint x: 284, startPoint y: 216, endPoint x: 491, endPoint y: 177, distance: 210.4
click at [290, 221] on li "In Person" at bounding box center [320, 215] width 170 height 25
type input "********"
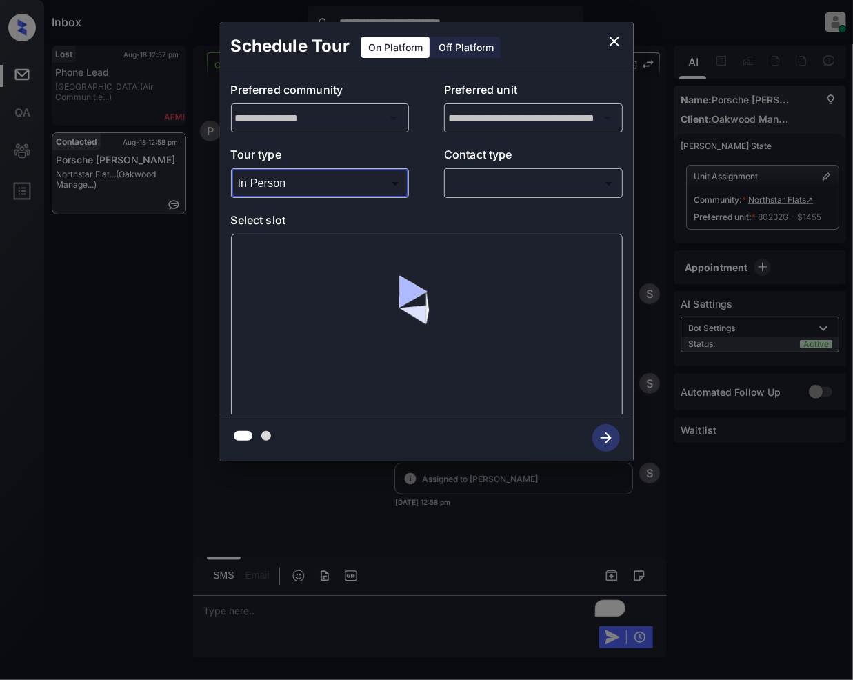
click at [494, 181] on body "**********" at bounding box center [426, 340] width 853 height 680
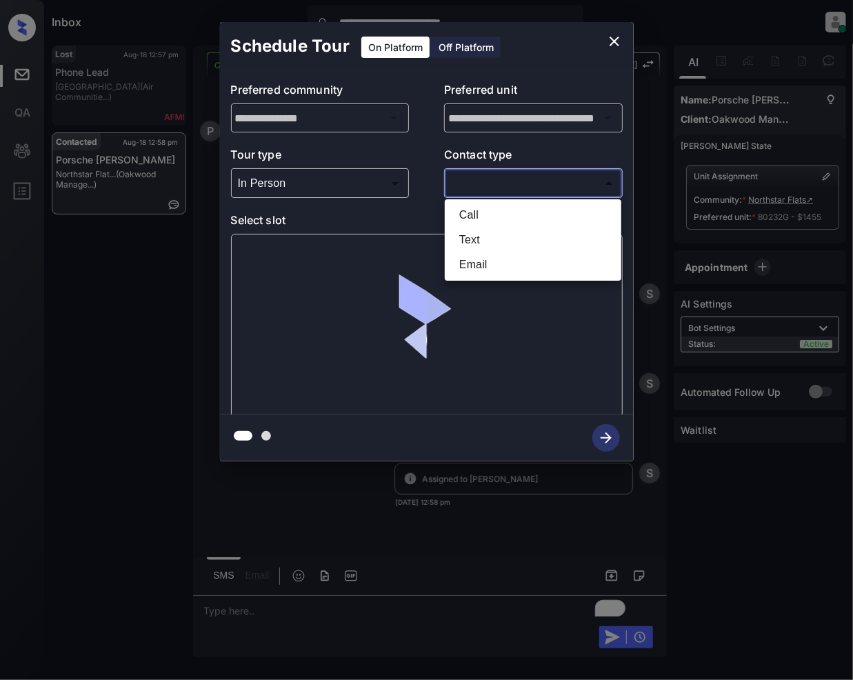
click at [478, 261] on li "Email" at bounding box center [533, 264] width 170 height 25
type input "*****"
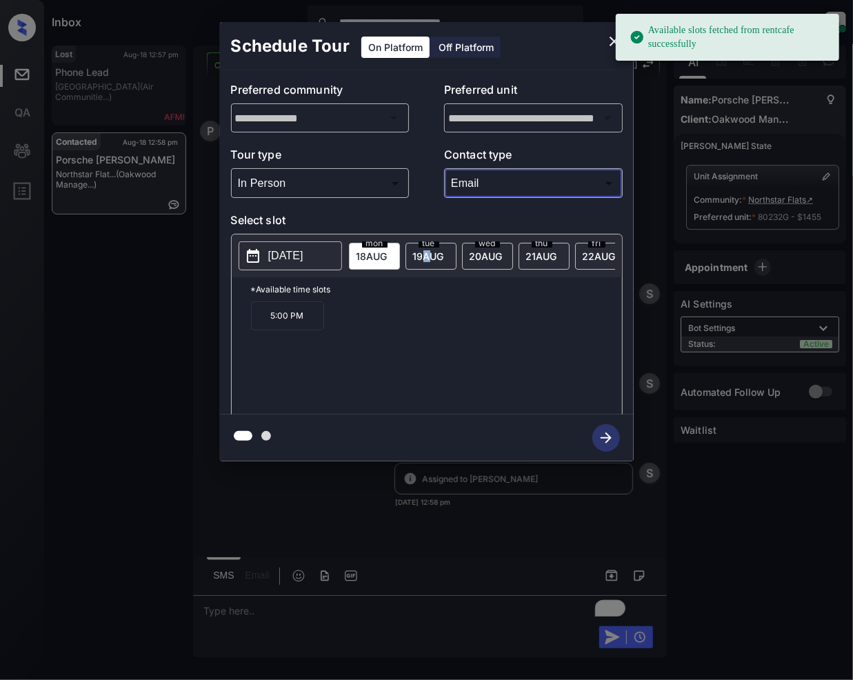
drag, startPoint x: 428, startPoint y: 252, endPoint x: 419, endPoint y: 284, distance: 33.5
click at [388, 252] on span "19 AUG" at bounding box center [372, 256] width 31 height 12
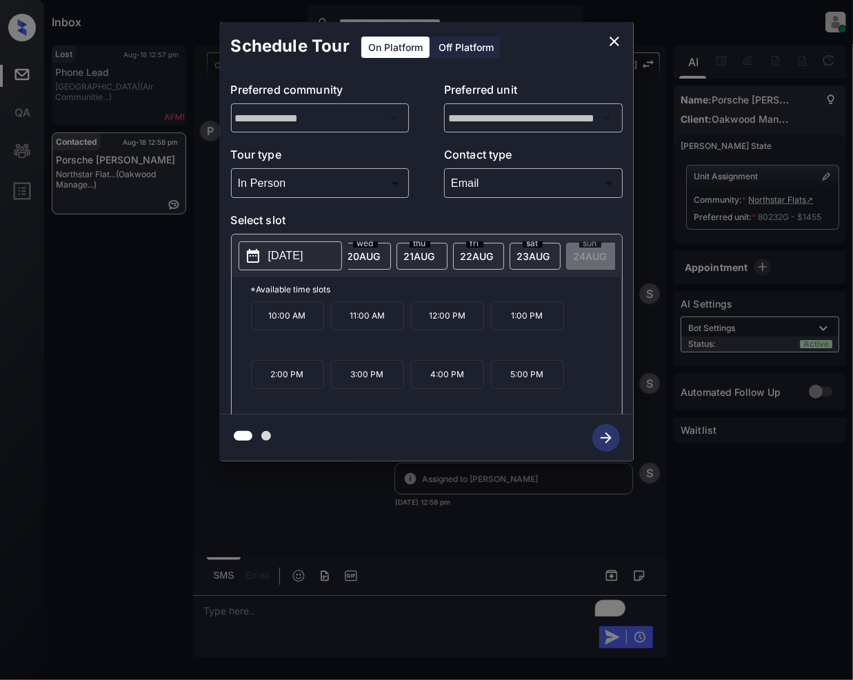
scroll to position [0, 147]
click at [610, 43] on icon "close" at bounding box center [614, 41] width 17 height 17
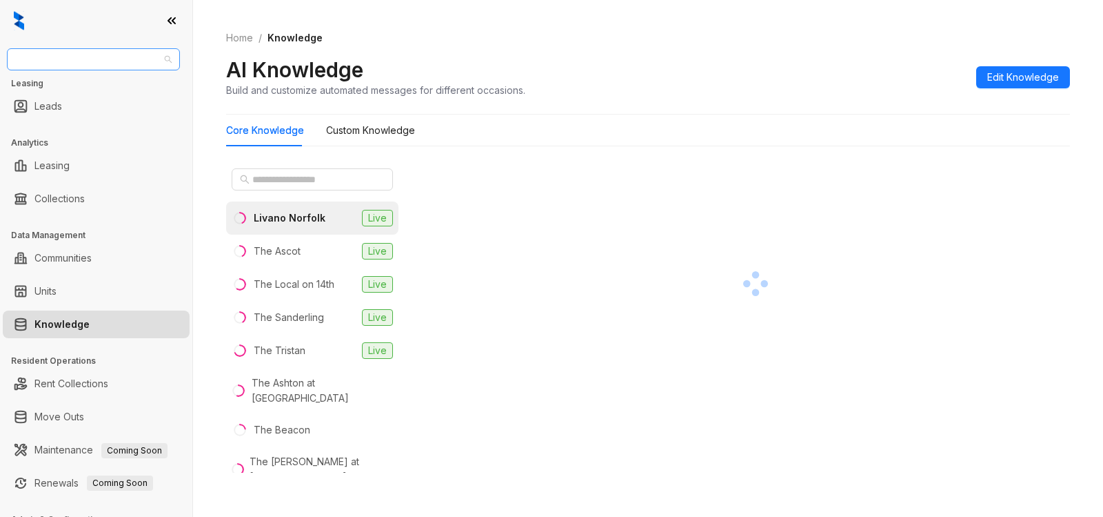
click at [114, 58] on span "Gallery Residential" at bounding box center [93, 59] width 157 height 21
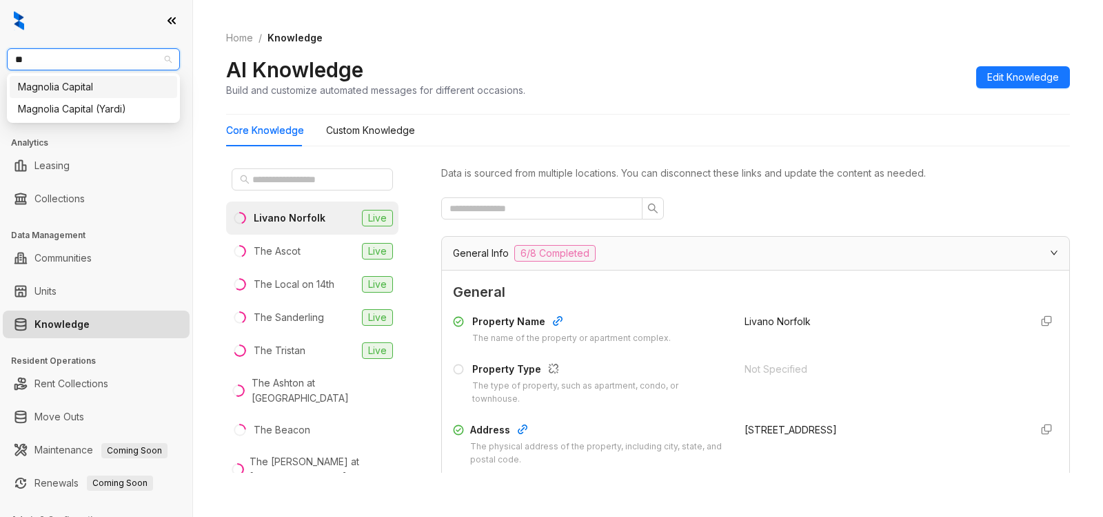
type input "***"
click at [89, 88] on div "Magnolia Capital" at bounding box center [93, 86] width 151 height 15
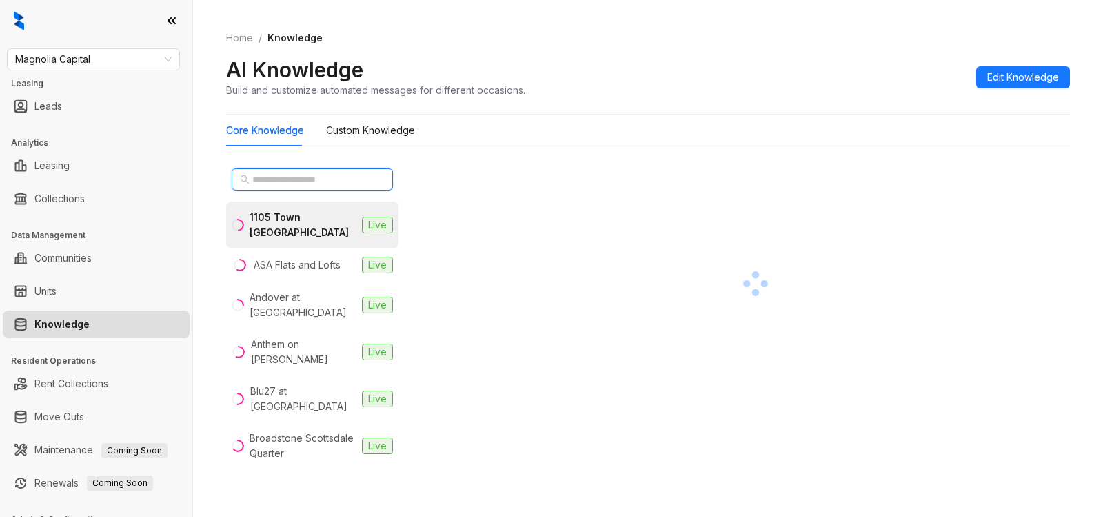
click at [313, 181] on input "text" at bounding box center [312, 179] width 121 height 15
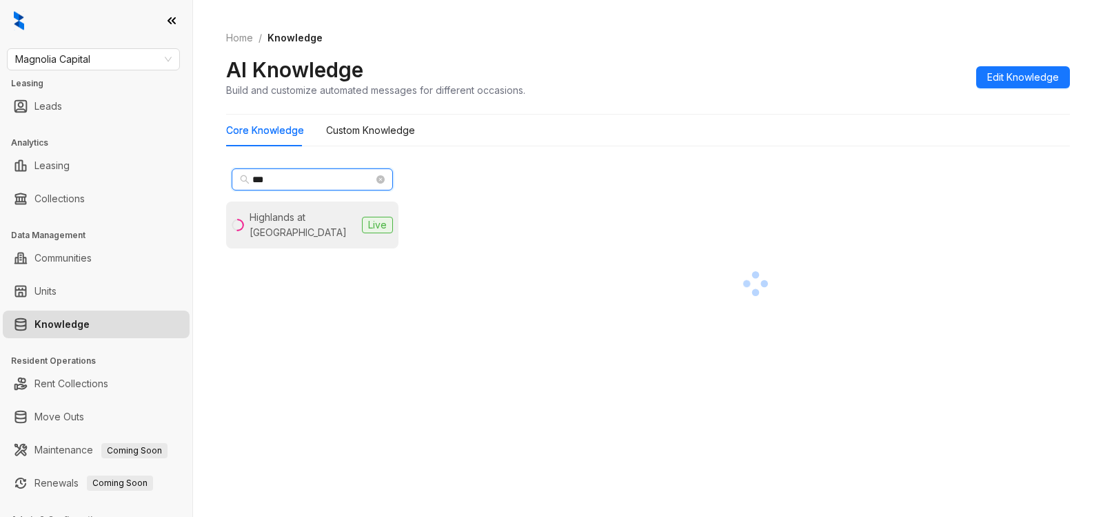
type input "***"
click at [294, 214] on div "Highlands at [GEOGRAPHIC_DATA]" at bounding box center [303, 225] width 107 height 30
click at [304, 231] on div "Highlands at [GEOGRAPHIC_DATA]" at bounding box center [303, 225] width 107 height 30
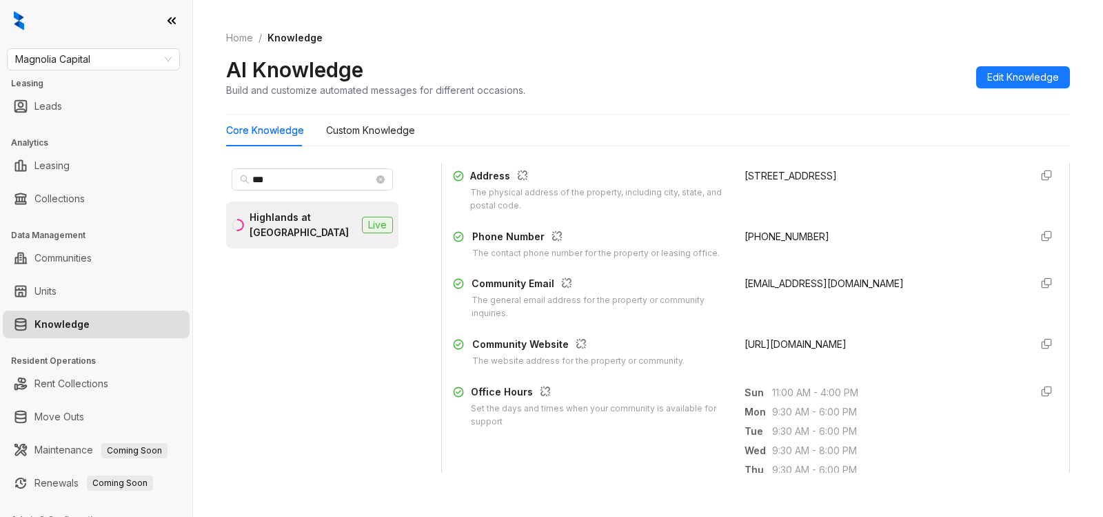
scroll to position [257, 0]
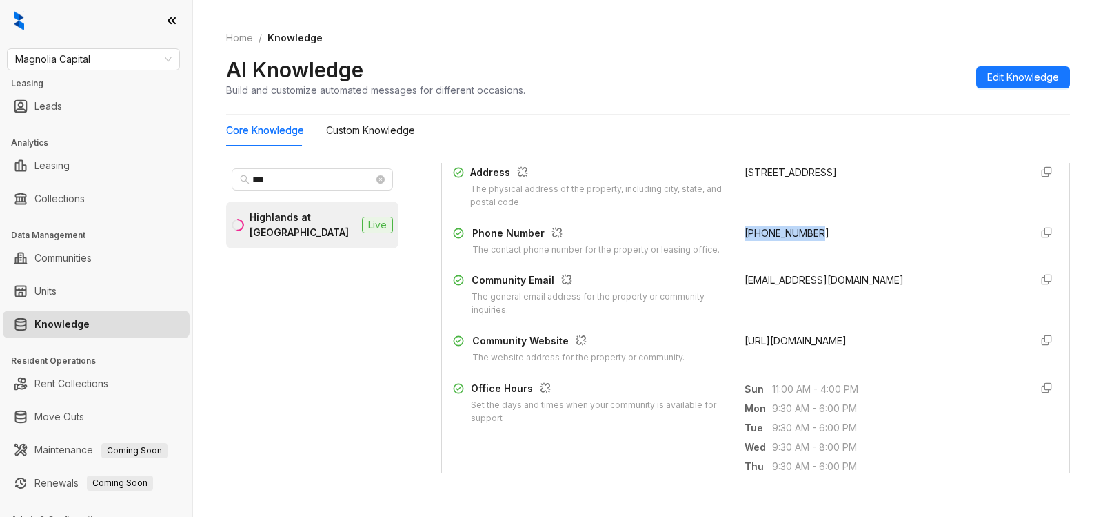
drag, startPoint x: 729, startPoint y: 233, endPoint x: 817, endPoint y: 232, distance: 88.3
click at [817, 232] on div "[PHONE_NUMBER]" at bounding box center [882, 240] width 275 height 31
copy span "[PHONE_NUMBER]"
